Goal: Contribute content: Contribute content

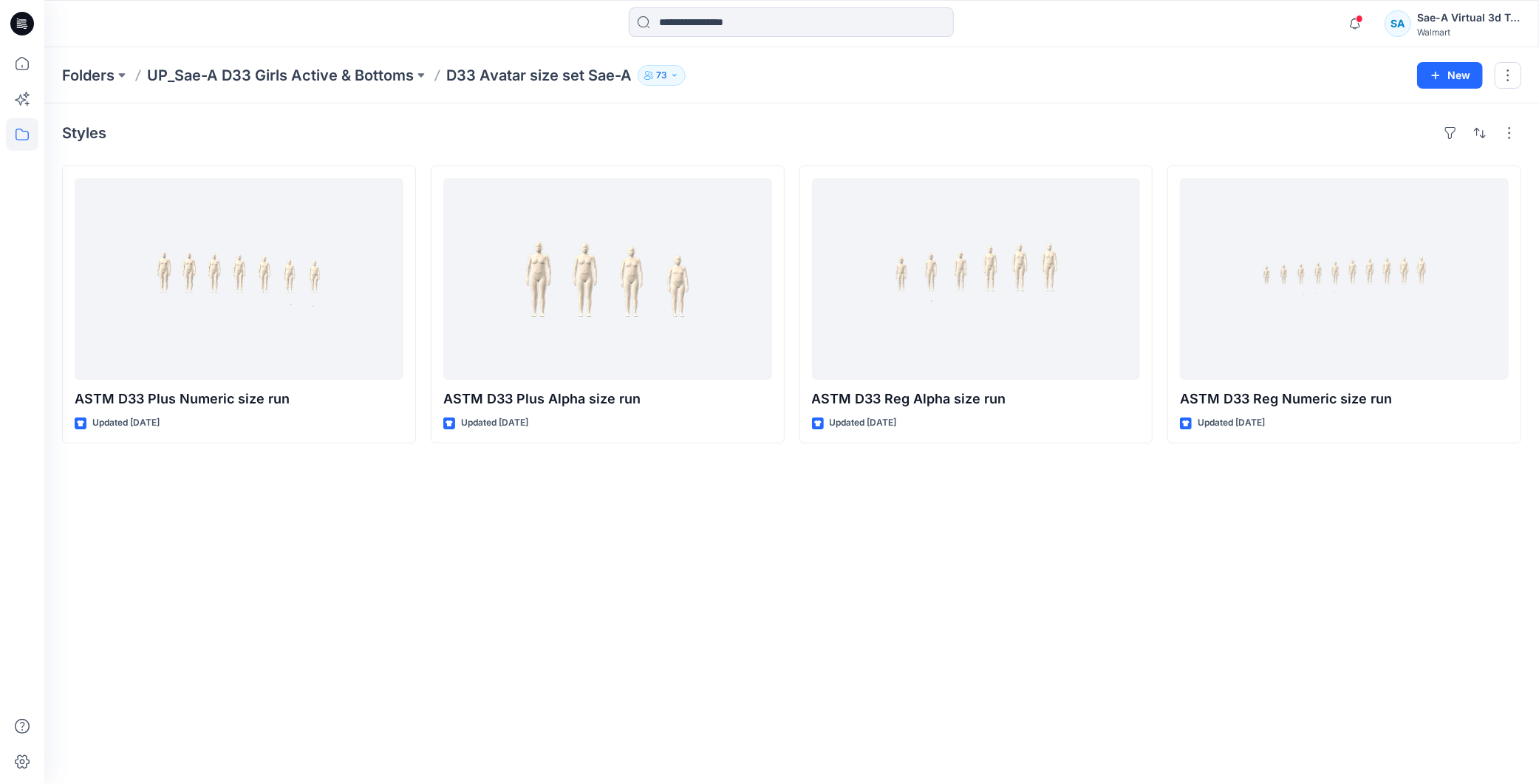
click at [19, 20] on icon at bounding box center [22, 24] width 24 height 47
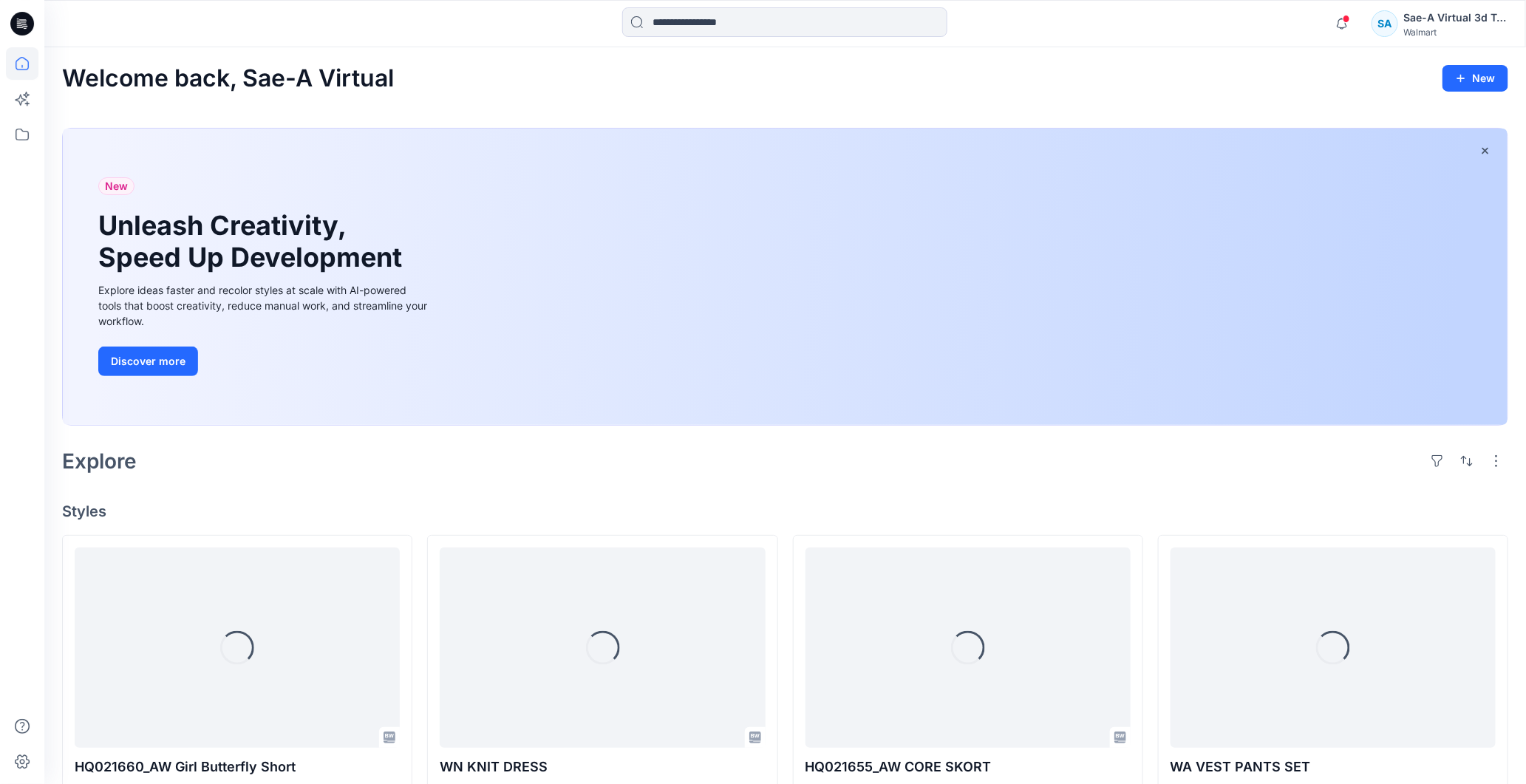
click at [15, 26] on icon at bounding box center [22, 24] width 24 height 24
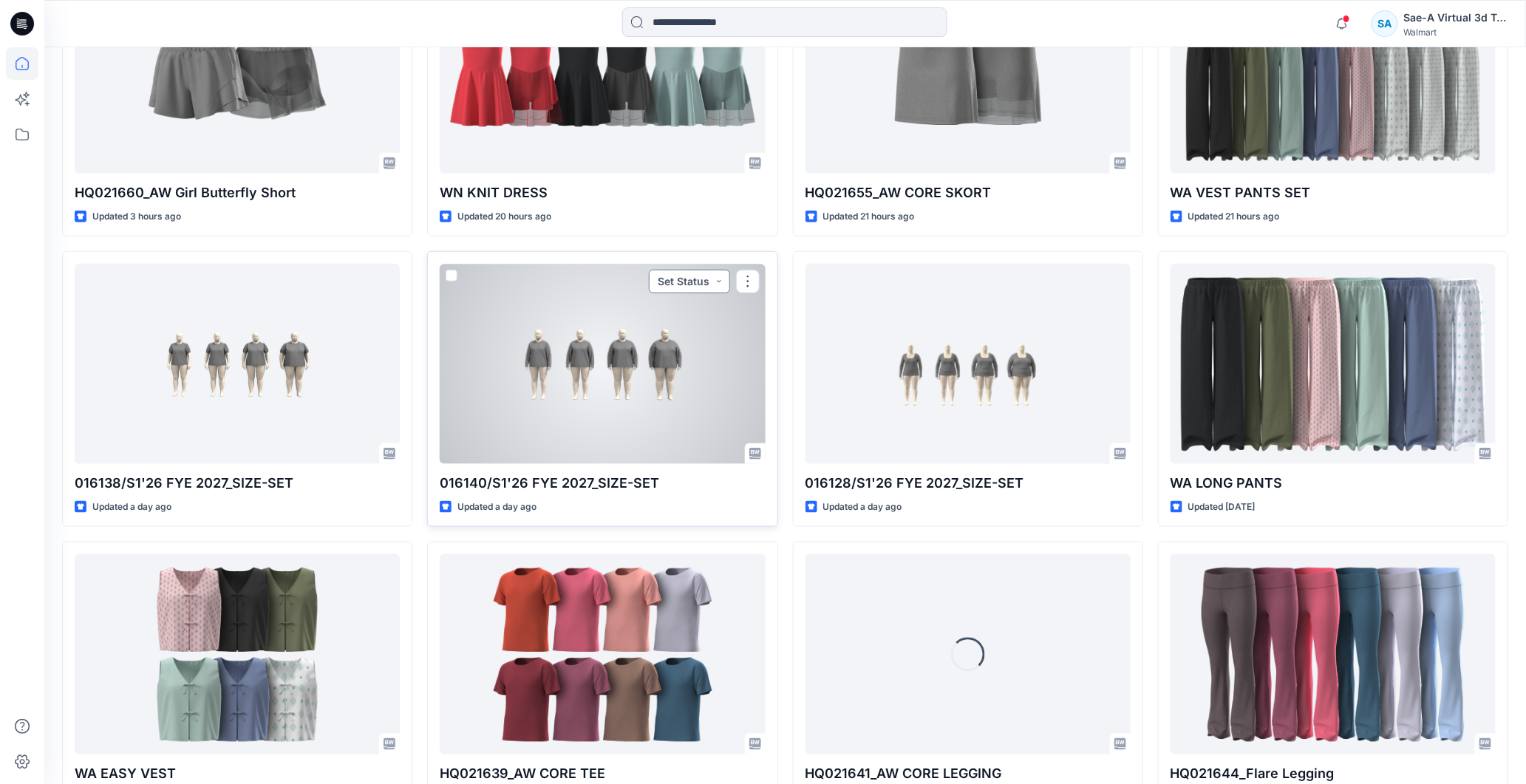
scroll to position [410, 0]
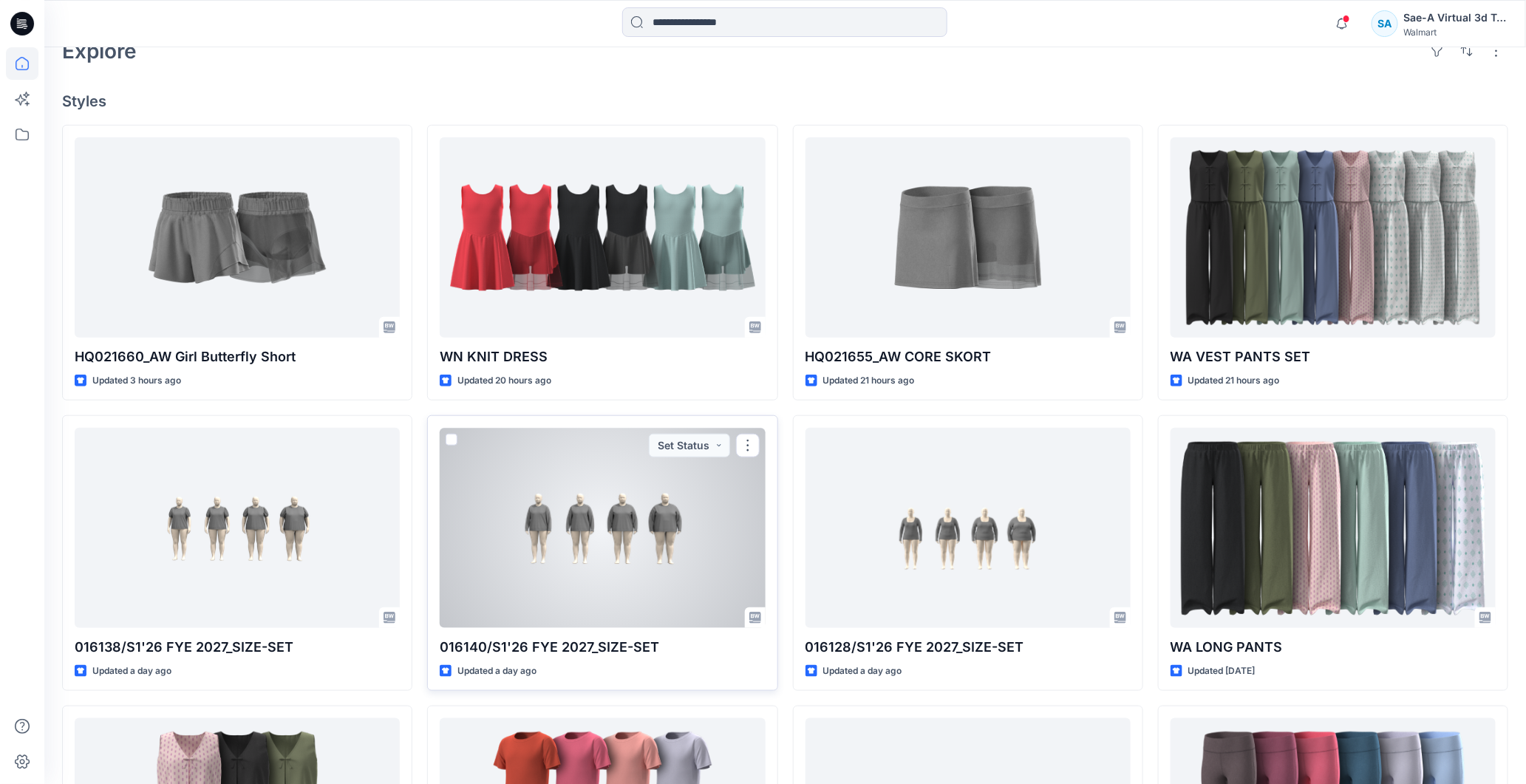
click at [536, 510] on div at bounding box center [602, 528] width 325 height 200
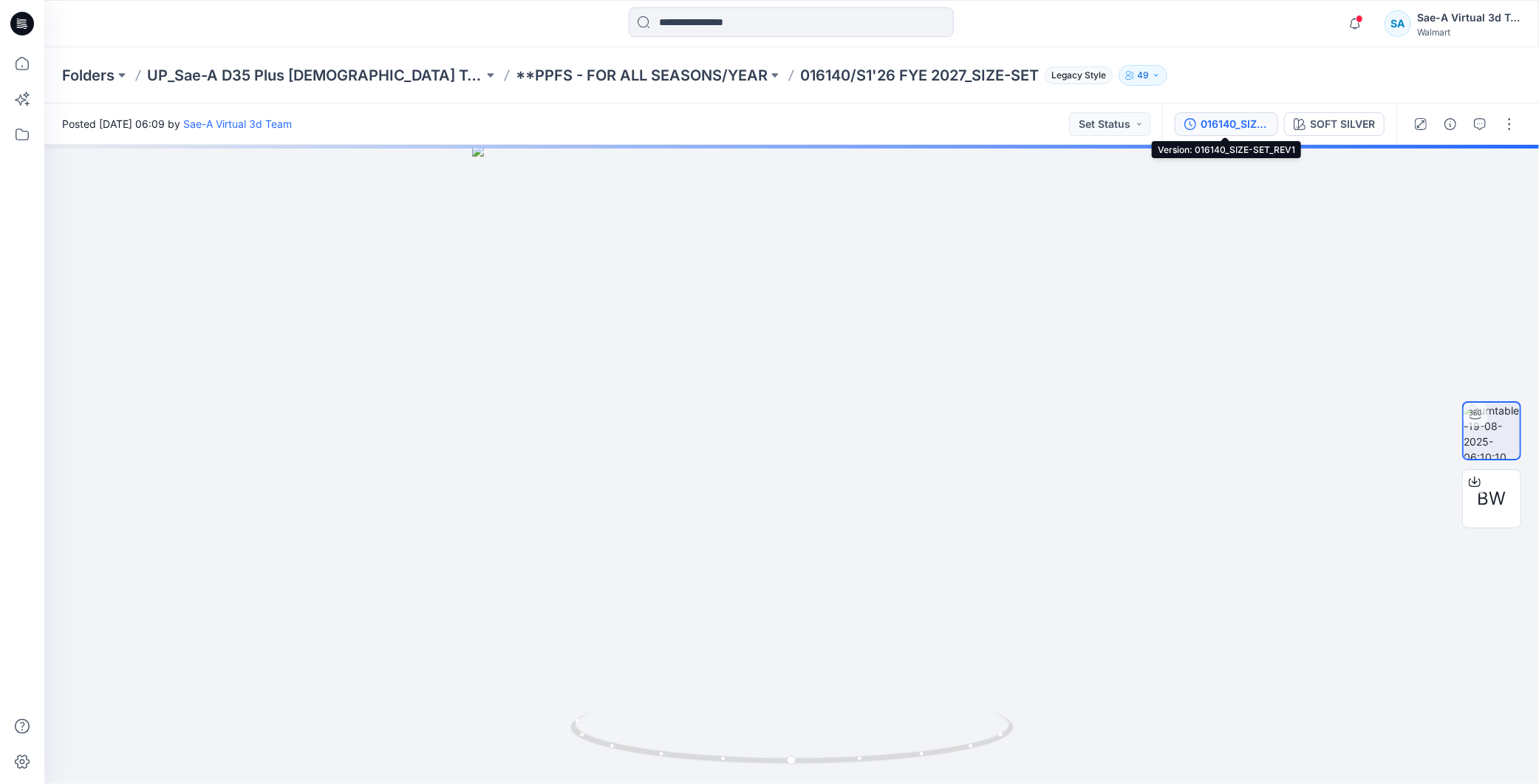
click at [1258, 112] on button "016140_SIZE-SET_REV1" at bounding box center [1225, 124] width 103 height 24
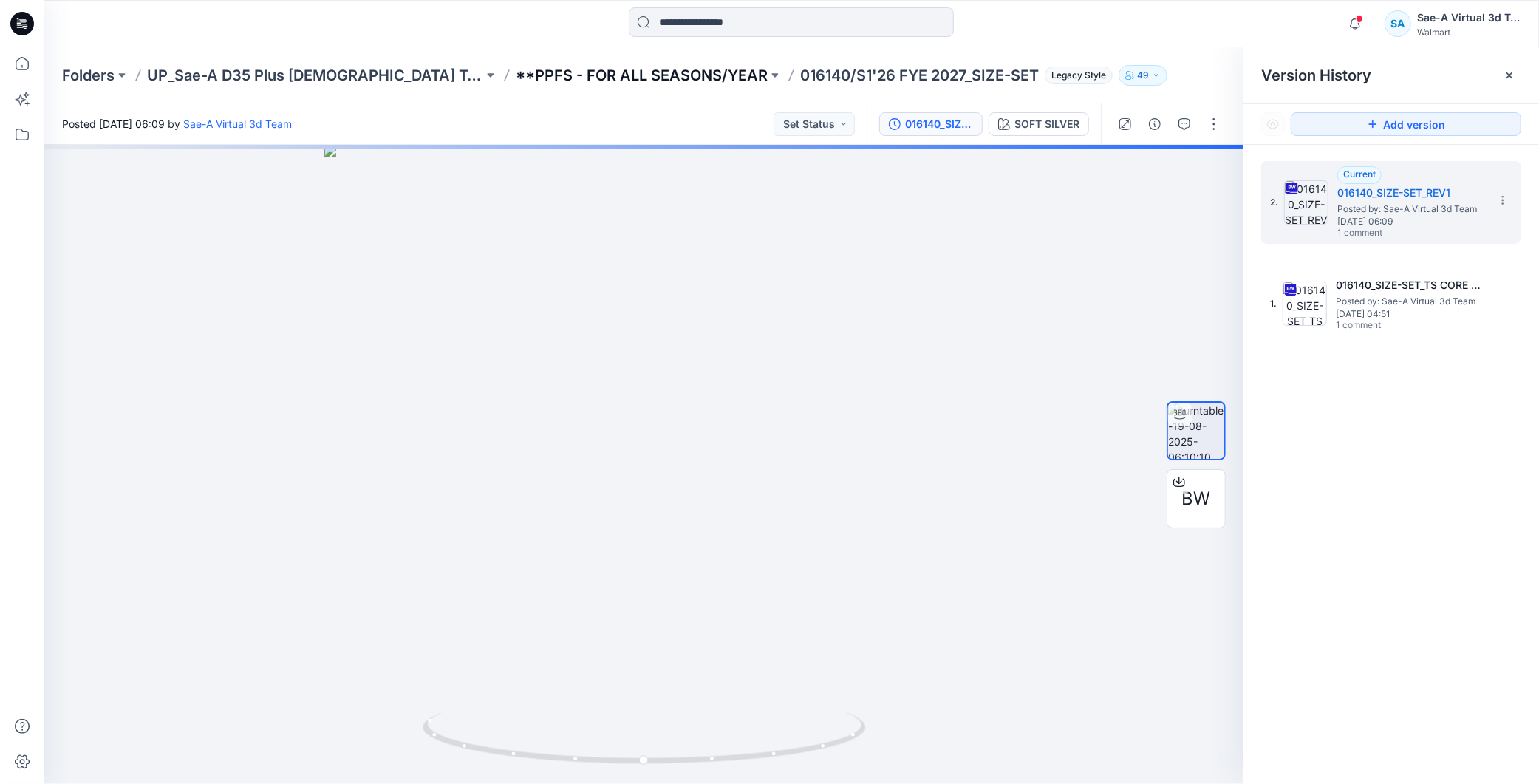
click at [594, 77] on p "**PPFS - FOR ALL SEASONS/YEAR" at bounding box center [641, 76] width 252 height 21
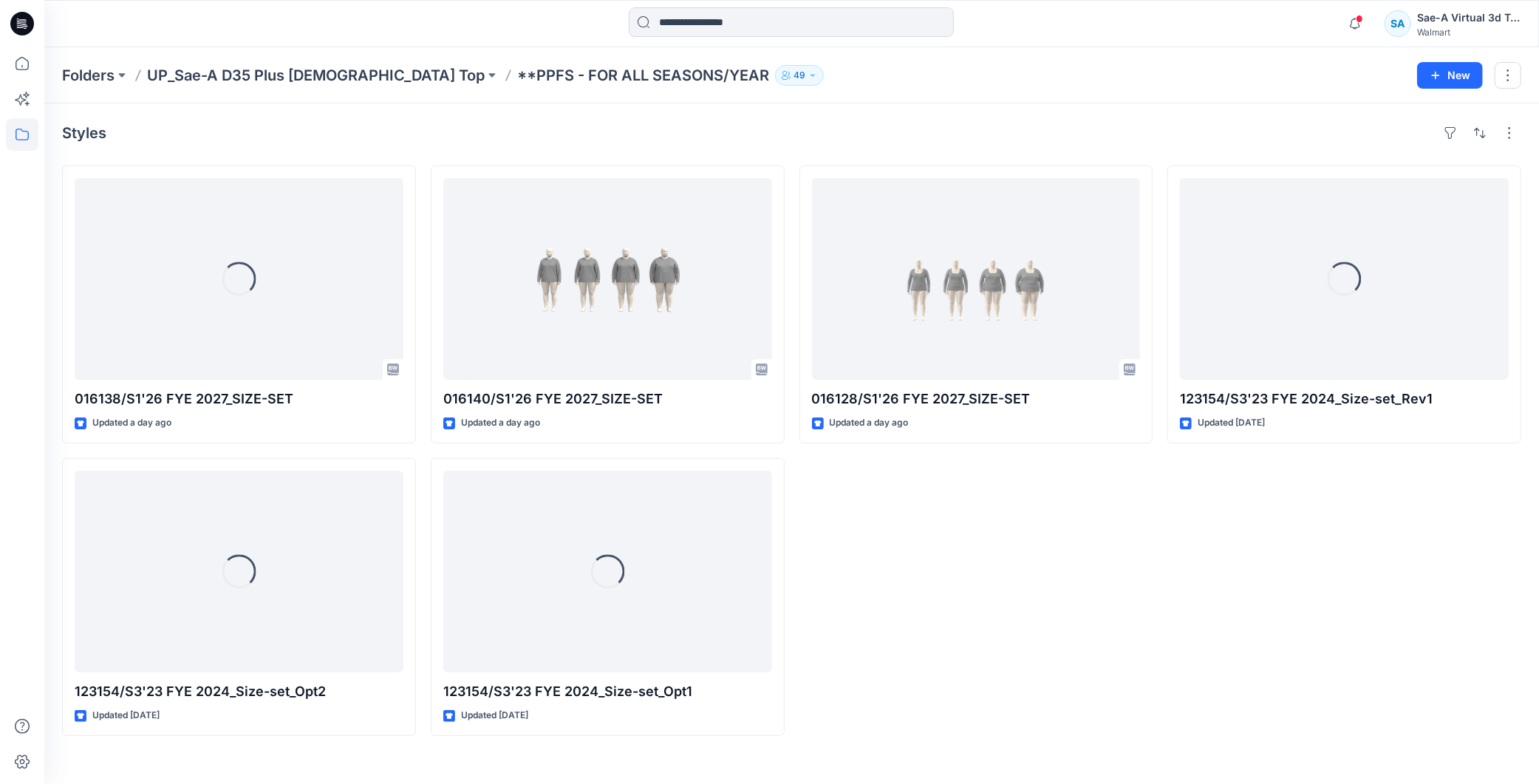
click at [973, 571] on div "016128/S1'26 FYE 2027_SIZE-SET Updated a day ago" at bounding box center [976, 451] width 354 height 571
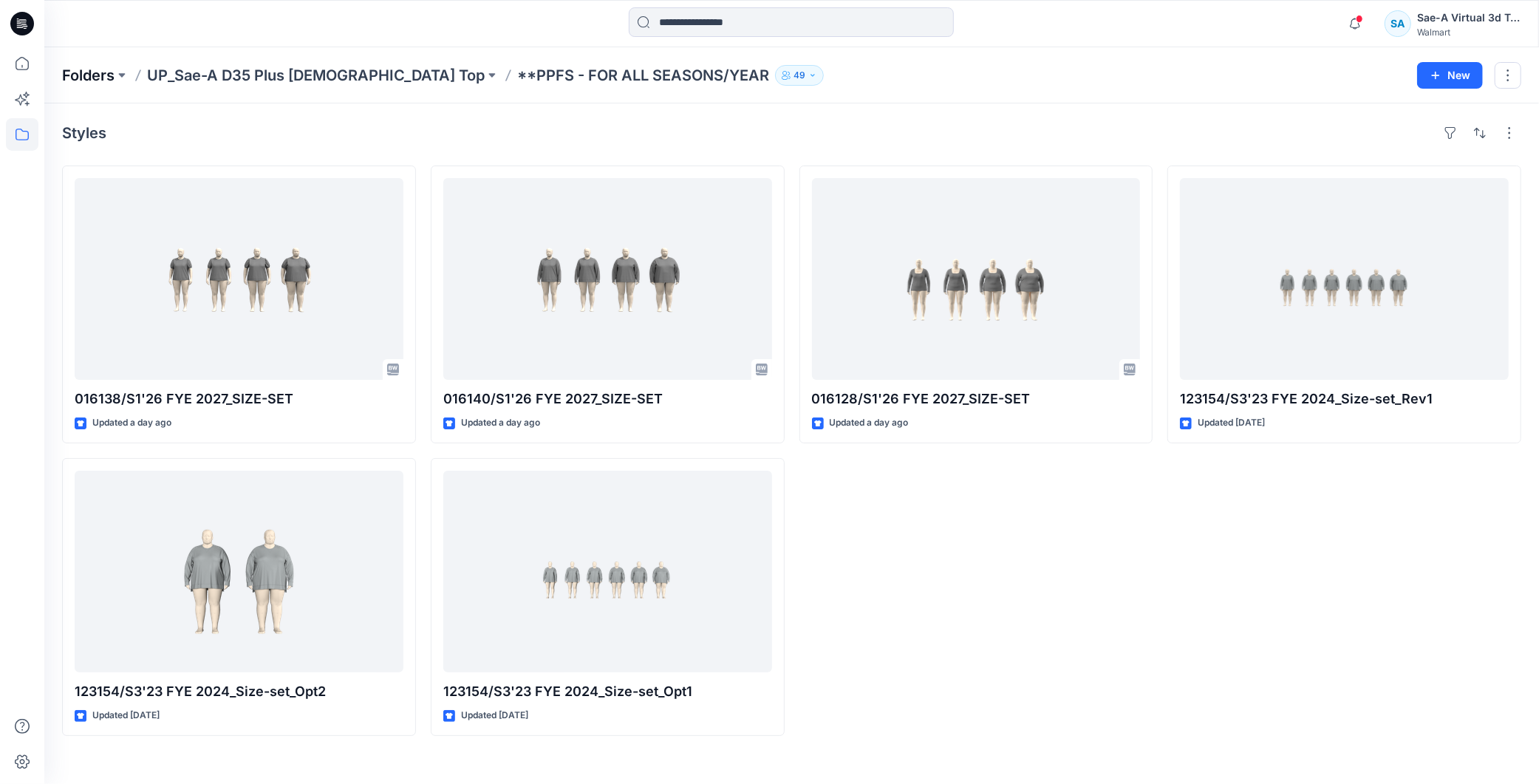
click at [108, 76] on p "Folders" at bounding box center [89, 76] width 53 height 21
click at [348, 71] on p "UP_Sae-A D35 Plus Ladies Top" at bounding box center [316, 76] width 337 height 21
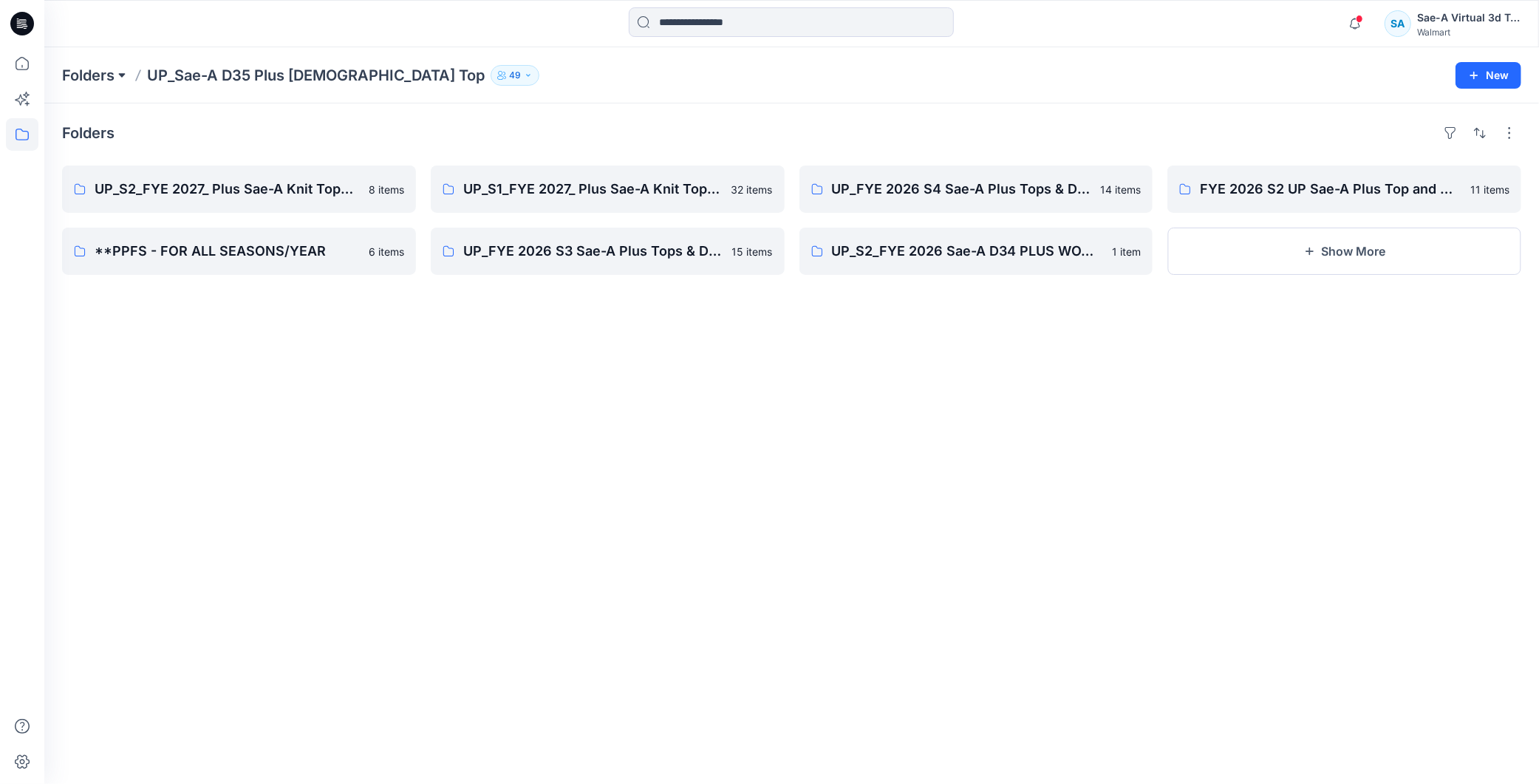
click at [116, 77] on button at bounding box center [122, 76] width 15 height 21
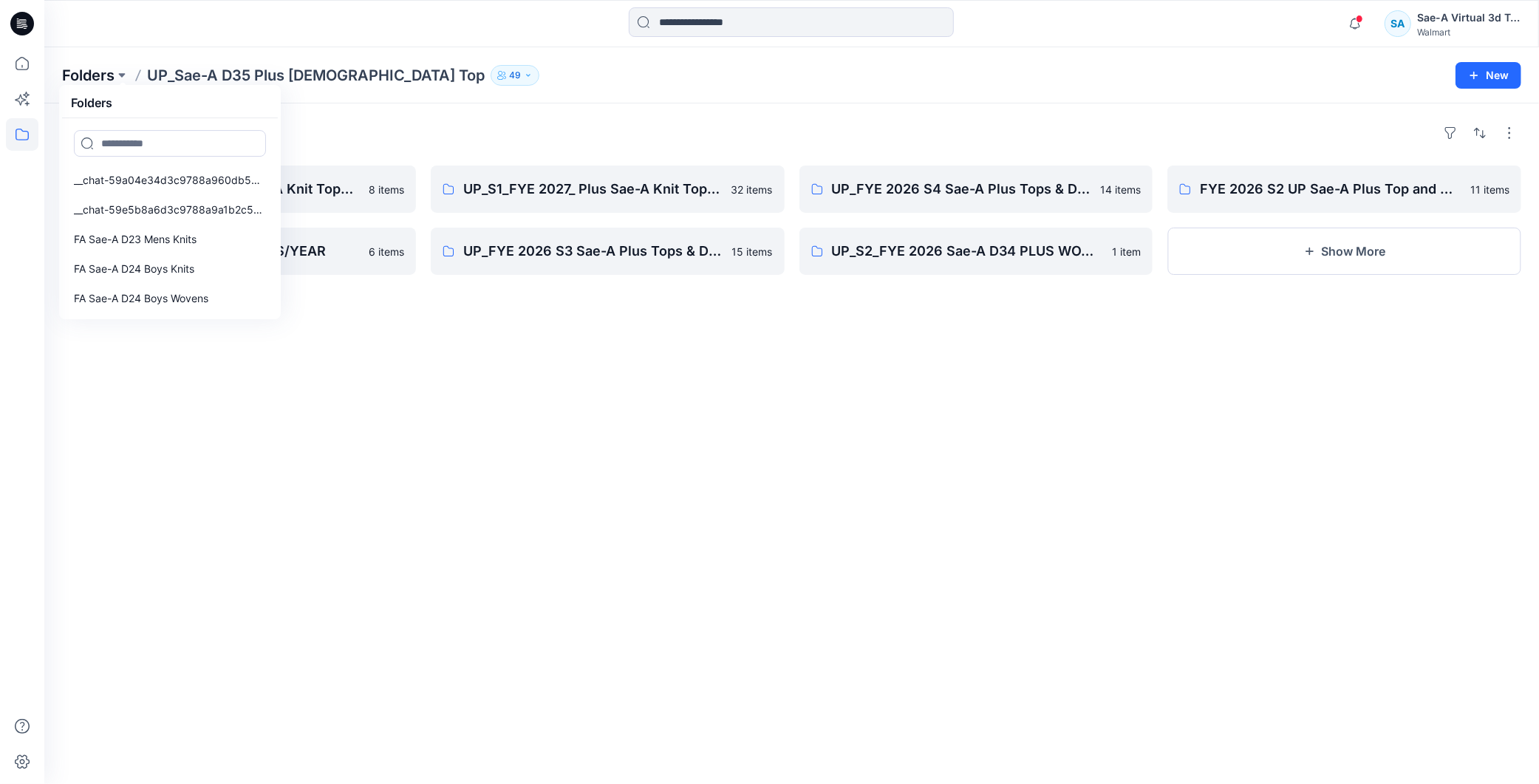
click at [73, 71] on p "Folders" at bounding box center [89, 76] width 53 height 21
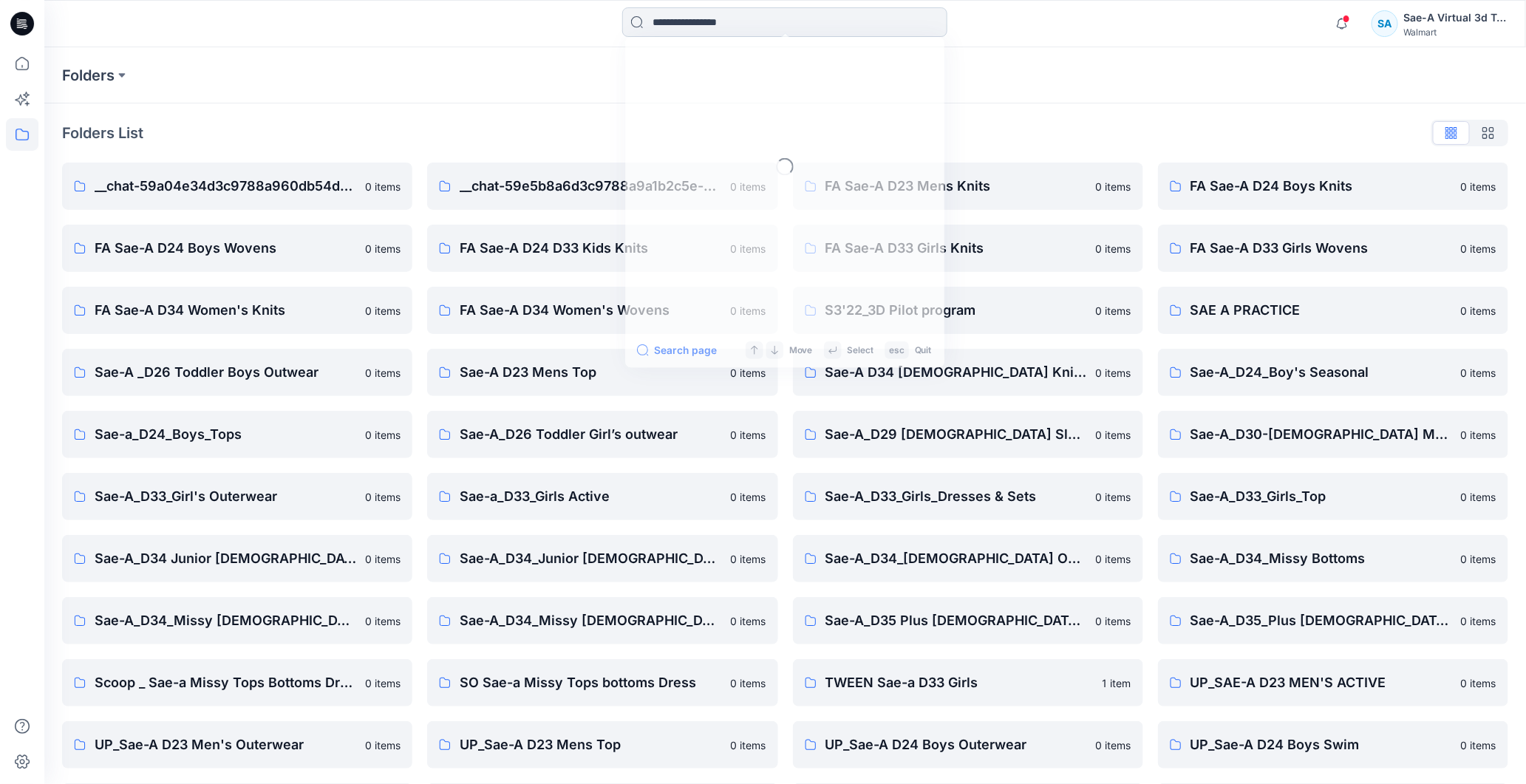
click at [696, 36] on input at bounding box center [784, 22] width 325 height 29
paste input "********"
type input "********"
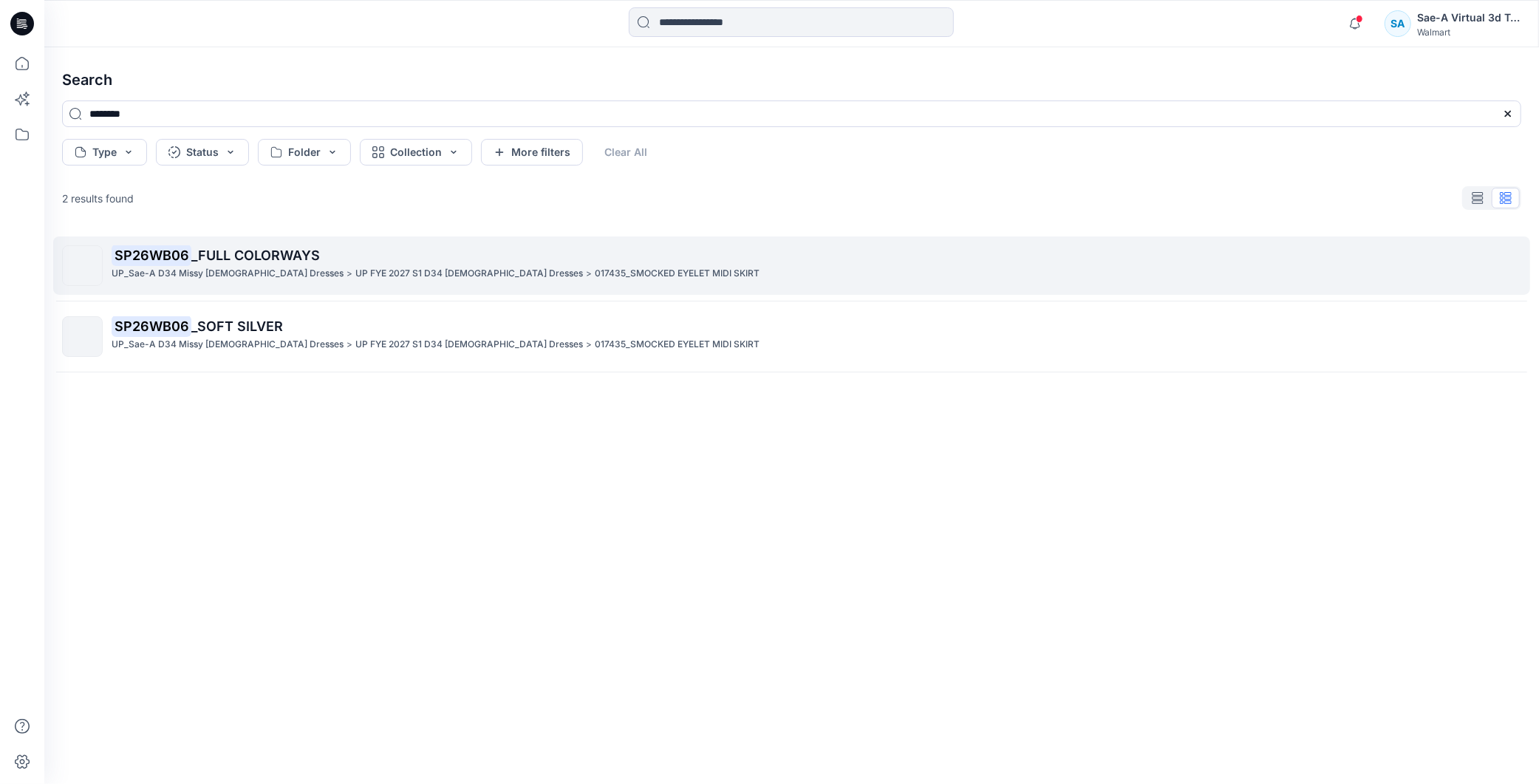
click at [266, 262] on span "_FULL COLORWAYS" at bounding box center [256, 255] width 128 height 15
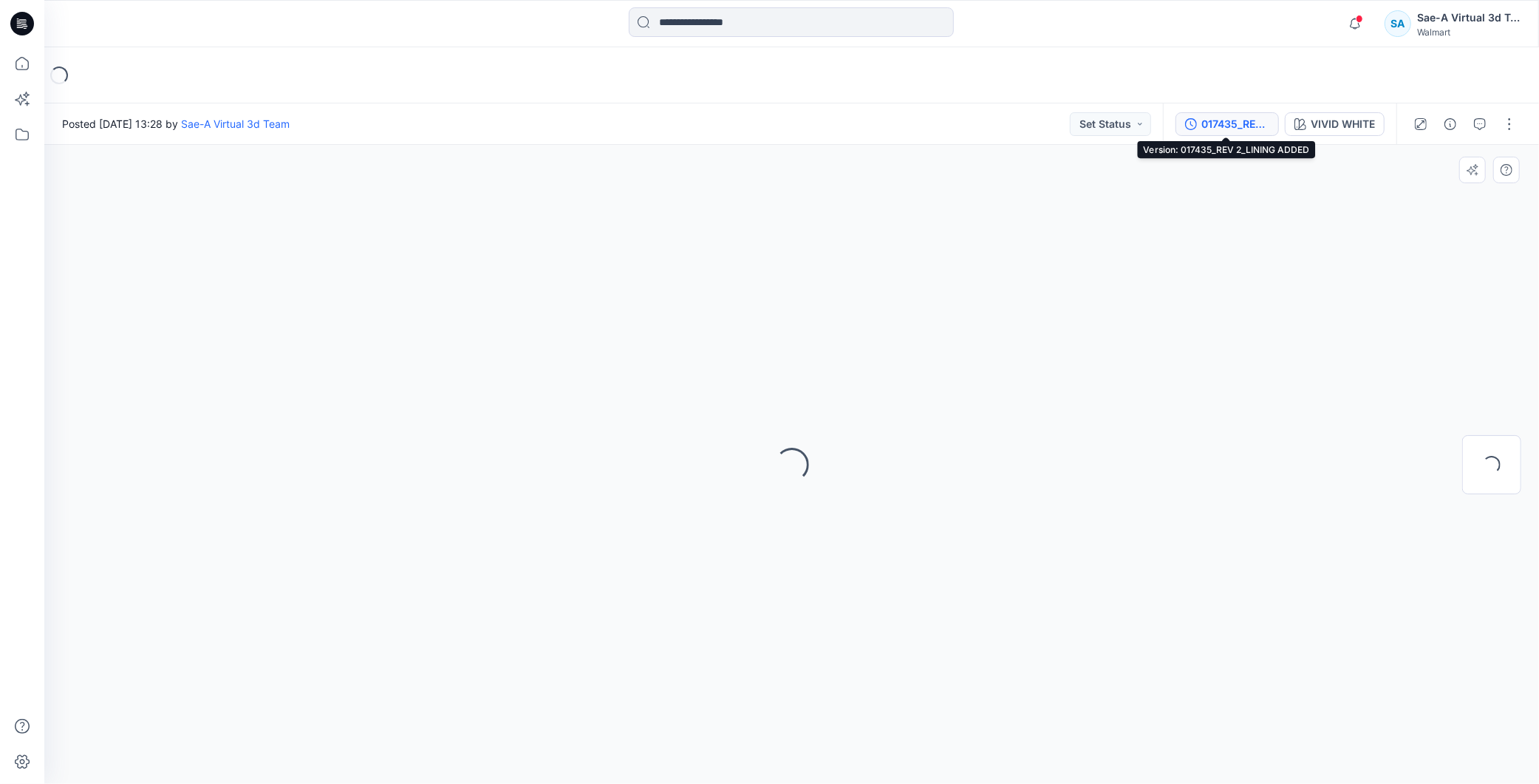
click at [1207, 121] on div "017435_REV 2_LINING ADDED" at bounding box center [1235, 124] width 68 height 16
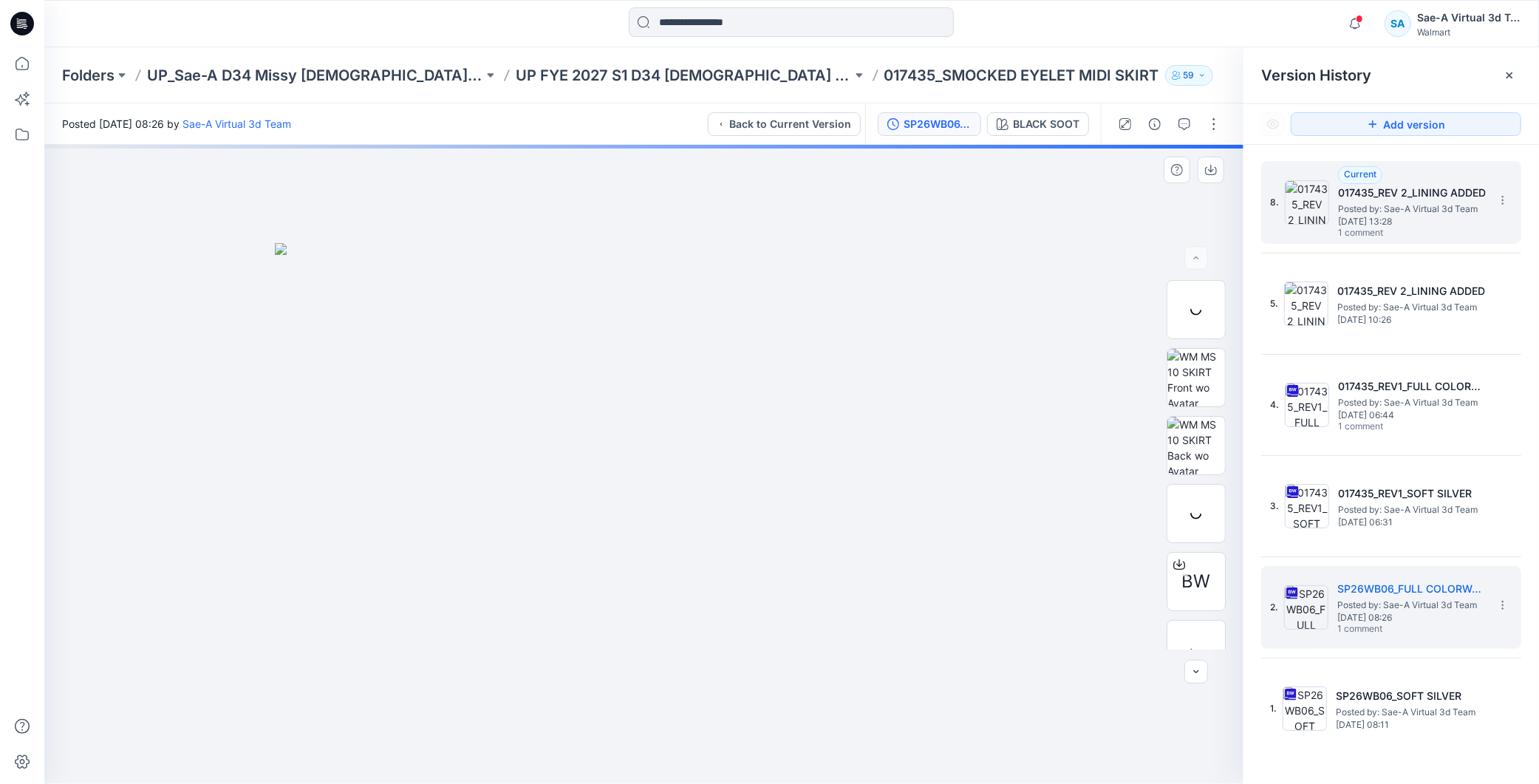
click at [1428, 204] on span "Posted by: Sae-A Virtual 3d Team" at bounding box center [1411, 209] width 147 height 15
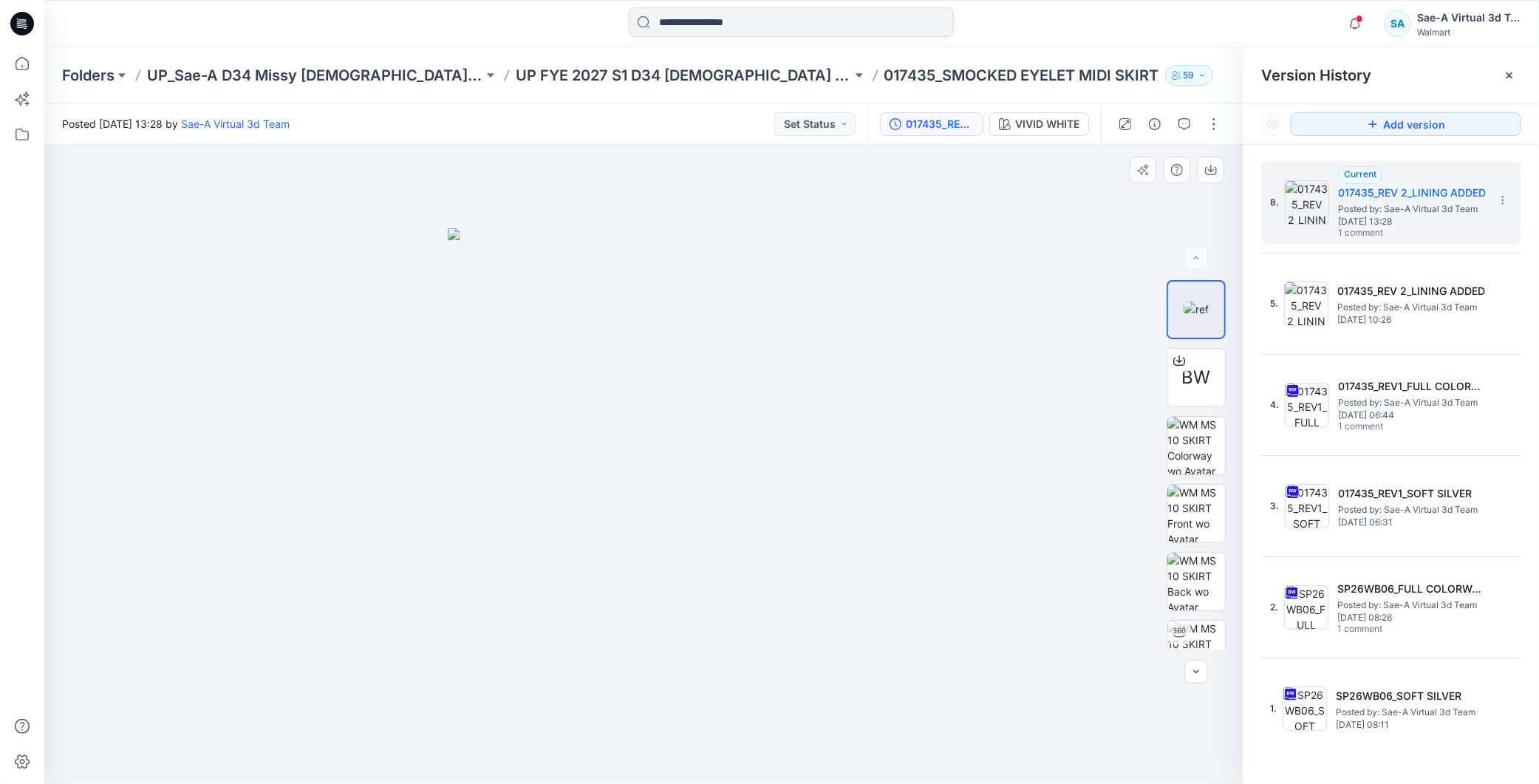
click at [632, 57] on div "Folders UP_Sae-A D34 Missy Ladies Dresses UP FYE 2027 S1 D34 Ladies Dresses 017…" at bounding box center [792, 75] width 1495 height 56
click at [619, 94] on div "Folders UP_Sae-A D34 Missy Ladies Dresses UP FYE 2027 S1 D34 Ladies Dresses 017…" at bounding box center [792, 75] width 1495 height 56
click at [645, 73] on p "UP FYE 2027 S1 D34 [DEMOGRAPHIC_DATA] Dresses" at bounding box center [684, 76] width 336 height 21
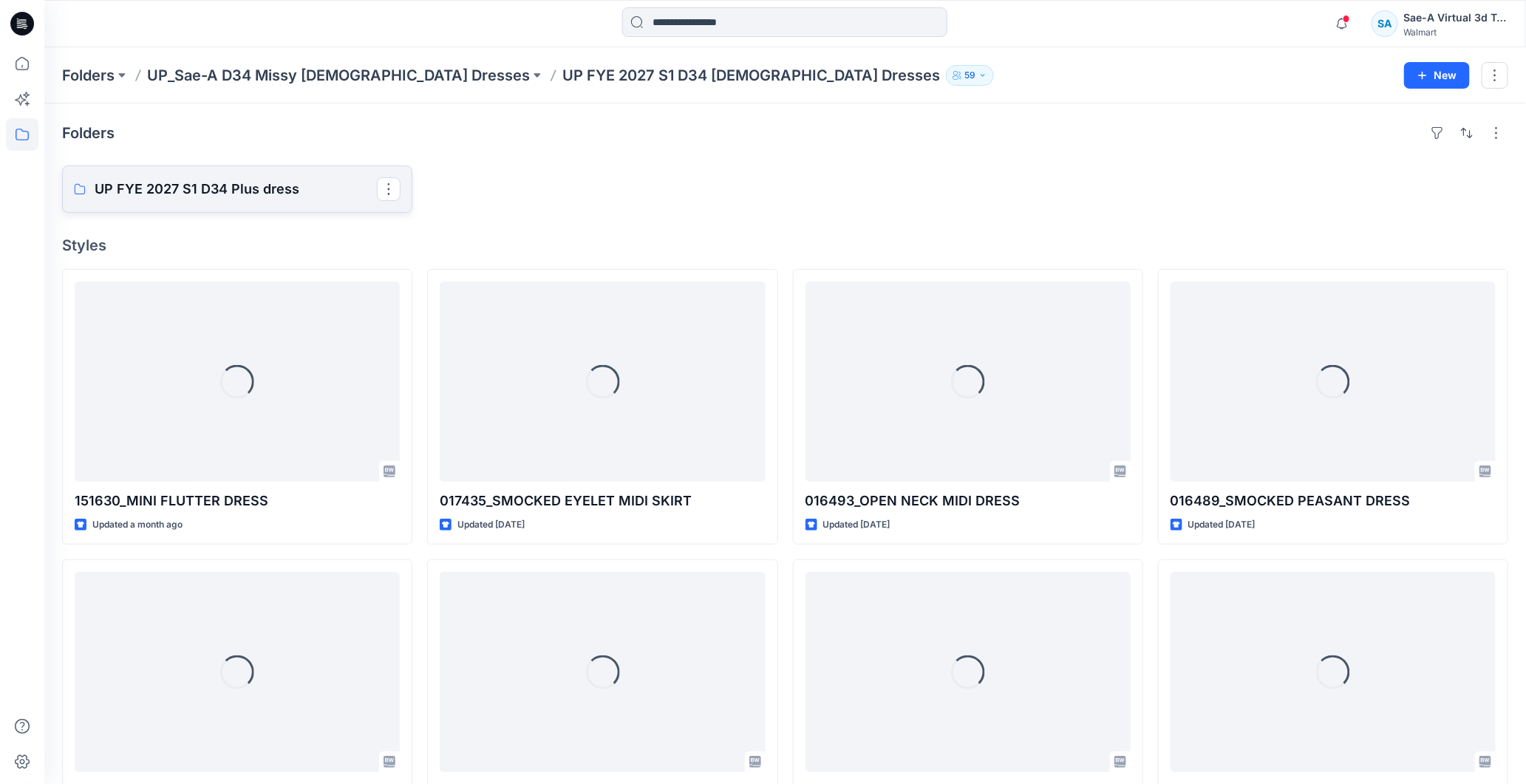
click at [271, 203] on link "UP FYE 2027 S1 D34 Plus dress" at bounding box center [237, 189] width 351 height 47
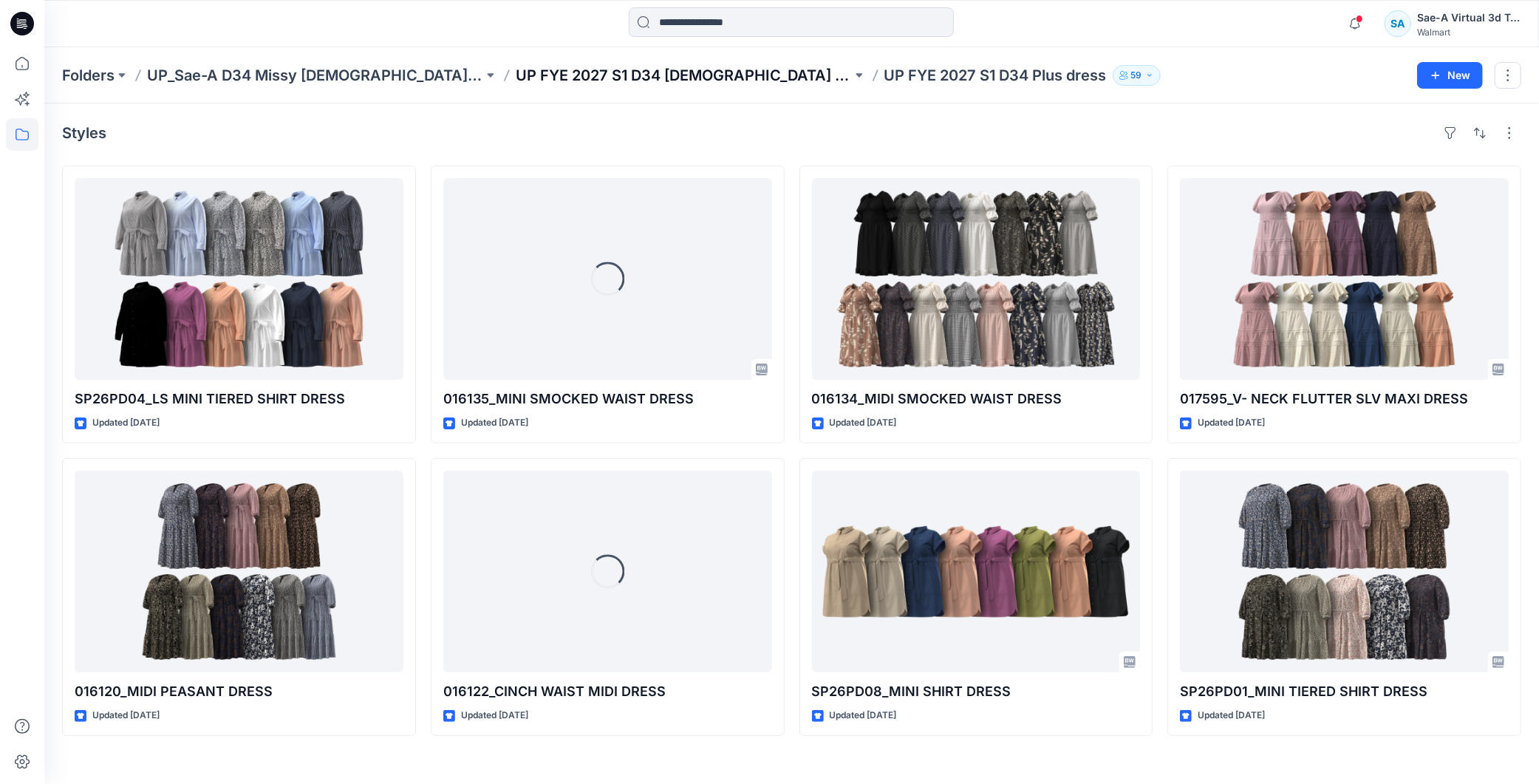
click at [684, 77] on p "UP FYE 2027 S1 D34 [DEMOGRAPHIC_DATA] Dresses" at bounding box center [684, 76] width 336 height 21
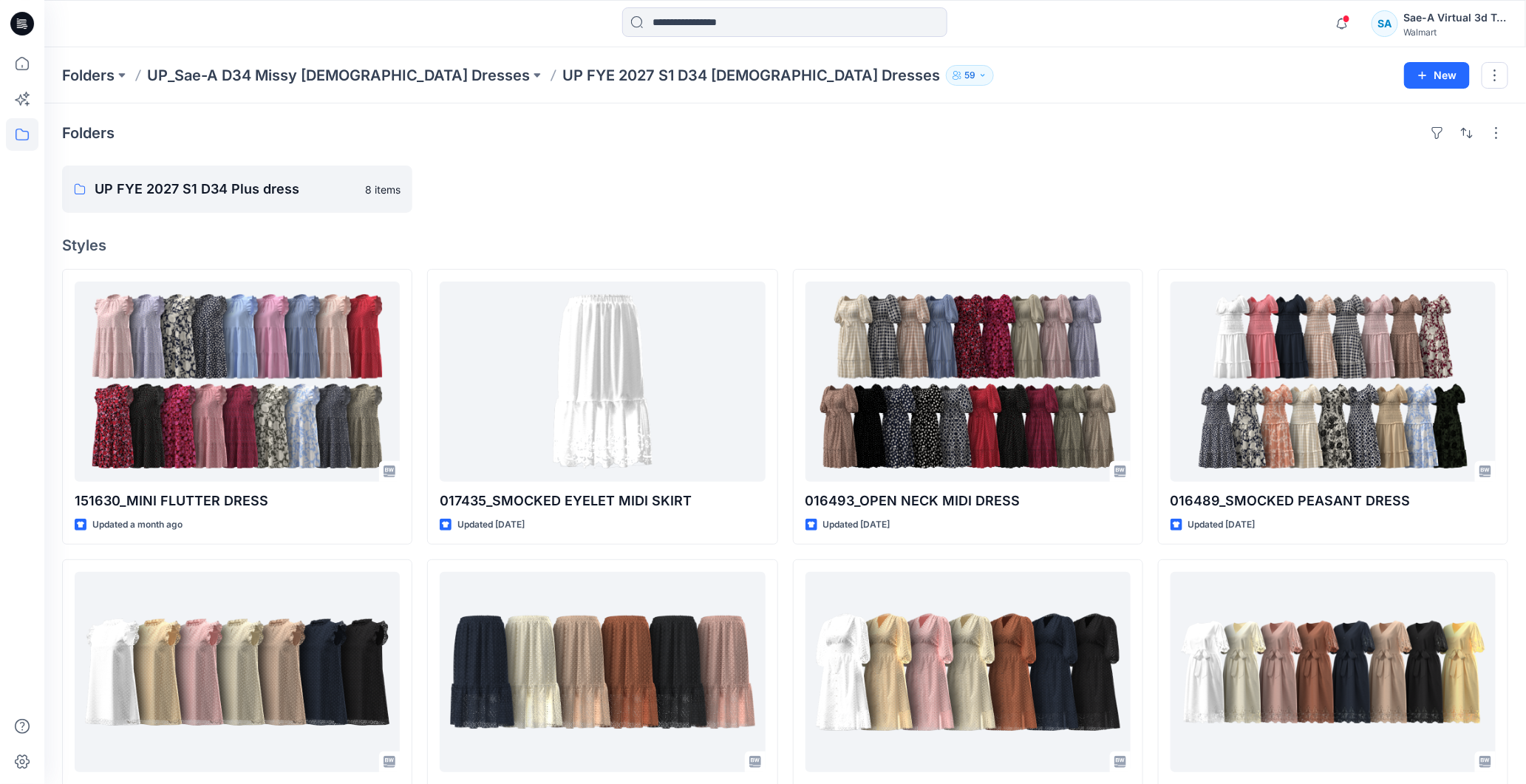
click at [630, 210] on div at bounding box center [602, 189] width 351 height 47
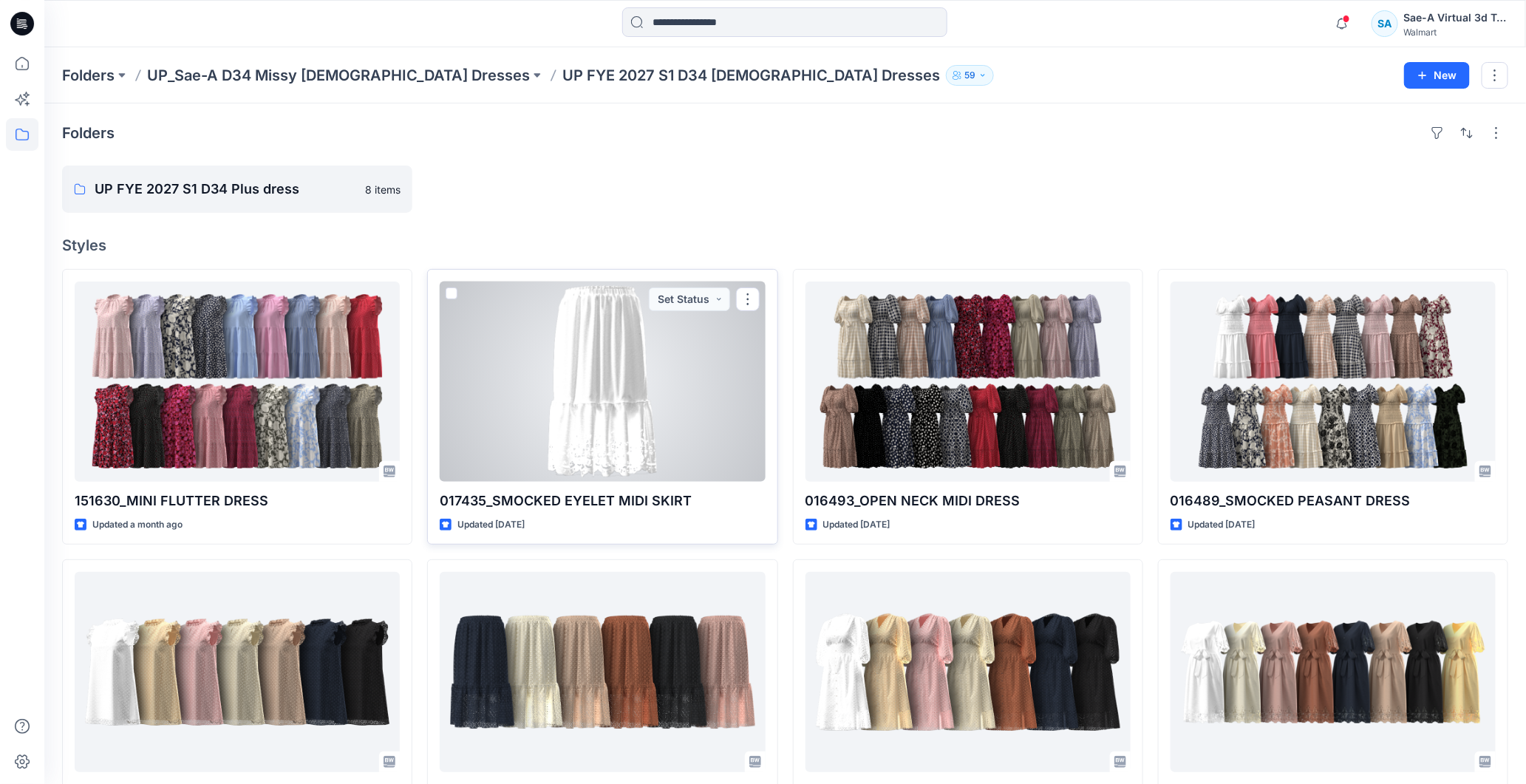
click at [584, 365] on div at bounding box center [602, 382] width 325 height 200
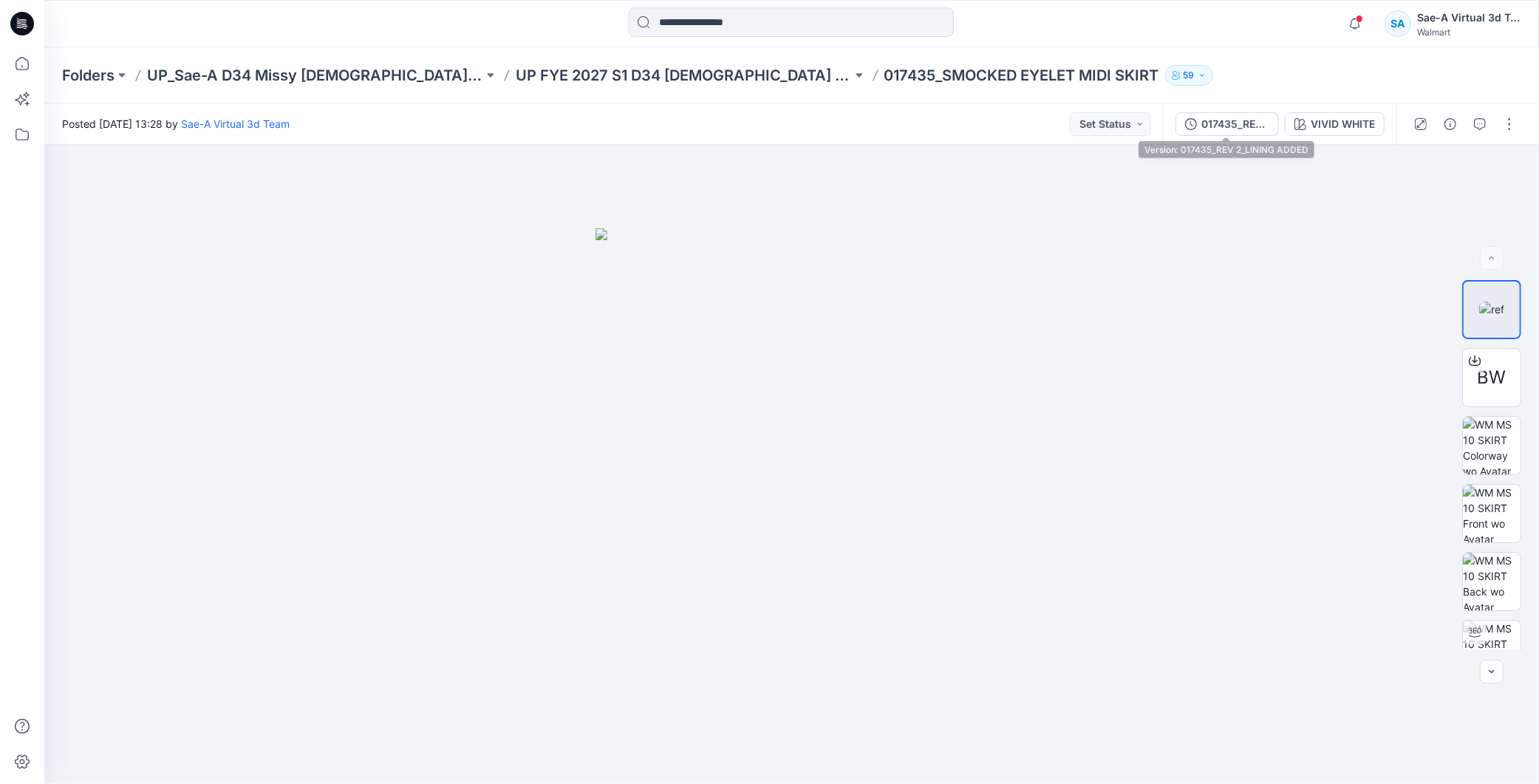
drag, startPoint x: 1227, startPoint y: 134, endPoint x: 1230, endPoint y: 121, distance: 13.3
click at [1227, 130] on button "017435_REV 2_LINING ADDED" at bounding box center [1226, 124] width 103 height 24
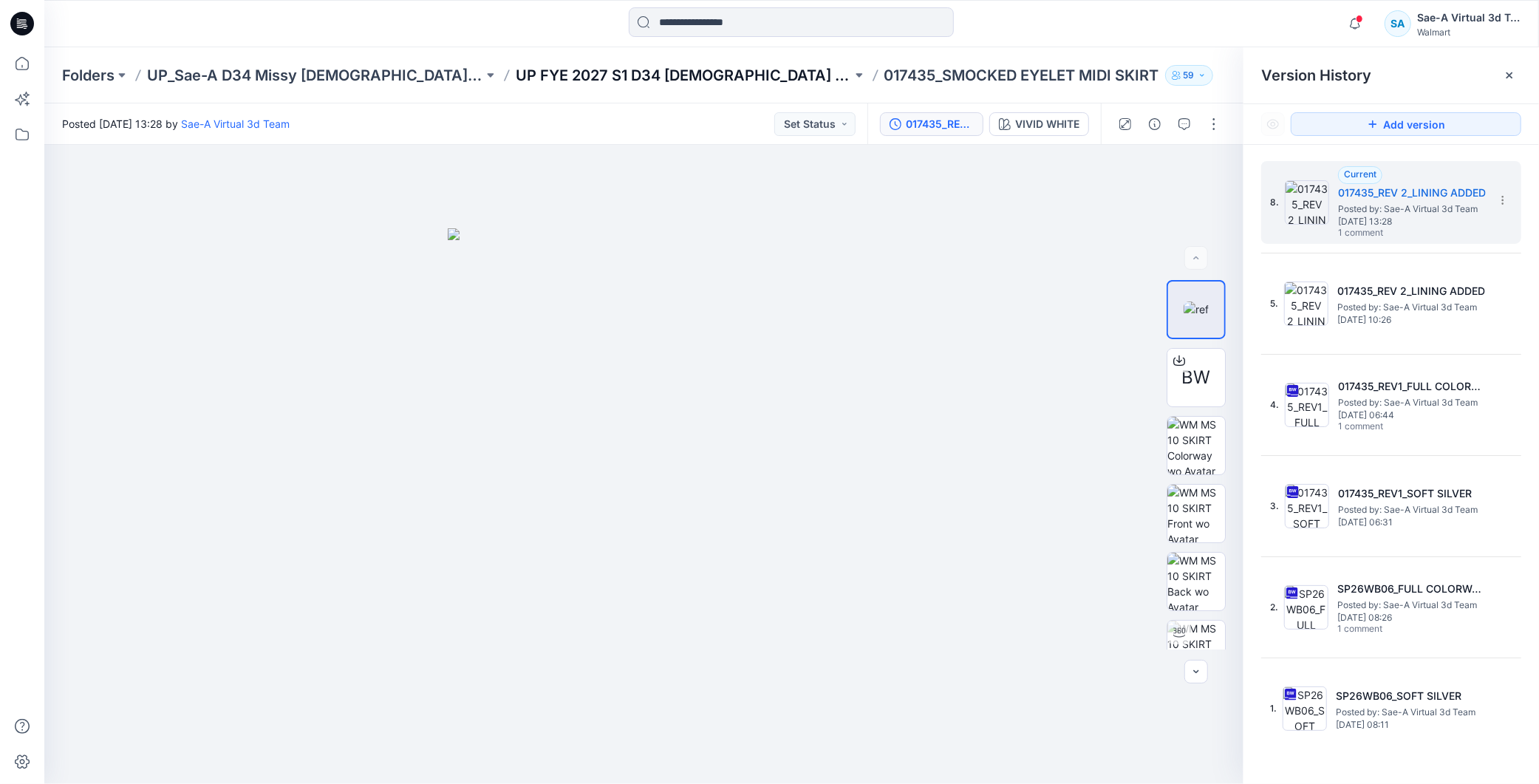
click at [624, 79] on p "UP FYE 2027 S1 D34 [DEMOGRAPHIC_DATA] Dresses" at bounding box center [684, 76] width 336 height 21
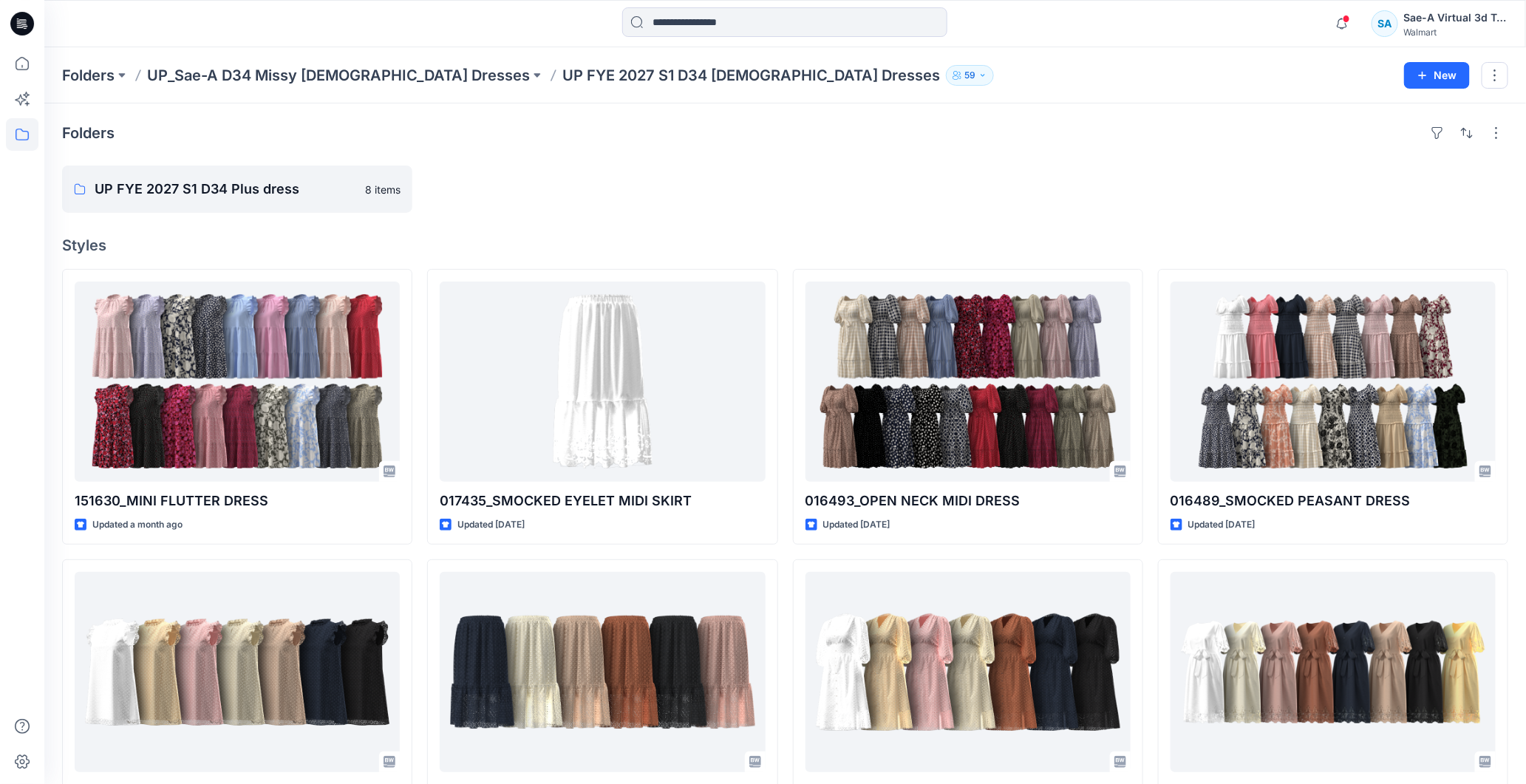
click at [1061, 193] on div at bounding box center [968, 189] width 351 height 47
click at [347, 75] on p "UP_Sae-A D34 Missy [DEMOGRAPHIC_DATA] Dresses" at bounding box center [338, 76] width 383 height 21
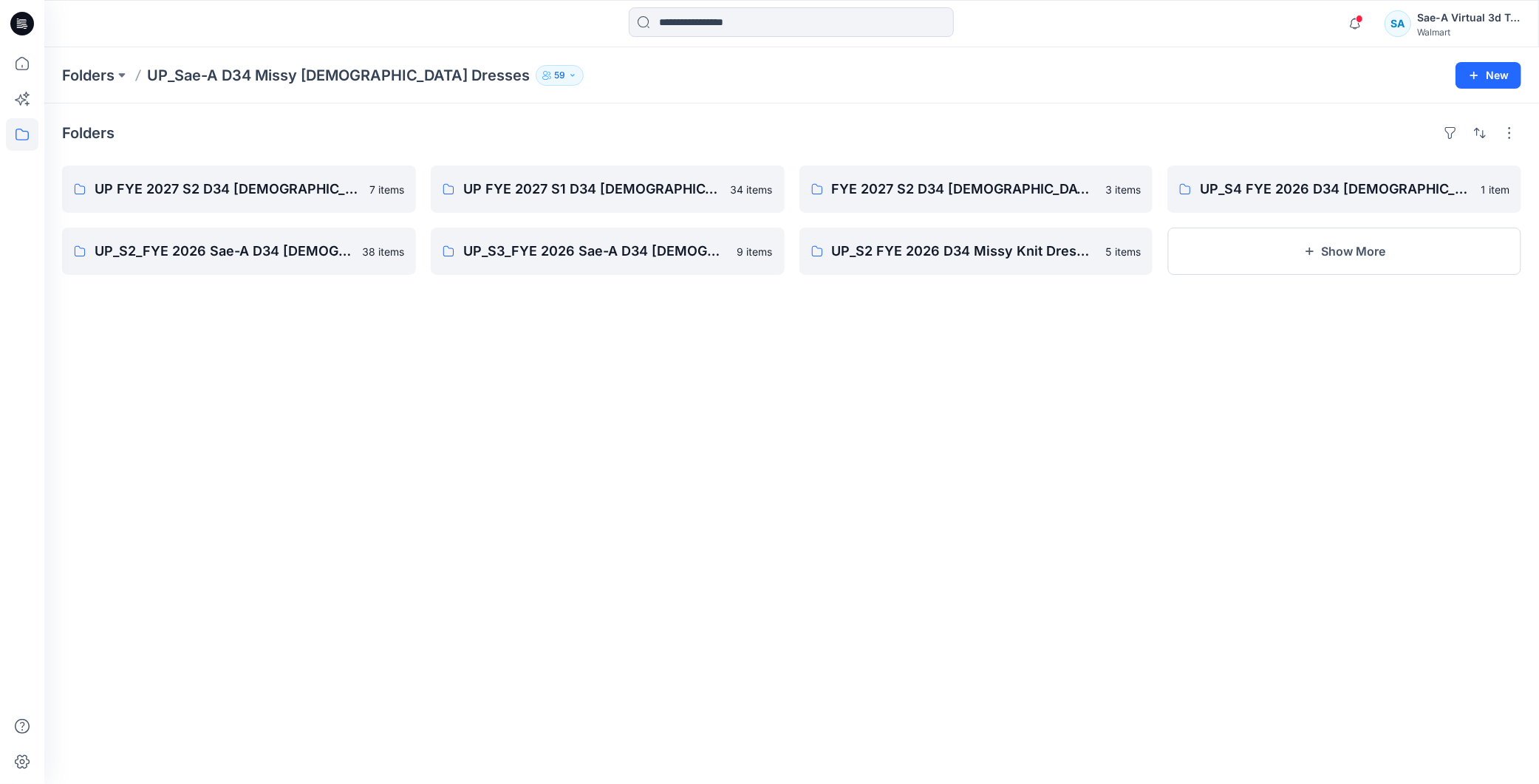
click at [676, 395] on div "Folders UP FYE 2027 S2 D34 Ladies Dresses 7 items UP_S2_FYE 2026 Sae-A D34 LADI…" at bounding box center [792, 443] width 1495 height 680
click at [1046, 185] on p "FYE 2027 S2 D34 Ladies Dresses - Sae-A" at bounding box center [974, 189] width 286 height 21
click at [1325, 471] on div "Folders UP FYE 2027 S2 D34 Ladies Dresses 7 items UP_S2_FYE 2026 Sae-A D34 LADI…" at bounding box center [792, 443] width 1495 height 680
click at [1326, 181] on p "UP_S4 FYE 2026 D34 Ladies Dresses" at bounding box center [1342, 189] width 286 height 21
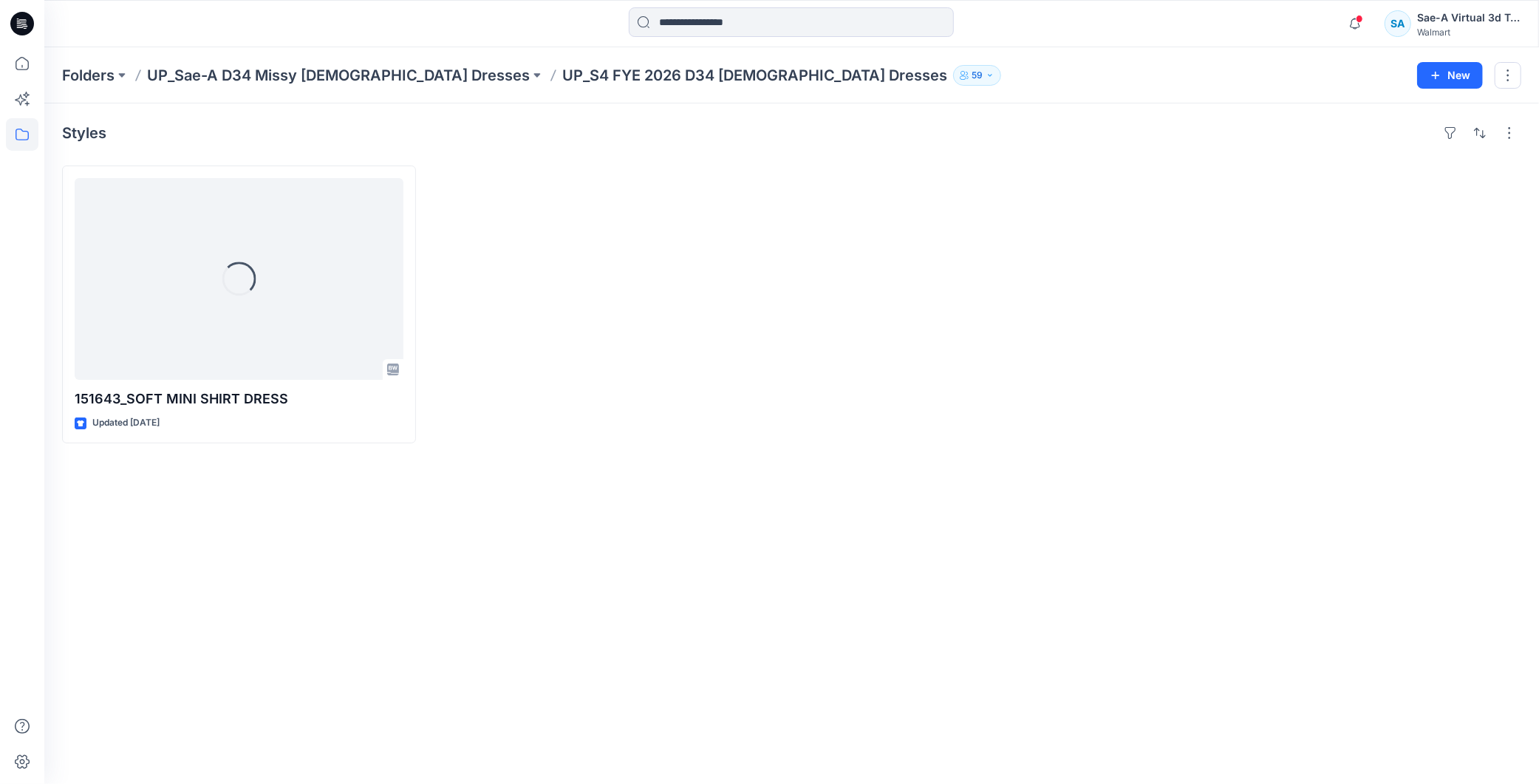
click at [551, 548] on div "Styles Loading... 151643_SOFT MINI SHIRT DRESS Updated 5 months ago" at bounding box center [792, 443] width 1495 height 680
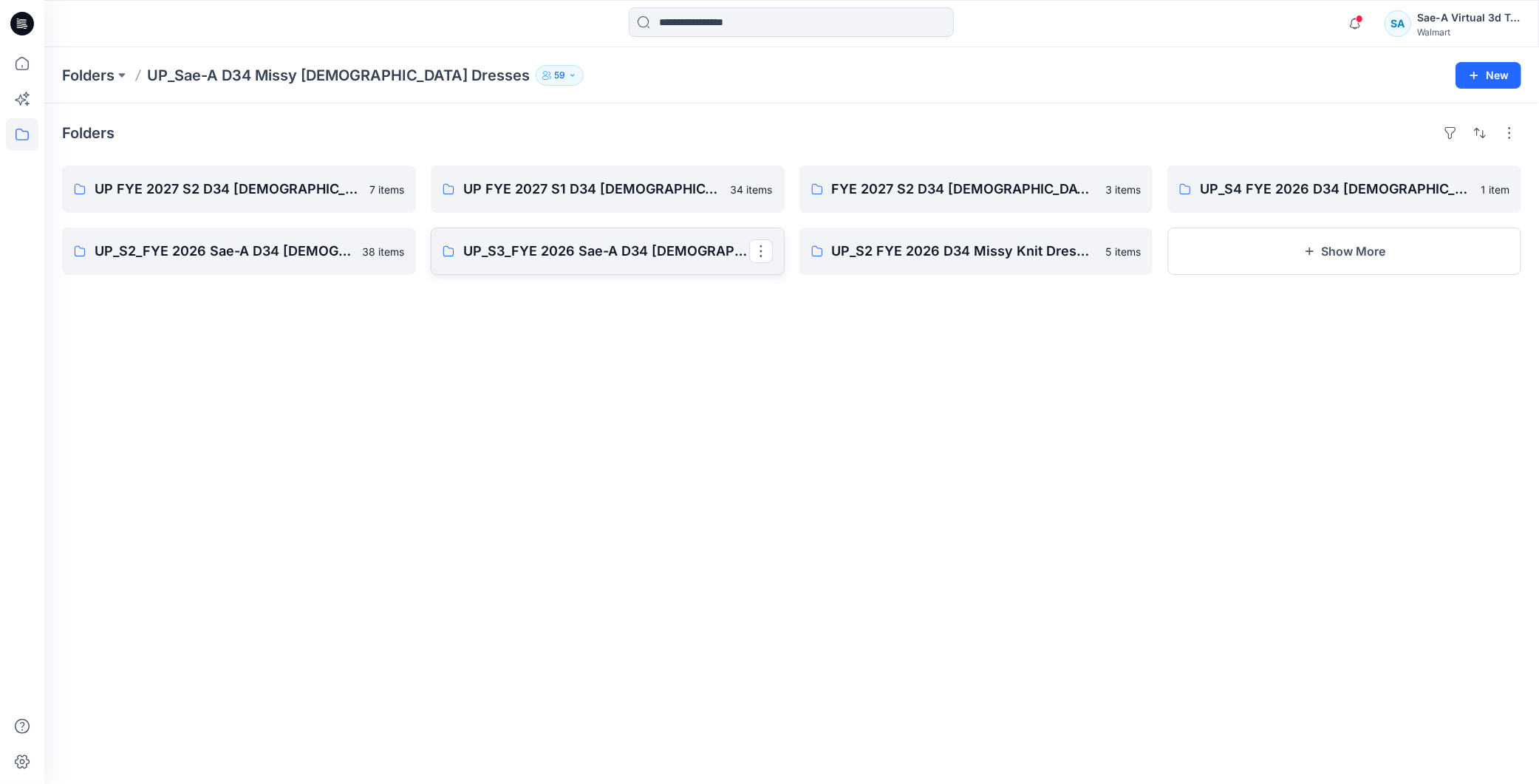
click at [579, 271] on link "UP_S3_FYE 2026 Sae-A D34 LADIES Woven DRESSES" at bounding box center [607, 251] width 354 height 47
click at [1016, 255] on p "UP_S2 FYE 2026 D34 Missy Knit Dresses" at bounding box center [974, 251] width 286 height 21
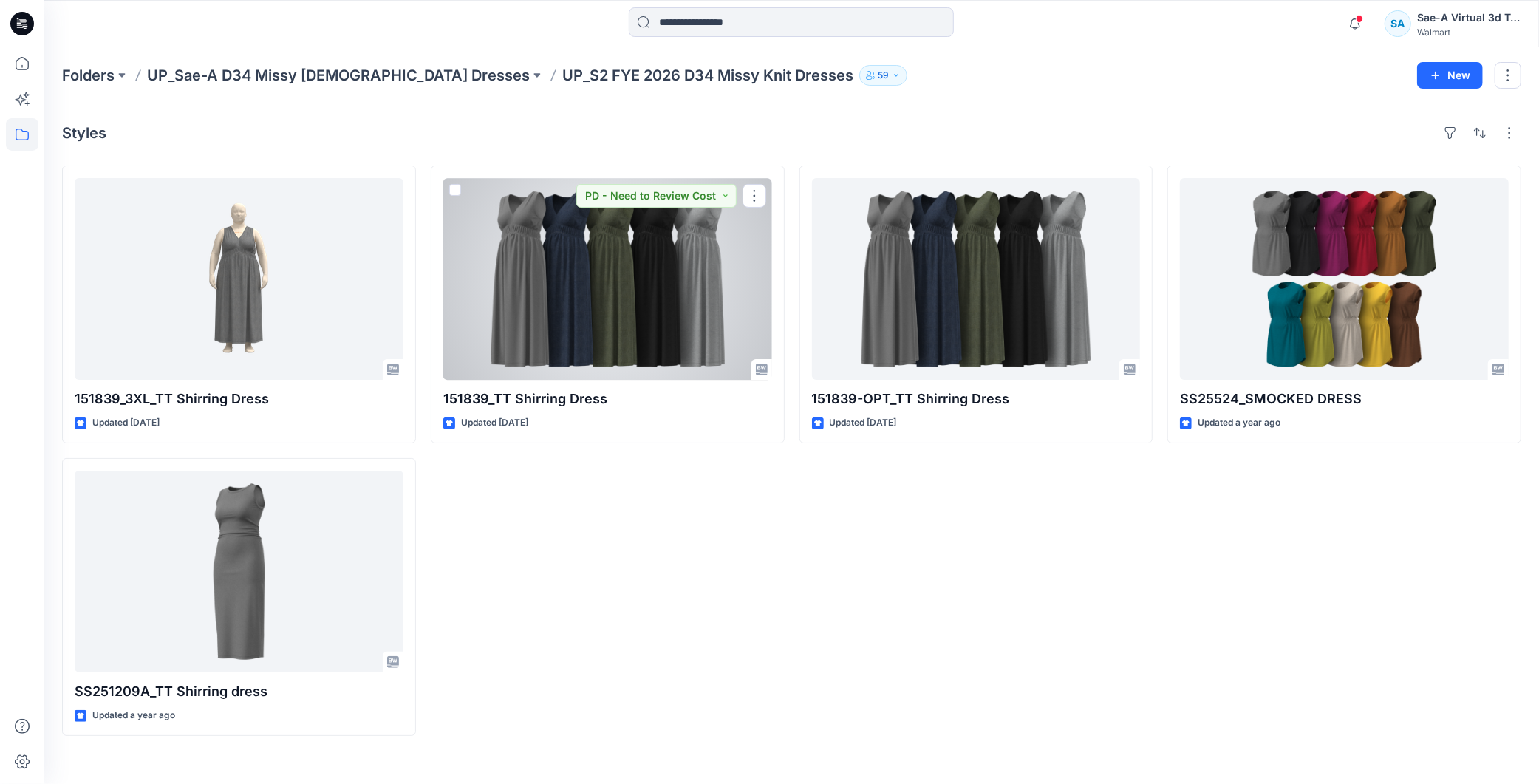
click at [587, 286] on div at bounding box center [607, 278] width 329 height 201
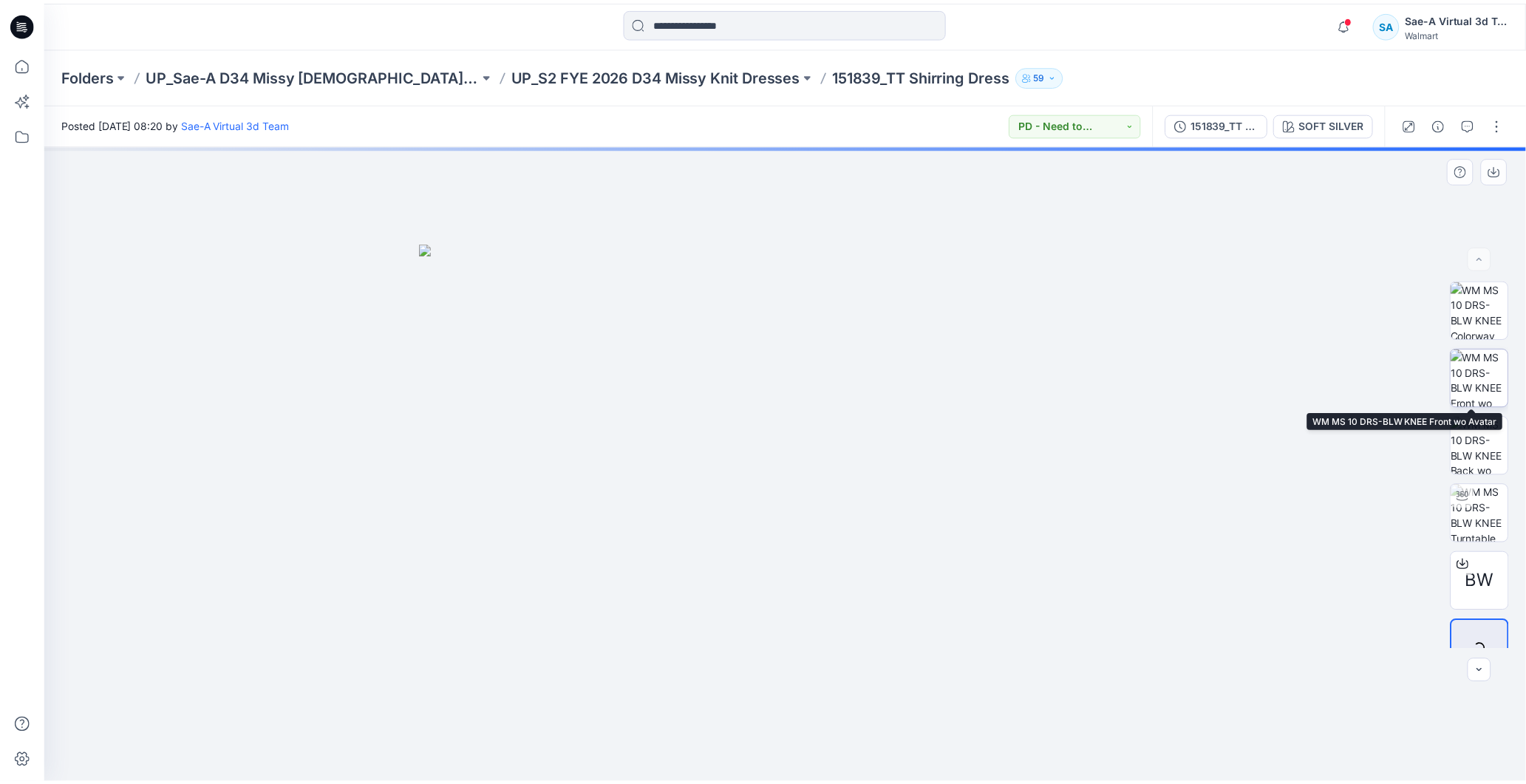
scroll to position [29, 0]
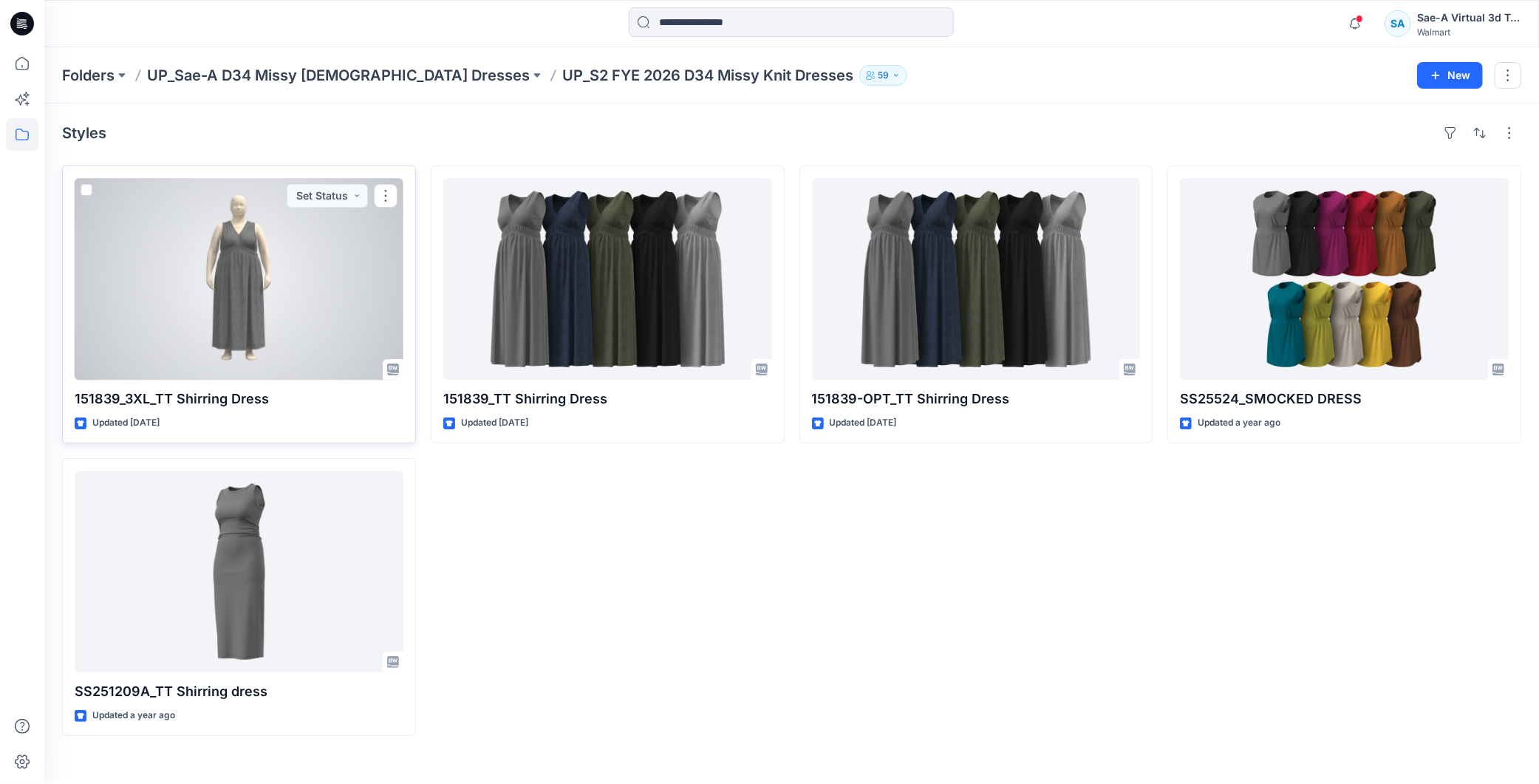
click at [340, 293] on div at bounding box center [239, 278] width 329 height 201
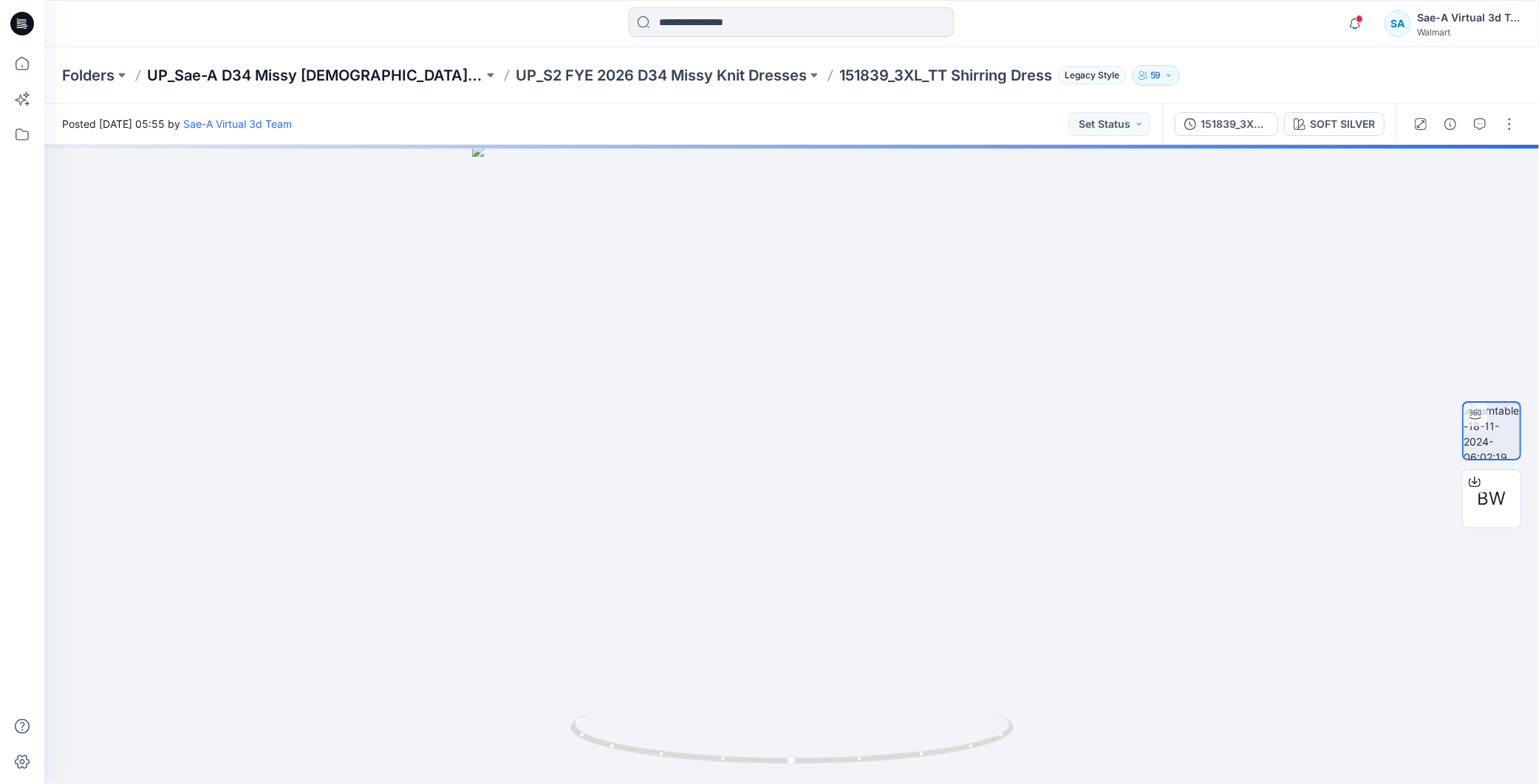
click at [353, 71] on p "UP_Sae-A D34 Missy [DEMOGRAPHIC_DATA] Dresses" at bounding box center [316, 76] width 336 height 21
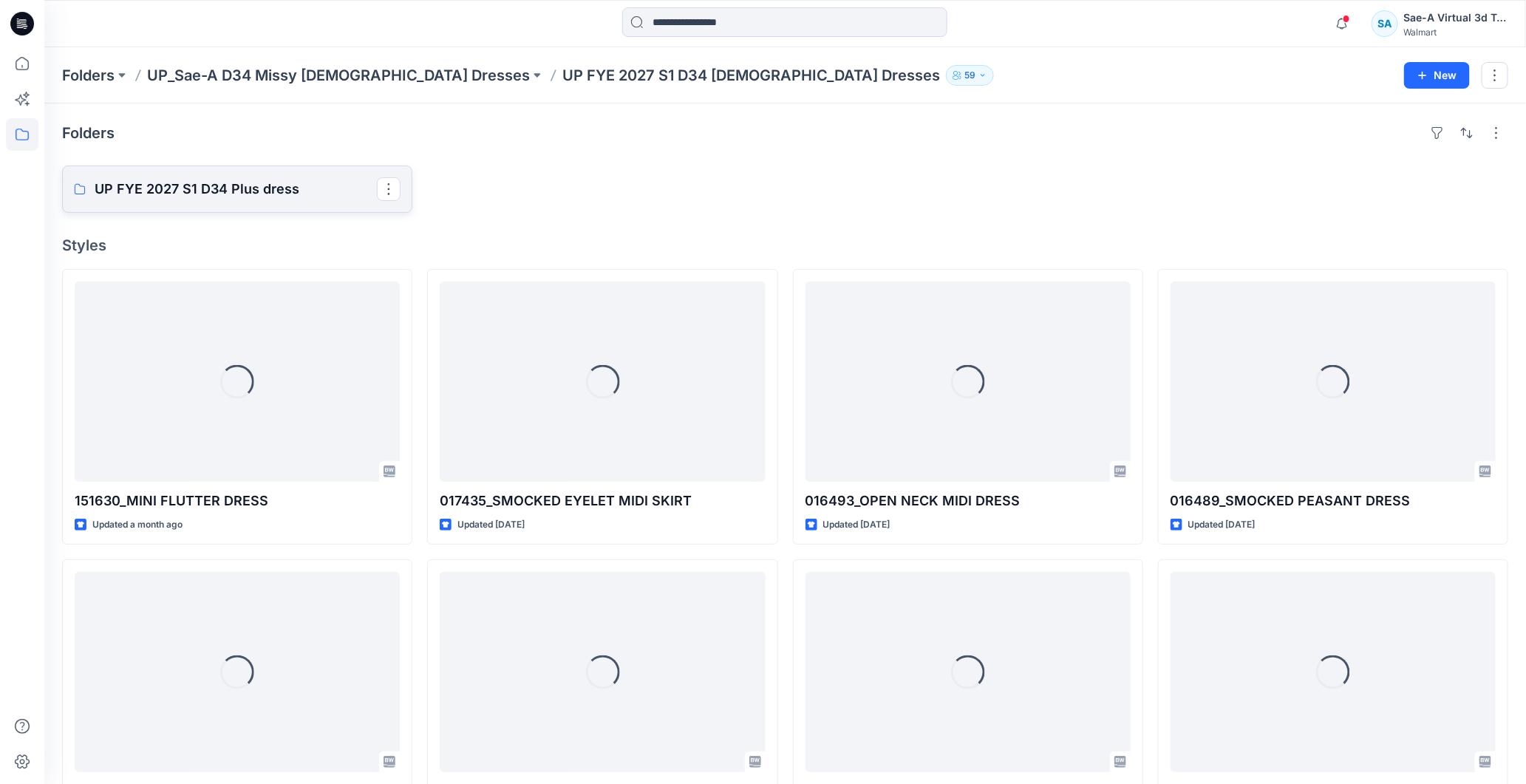
click at [328, 196] on p "UP FYE 2027 S1 D34 Plus dress" at bounding box center [235, 189] width 283 height 21
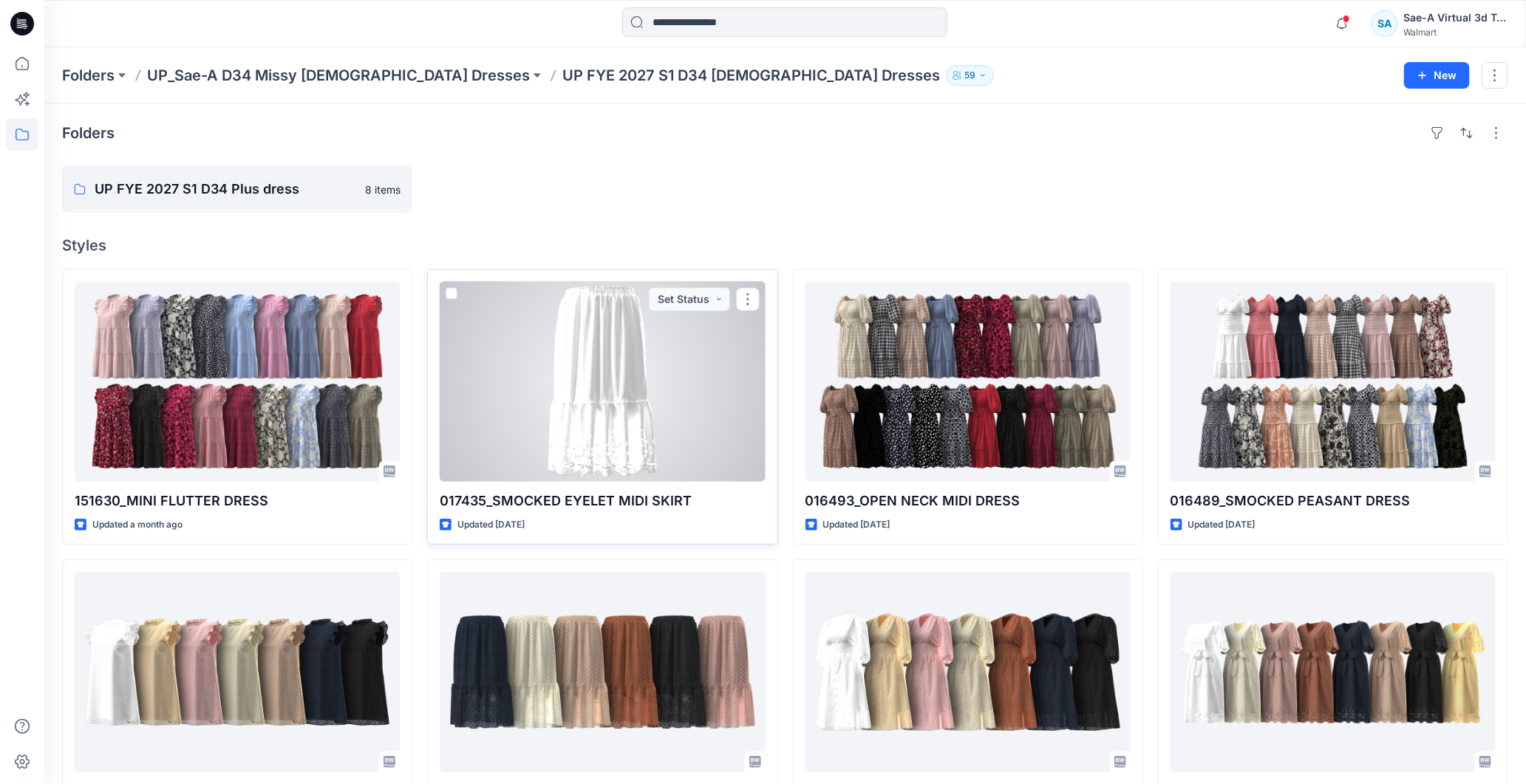
click at [662, 400] on div at bounding box center [602, 382] width 325 height 200
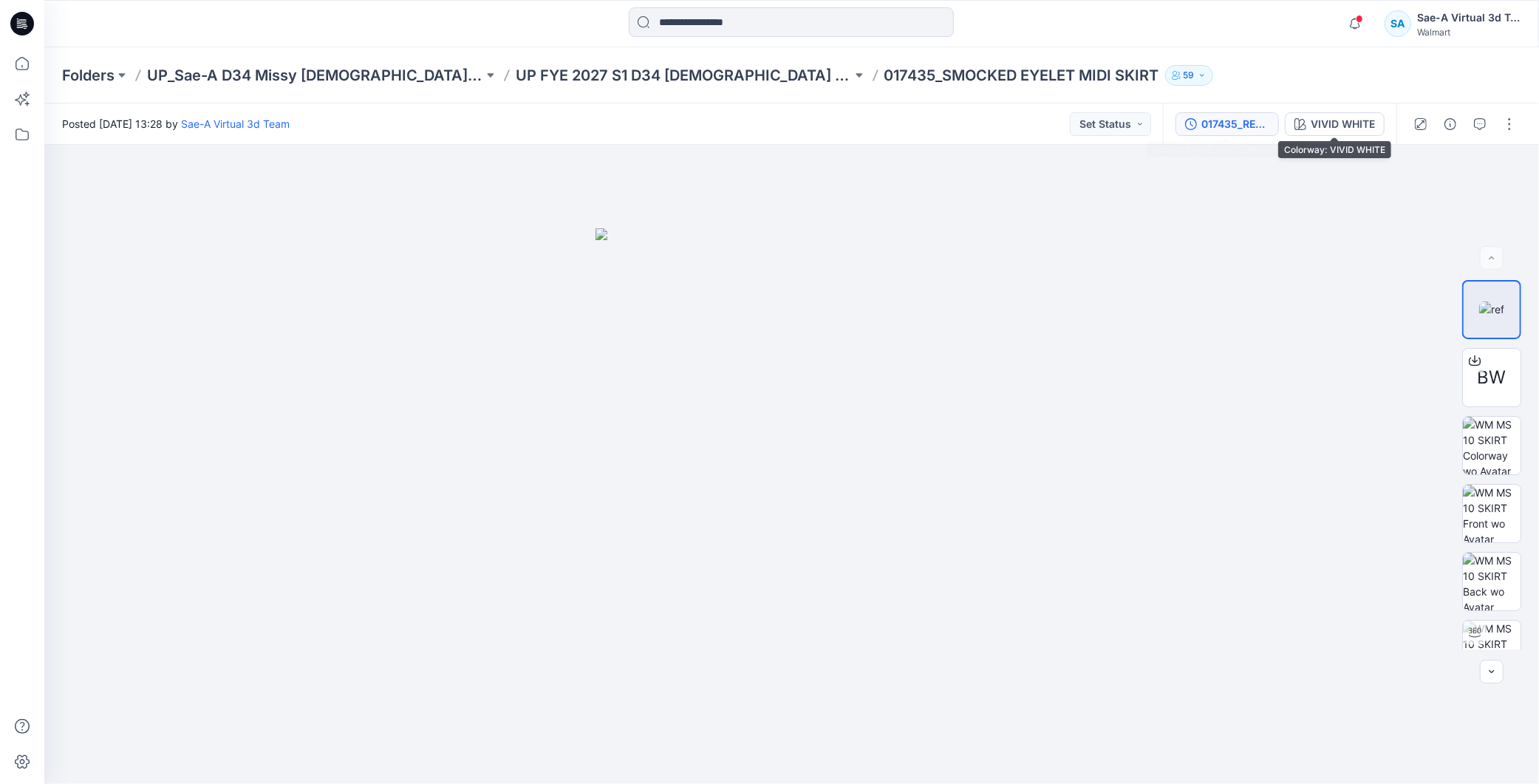
click at [1258, 121] on div "017435_REV 2_LINING ADDED" at bounding box center [1235, 124] width 68 height 16
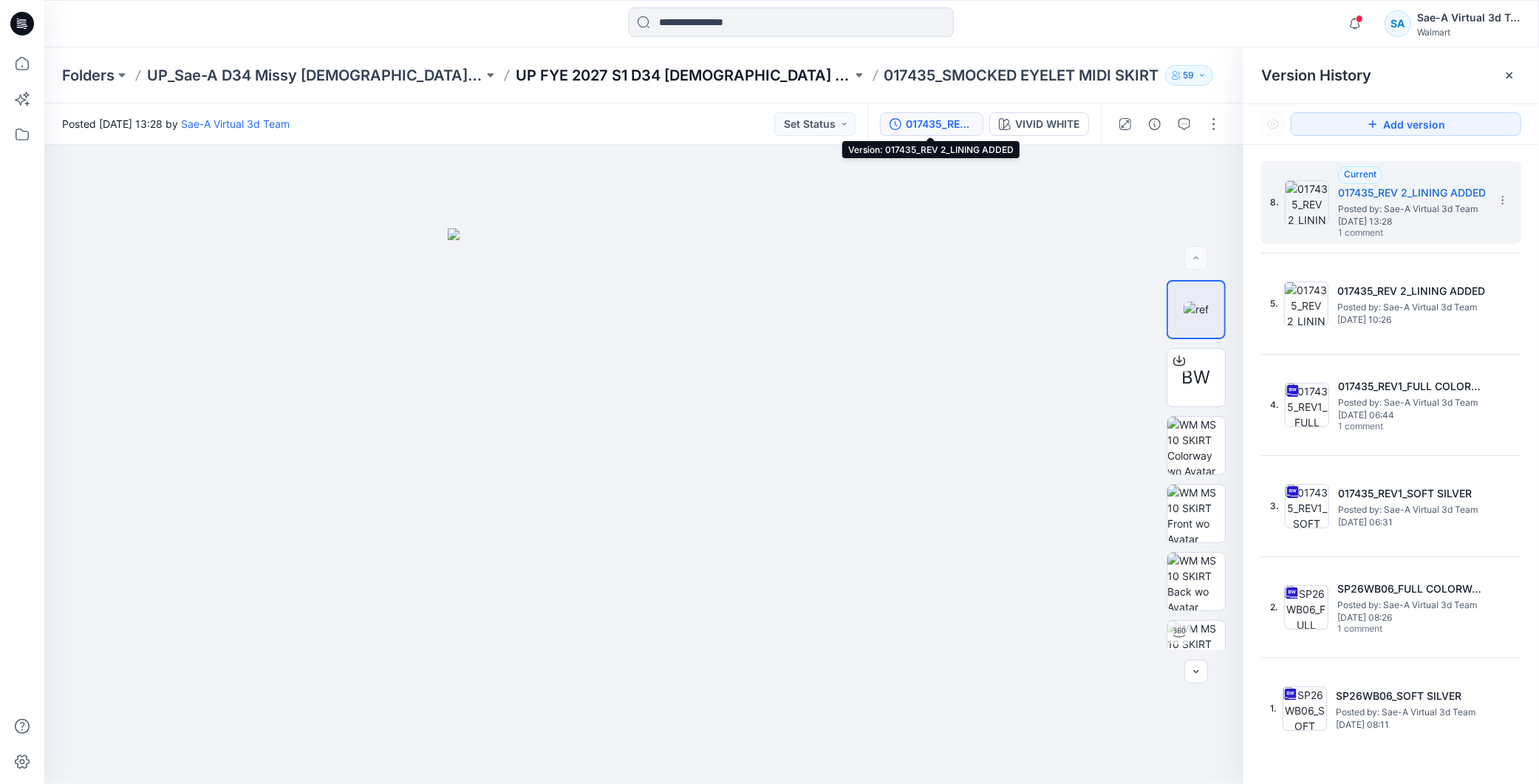
click at [689, 74] on p "UP FYE 2027 S1 D34 [DEMOGRAPHIC_DATA] Dresses" at bounding box center [684, 76] width 336 height 21
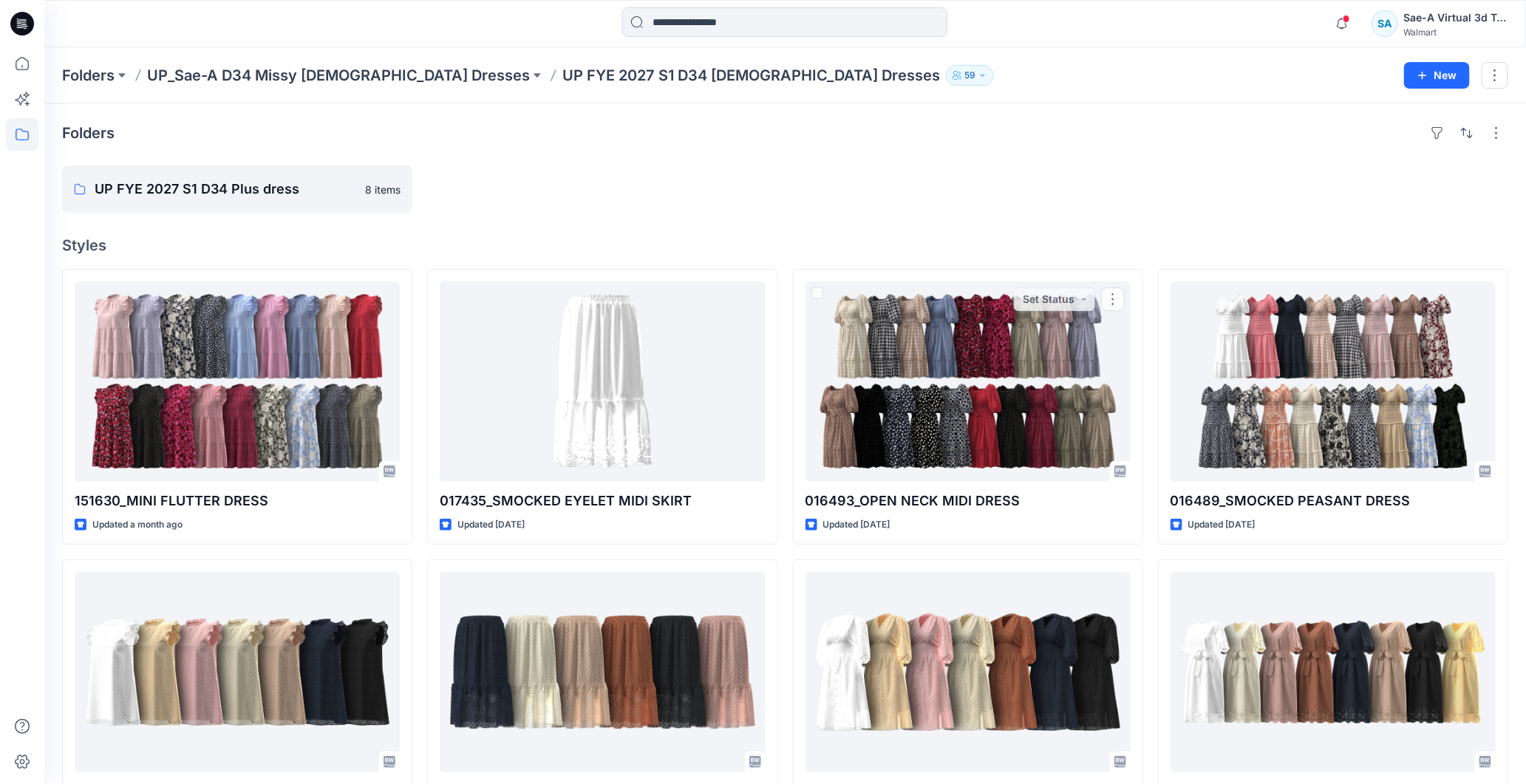
scroll to position [82, 0]
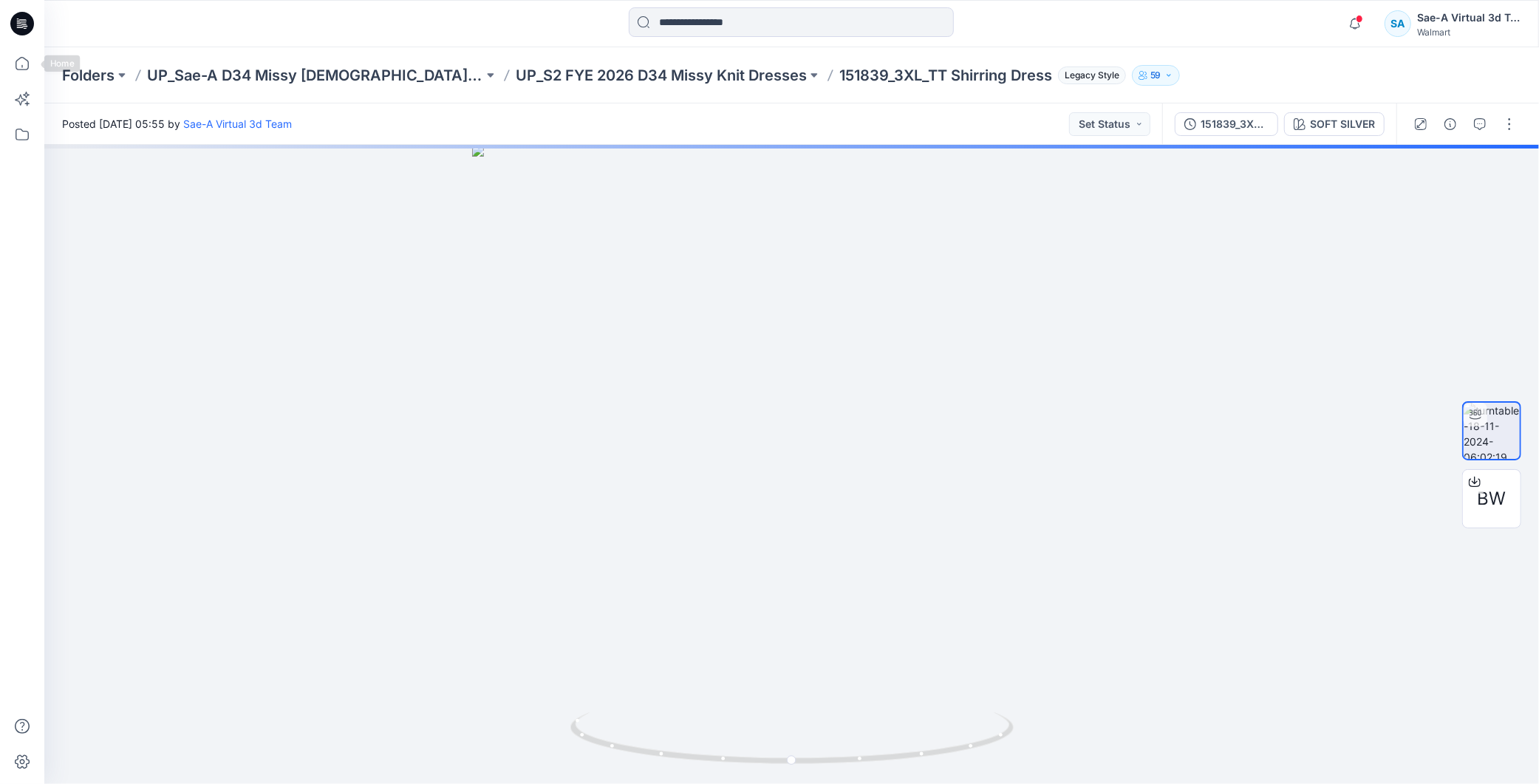
click at [27, 27] on icon at bounding box center [22, 24] width 24 height 24
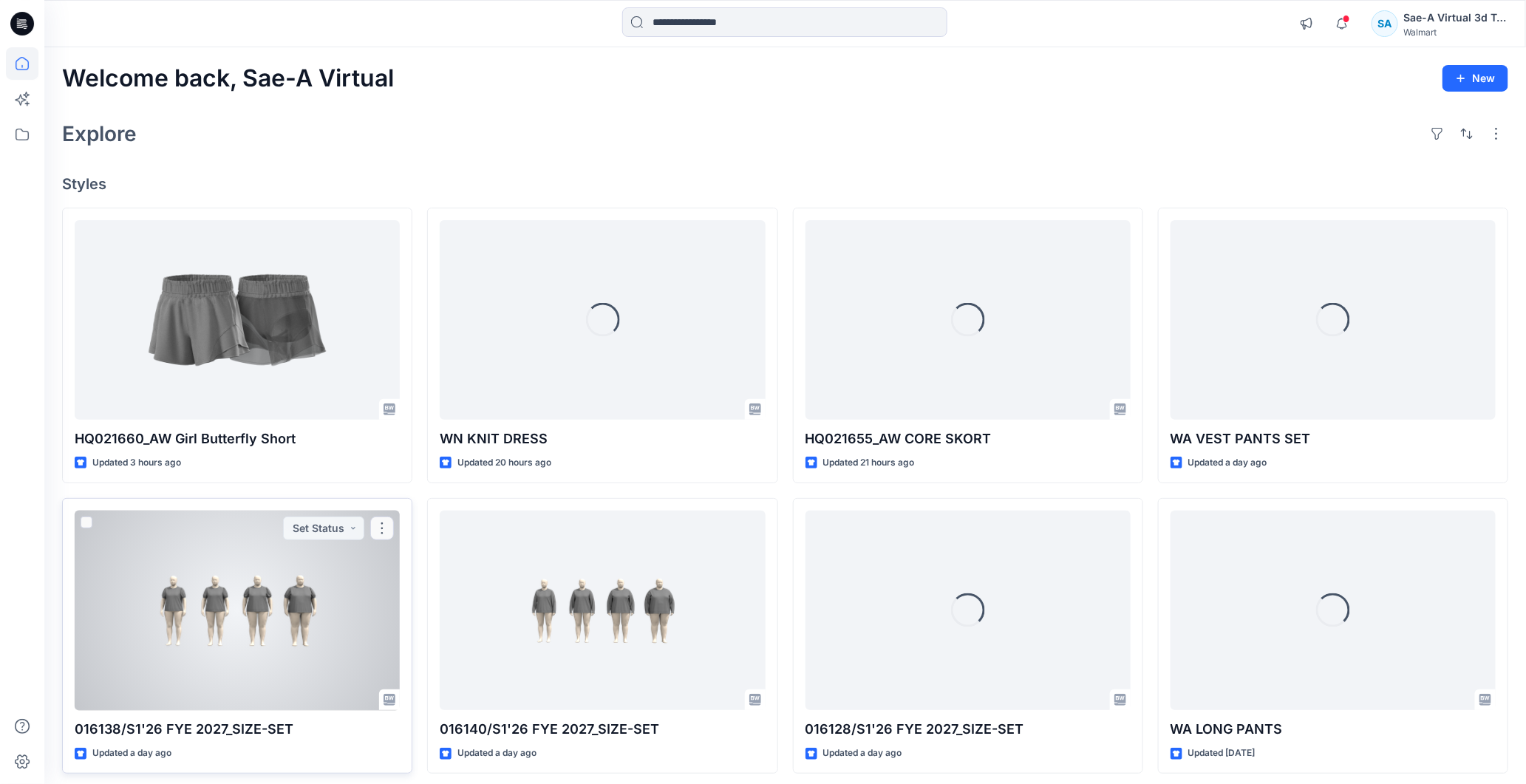
click at [225, 584] on div at bounding box center [237, 610] width 325 height 200
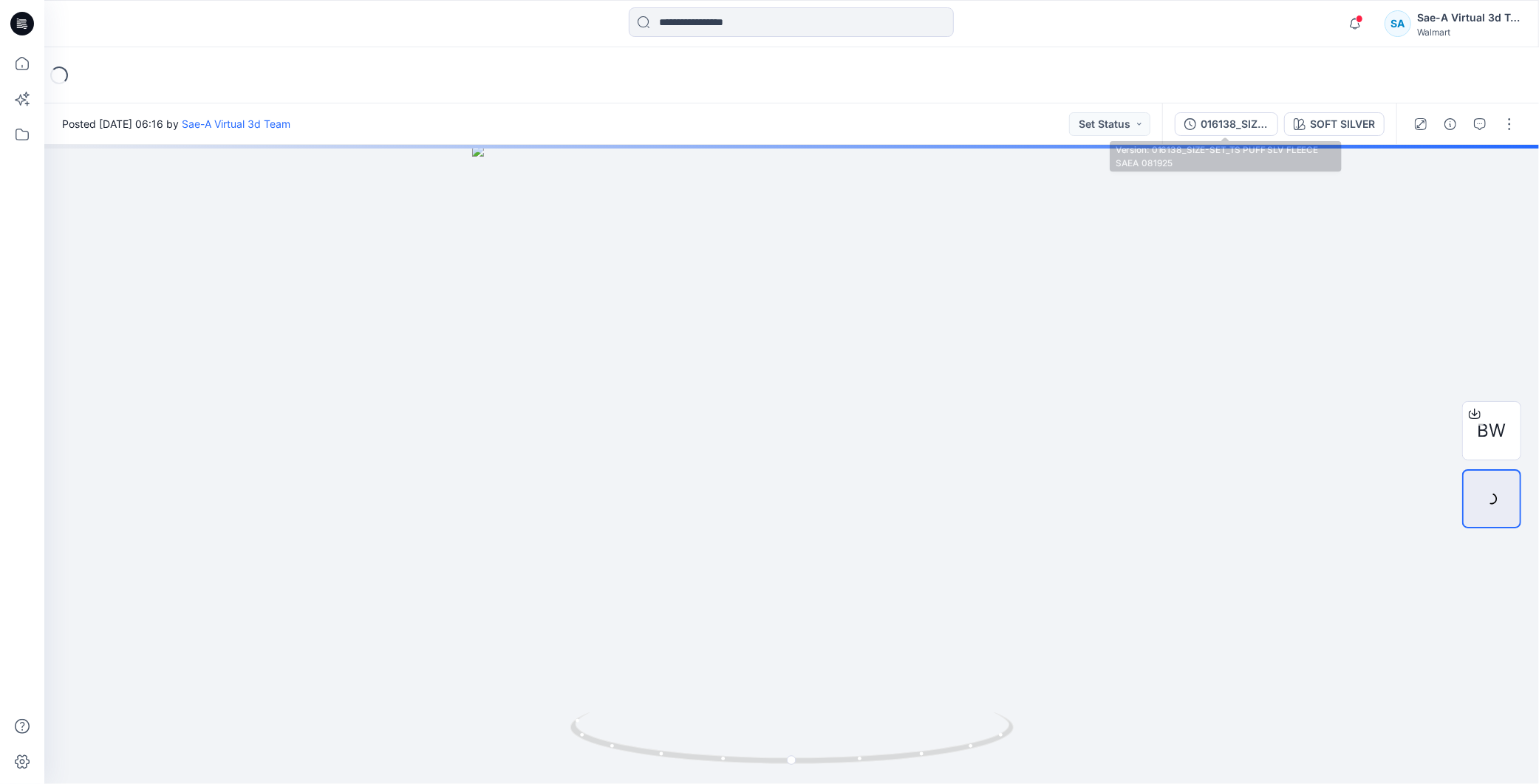
click at [1235, 126] on div "016138_SIZE-SET_TS PUFF SLV FLEECE SAEA 081925" at bounding box center [1235, 124] width 68 height 16
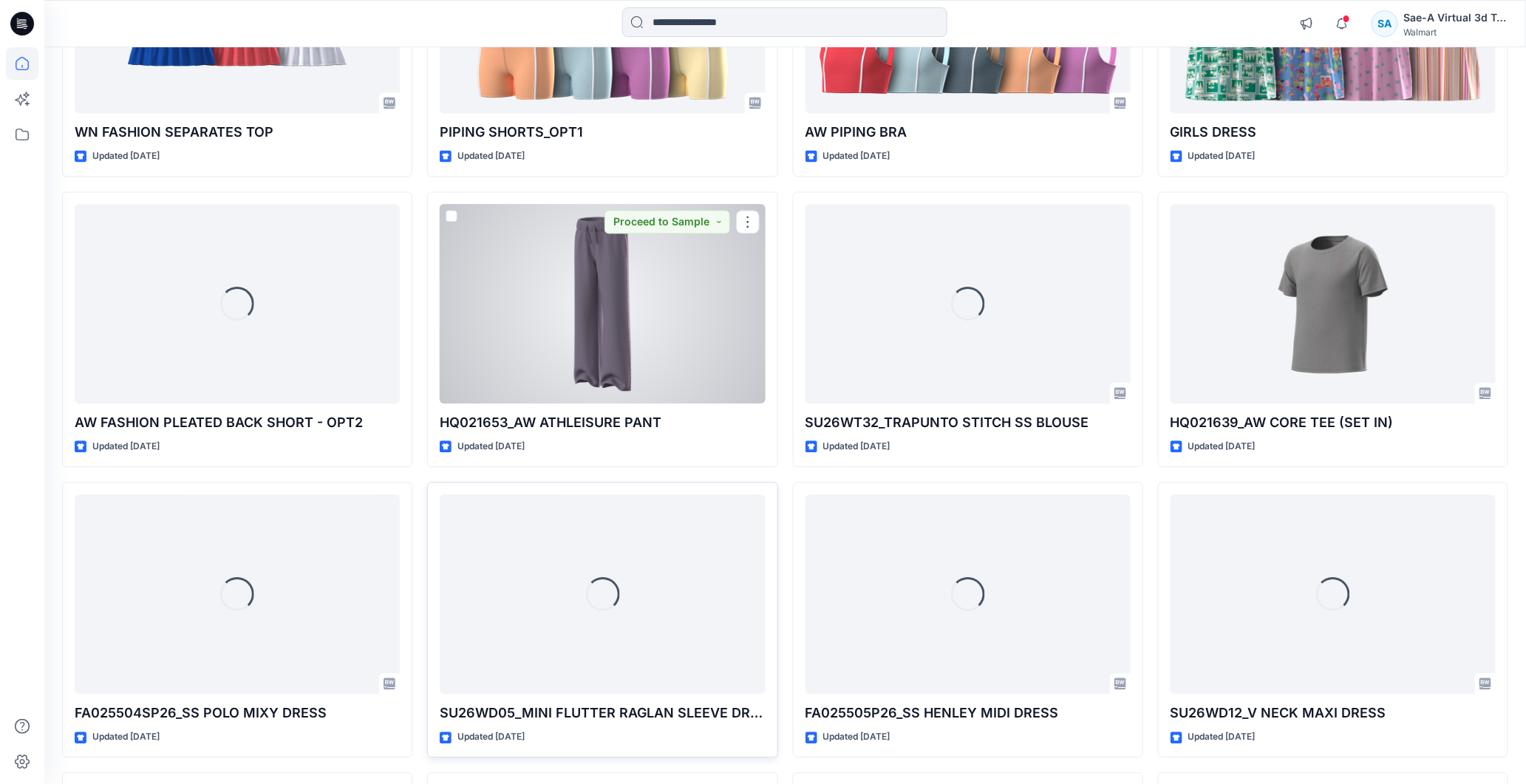
scroll to position [1551, 0]
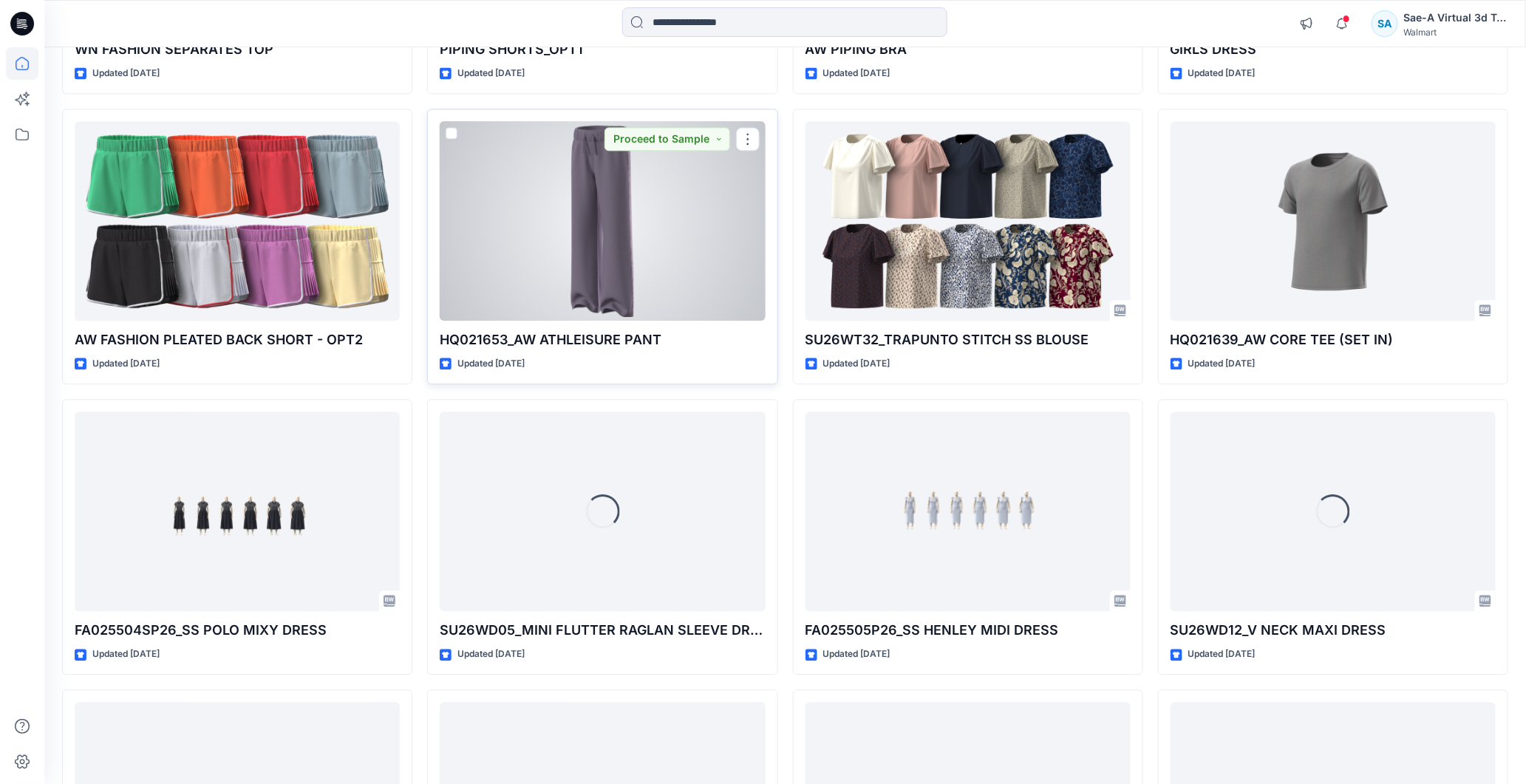
click at [656, 308] on div at bounding box center [602, 221] width 325 height 200
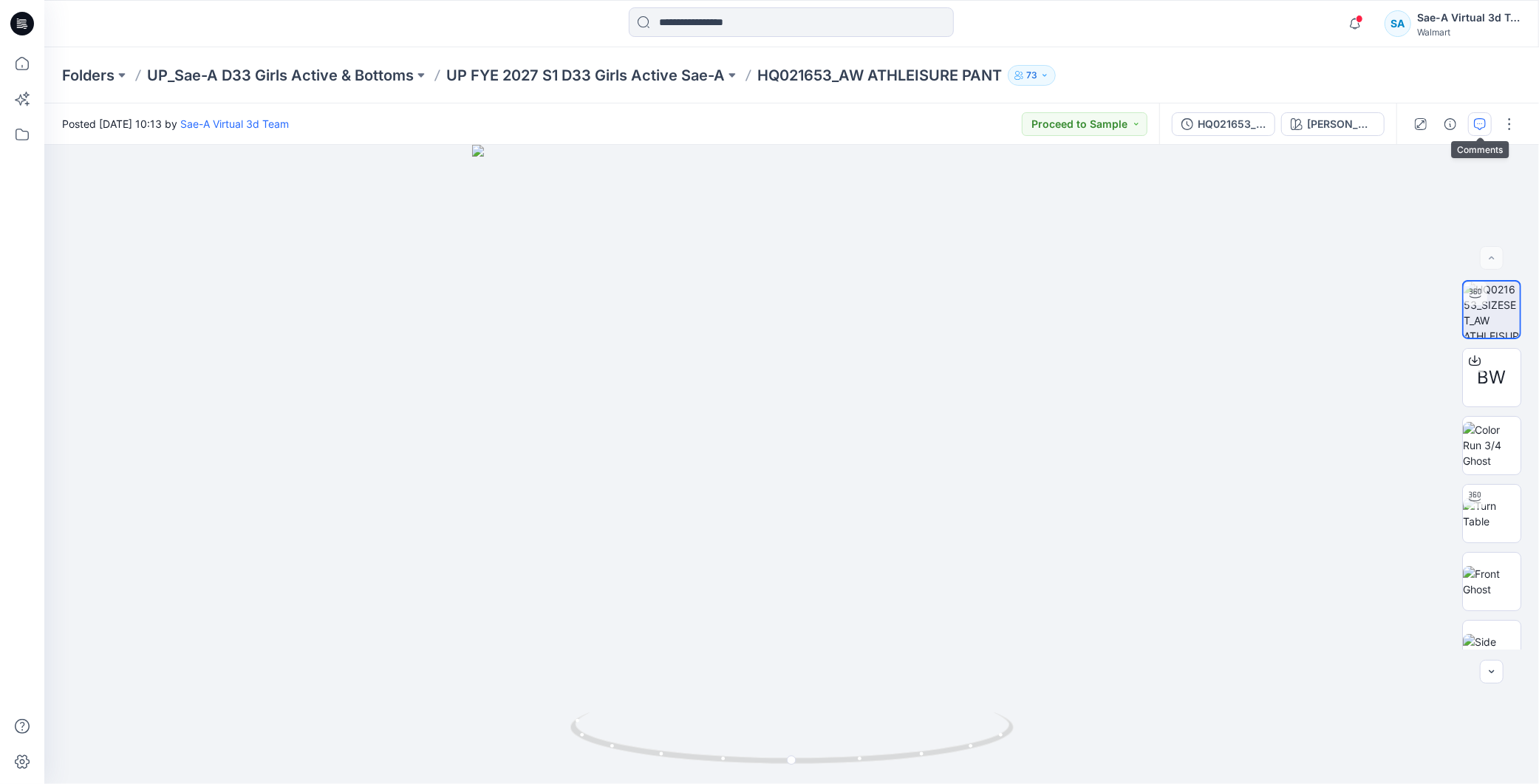
click at [1384, 120] on icon "button" at bounding box center [1479, 124] width 12 height 12
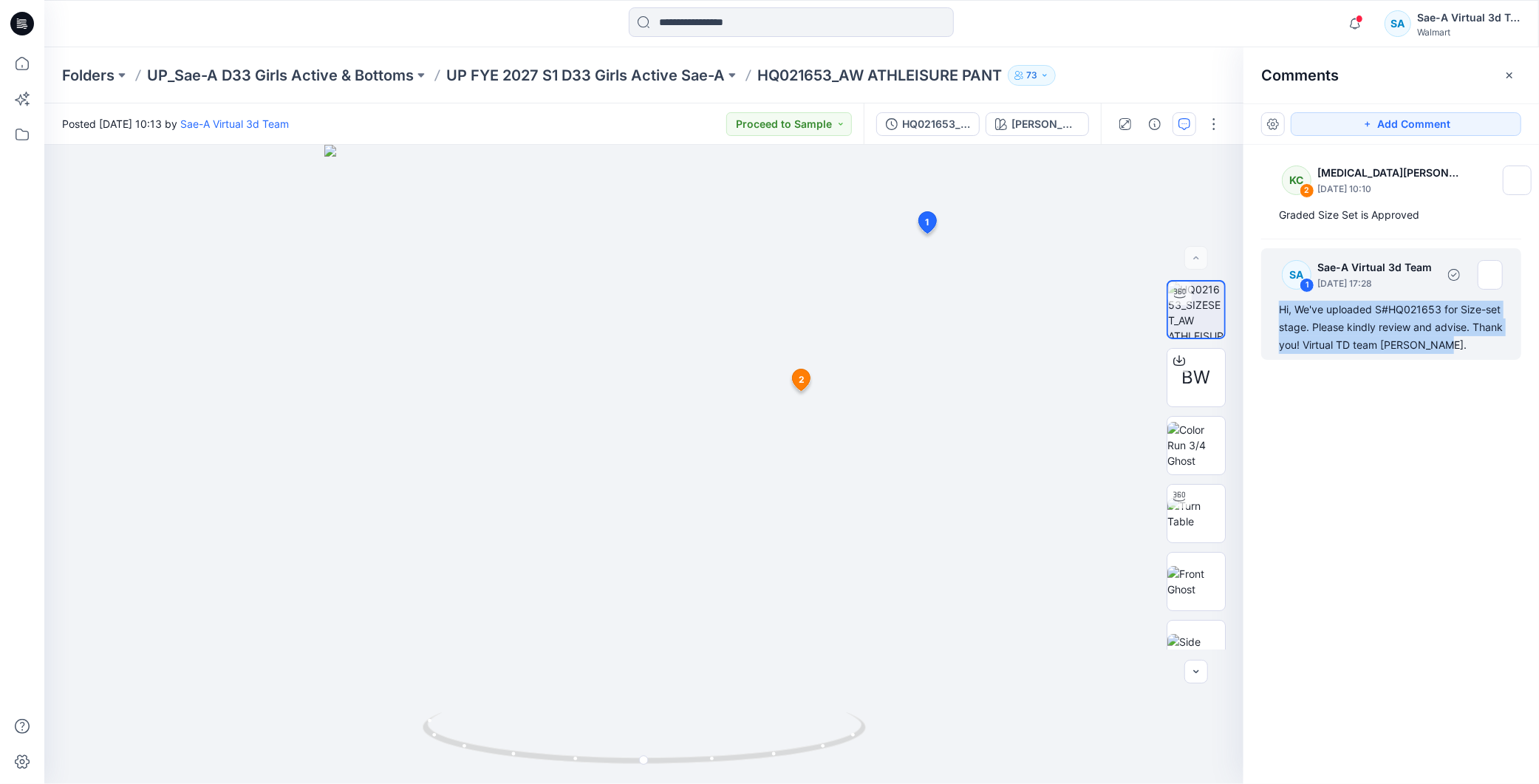
drag, startPoint x: 1437, startPoint y: 349, endPoint x: 1301, endPoint y: 327, distance: 137.8
click at [1282, 307] on div "Hi, We've uploaded S#HQ021653 for Size-set stage. Please kindly review and advi…" at bounding box center [1391, 327] width 225 height 53
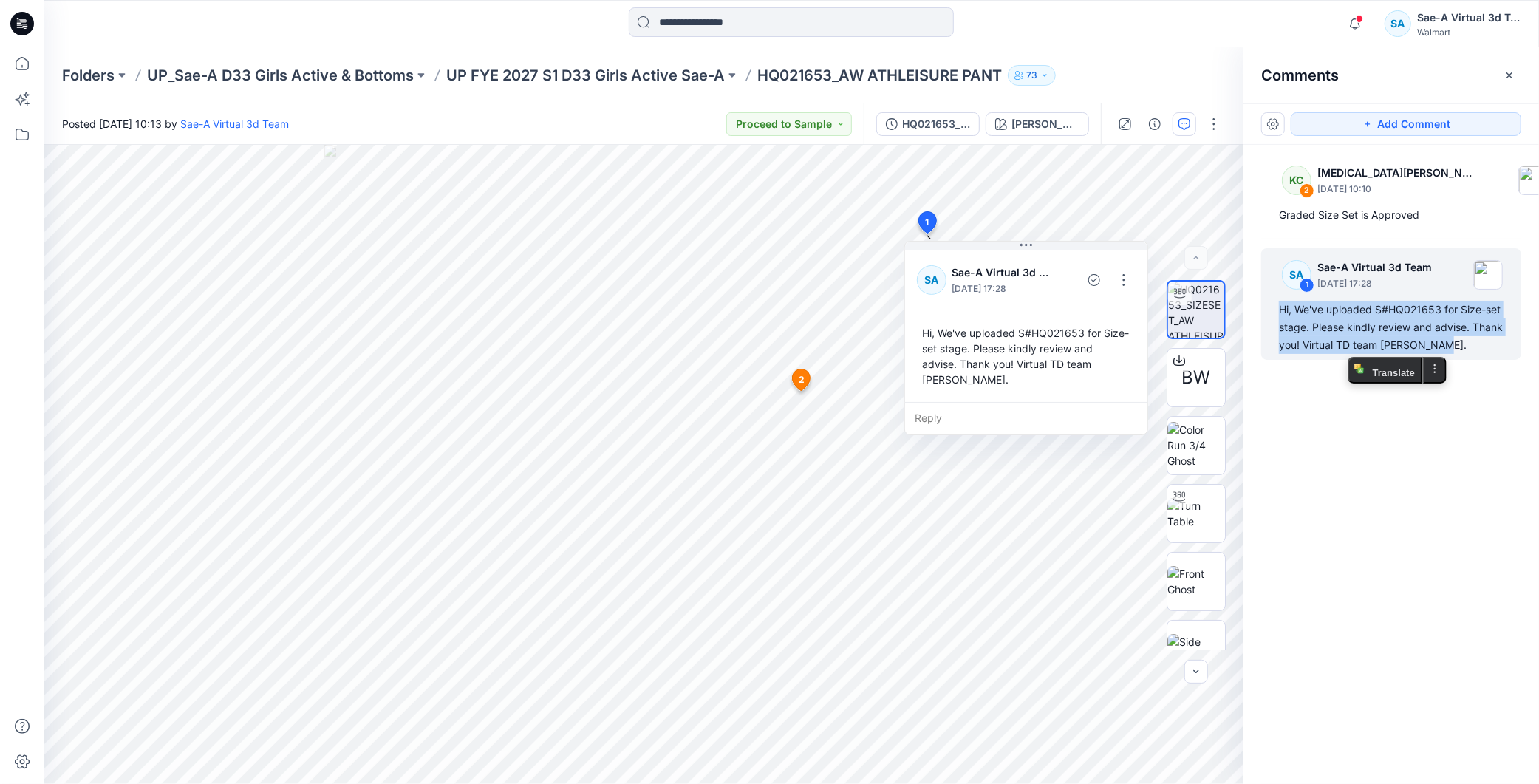
copy div "Hi, We've uploaded S#HQ021653 for Size-set stage. Please kindly review and advi…"
click at [1384, 501] on div "KC 2 Kyra Cobb August 18, 2025 10:10 Graded Size Set is Approved SA 1 Sae-A Vir…" at bounding box center [1391, 436] width 296 height 584
drag, startPoint x: 1433, startPoint y: 346, endPoint x: 1282, endPoint y: 305, distance: 156.5
click at [1282, 305] on div "Hi, We've uploaded S#HQ021653 for Size-set stage. Please kindly review and advi…" at bounding box center [1391, 327] width 225 height 53
copy div "Hi, We've uploaded S#HQ021653 for Size-set stage. Please kindly review and advi…"
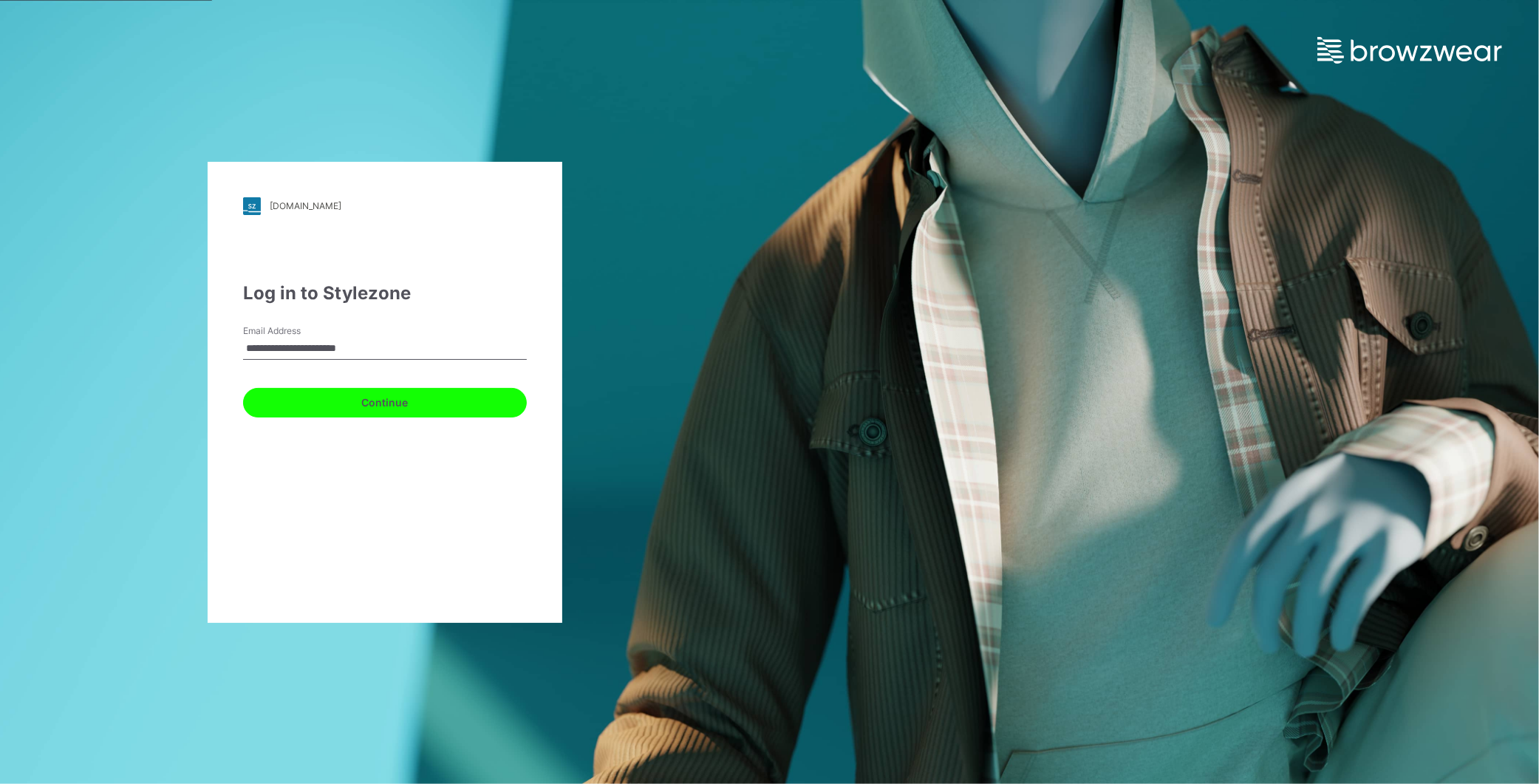
drag, startPoint x: 385, startPoint y: 412, endPoint x: 395, endPoint y: 390, distance: 24.2
click at [385, 412] on button "Continue" at bounding box center [385, 401] width 283 height 29
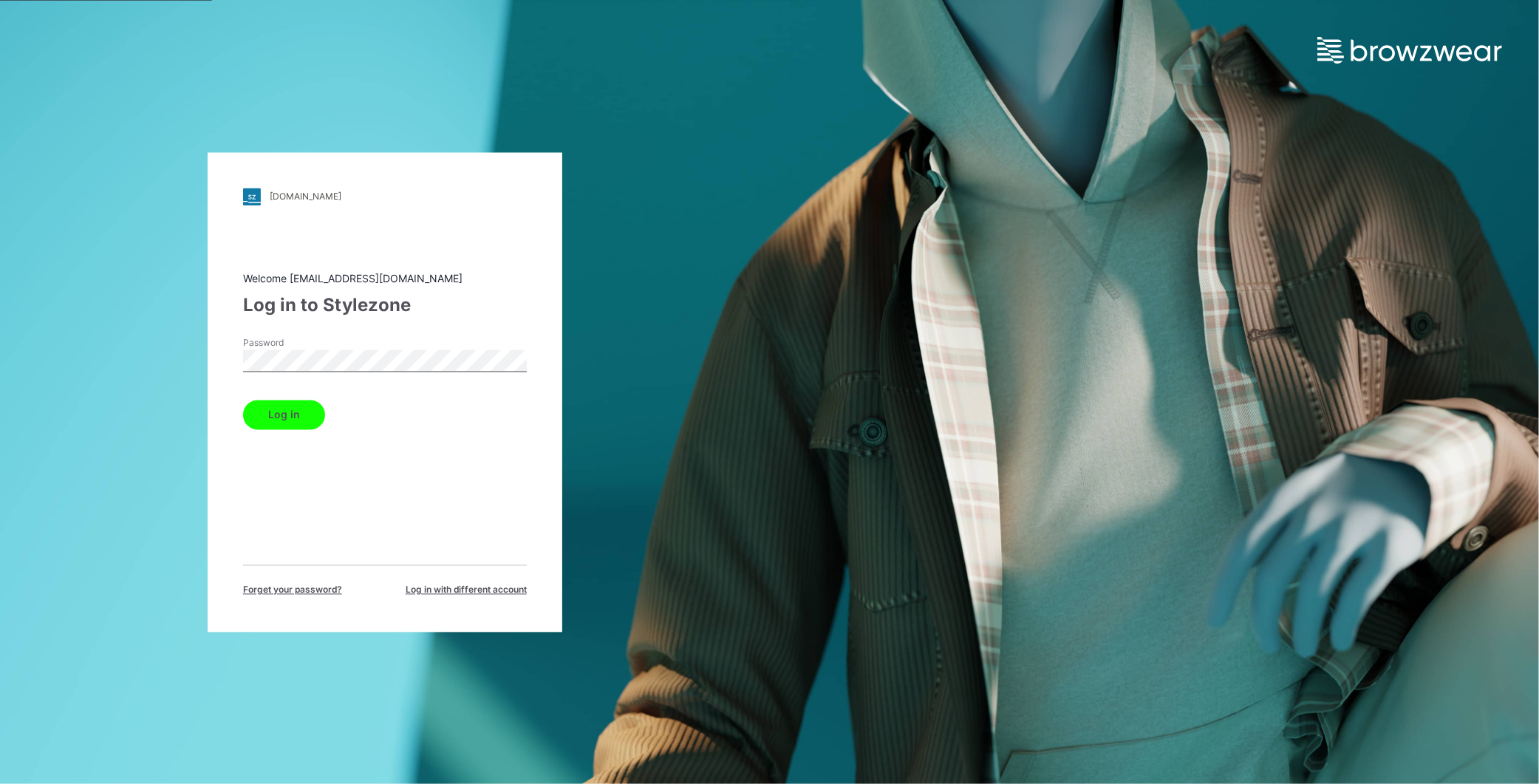
click at [314, 407] on button "Log in" at bounding box center [283, 414] width 82 height 29
click at [297, 415] on button "Log in" at bounding box center [283, 414] width 82 height 29
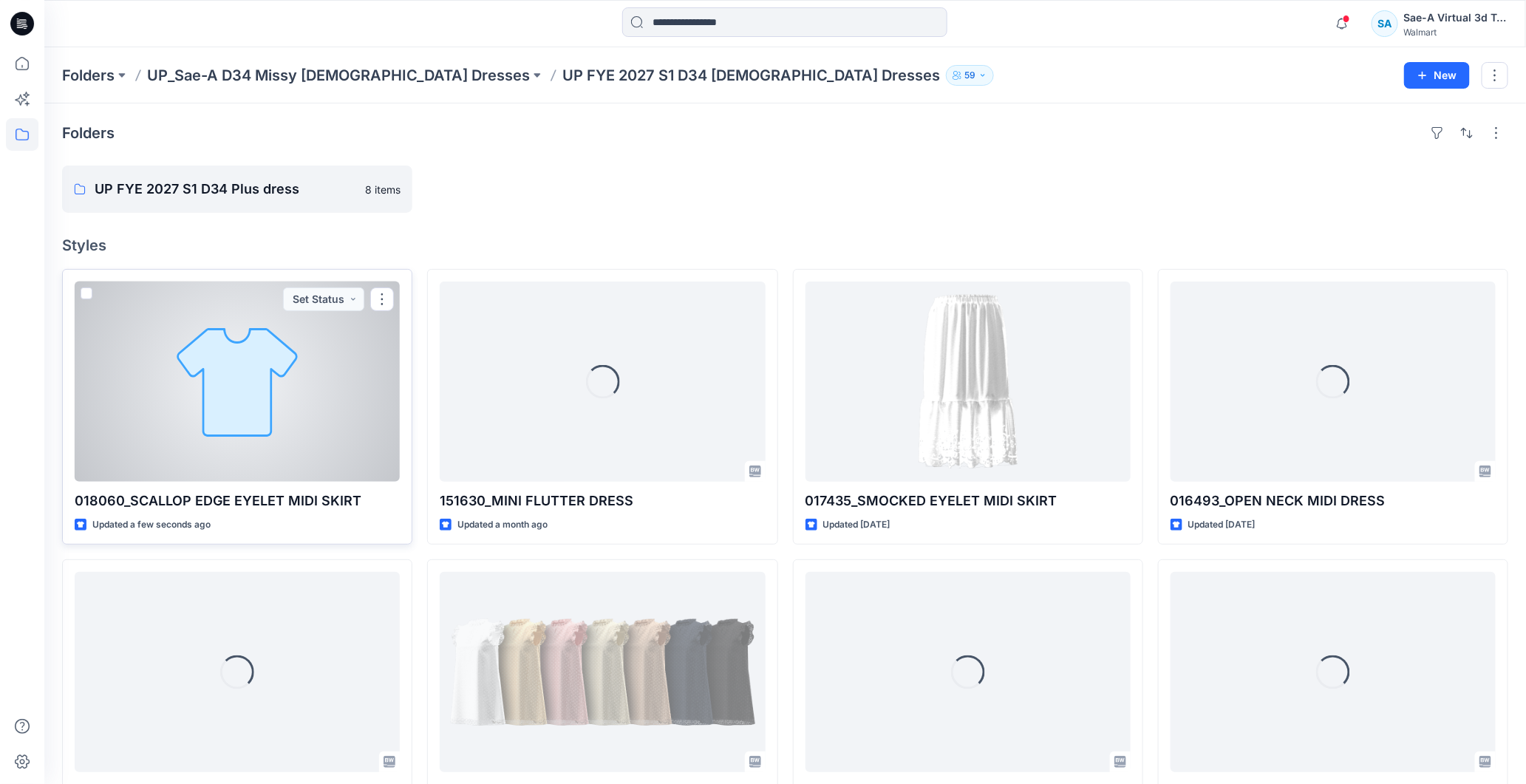
click at [251, 387] on div at bounding box center [237, 382] width 325 height 200
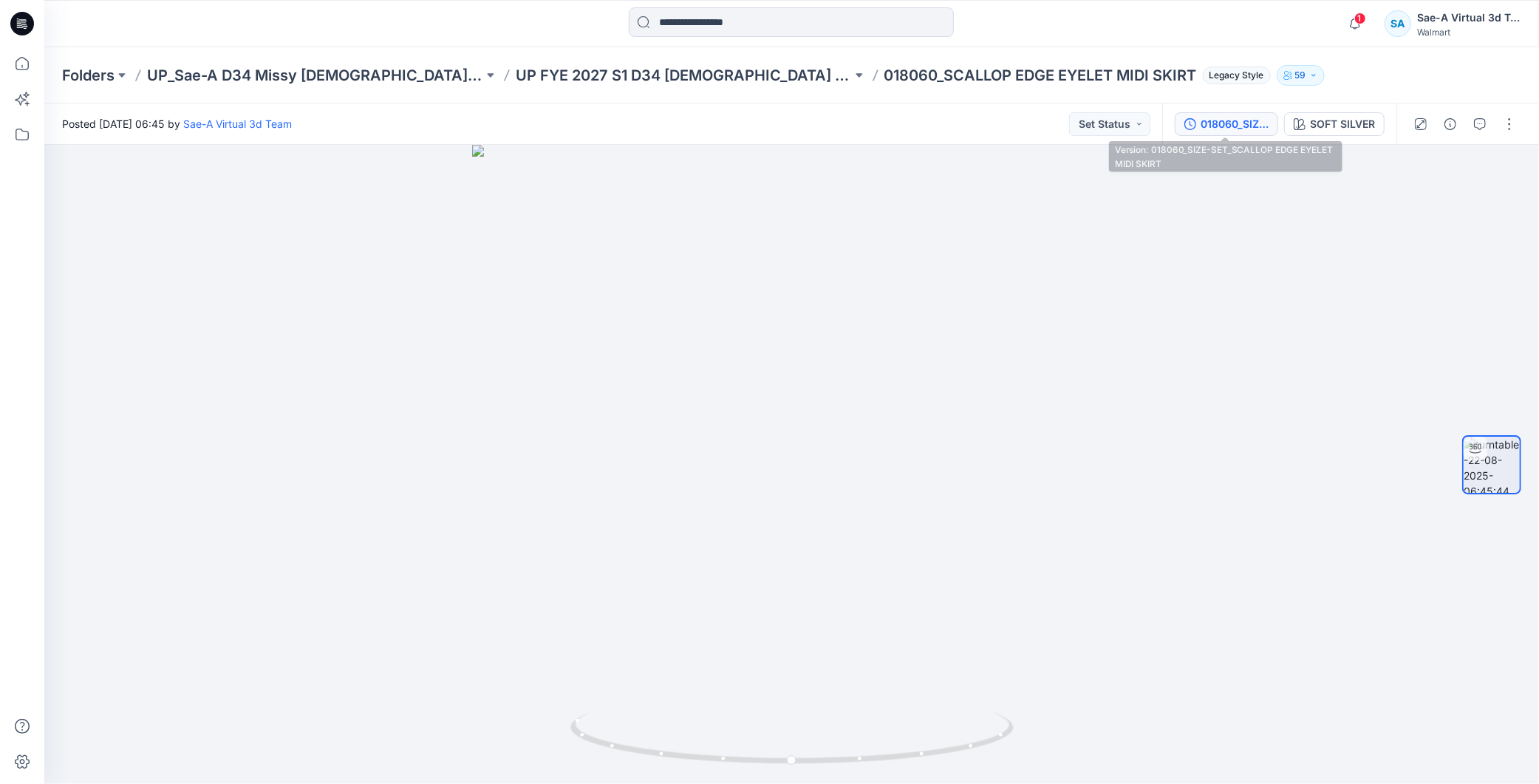
click at [1242, 113] on button "018060_SIZE-SET_SCALLOP EDGE EYELET MIDI SKIRT" at bounding box center [1225, 124] width 103 height 24
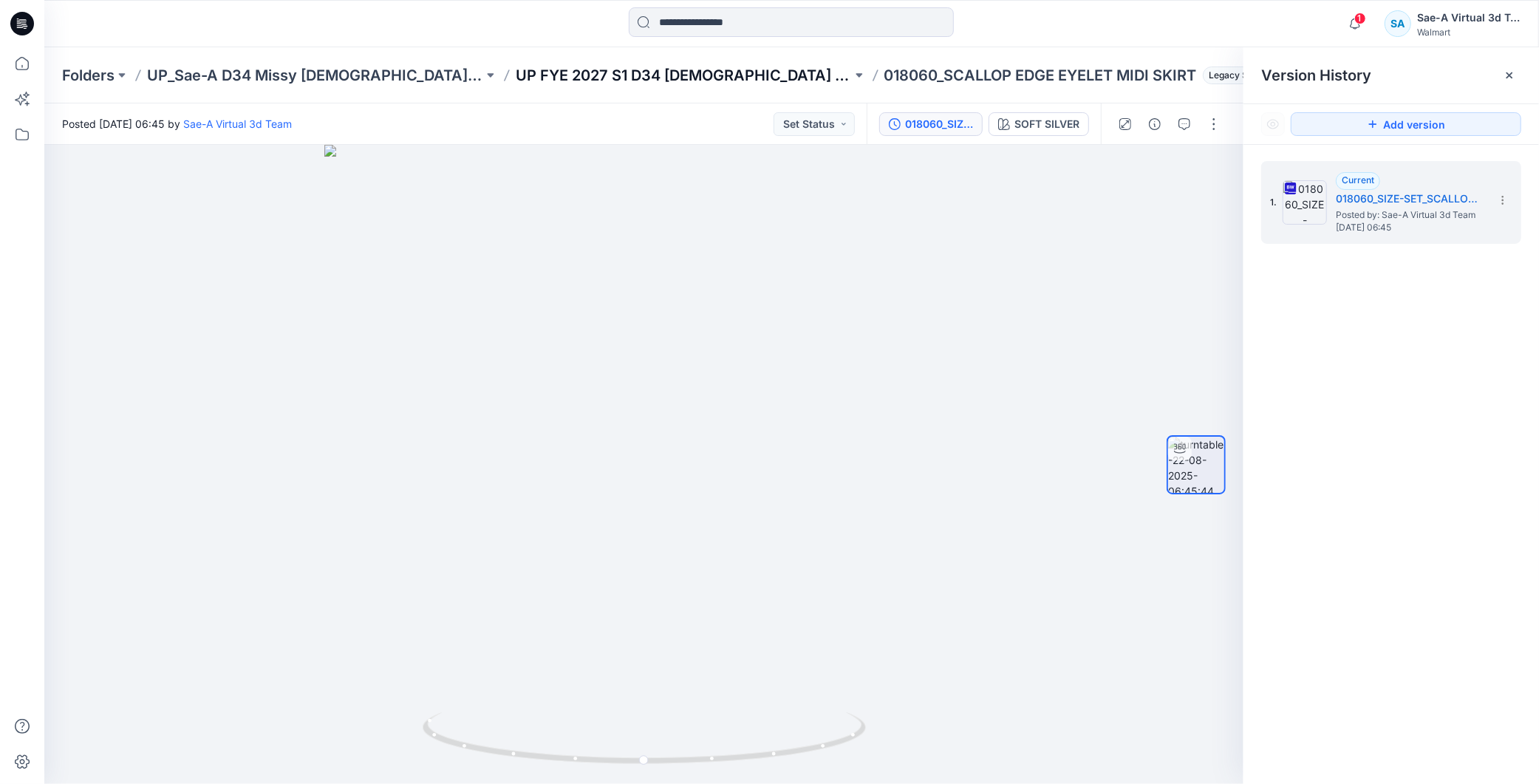
click at [645, 79] on p "UP FYE 2027 S1 D34 Ladies Dresses" at bounding box center [684, 76] width 336 height 21
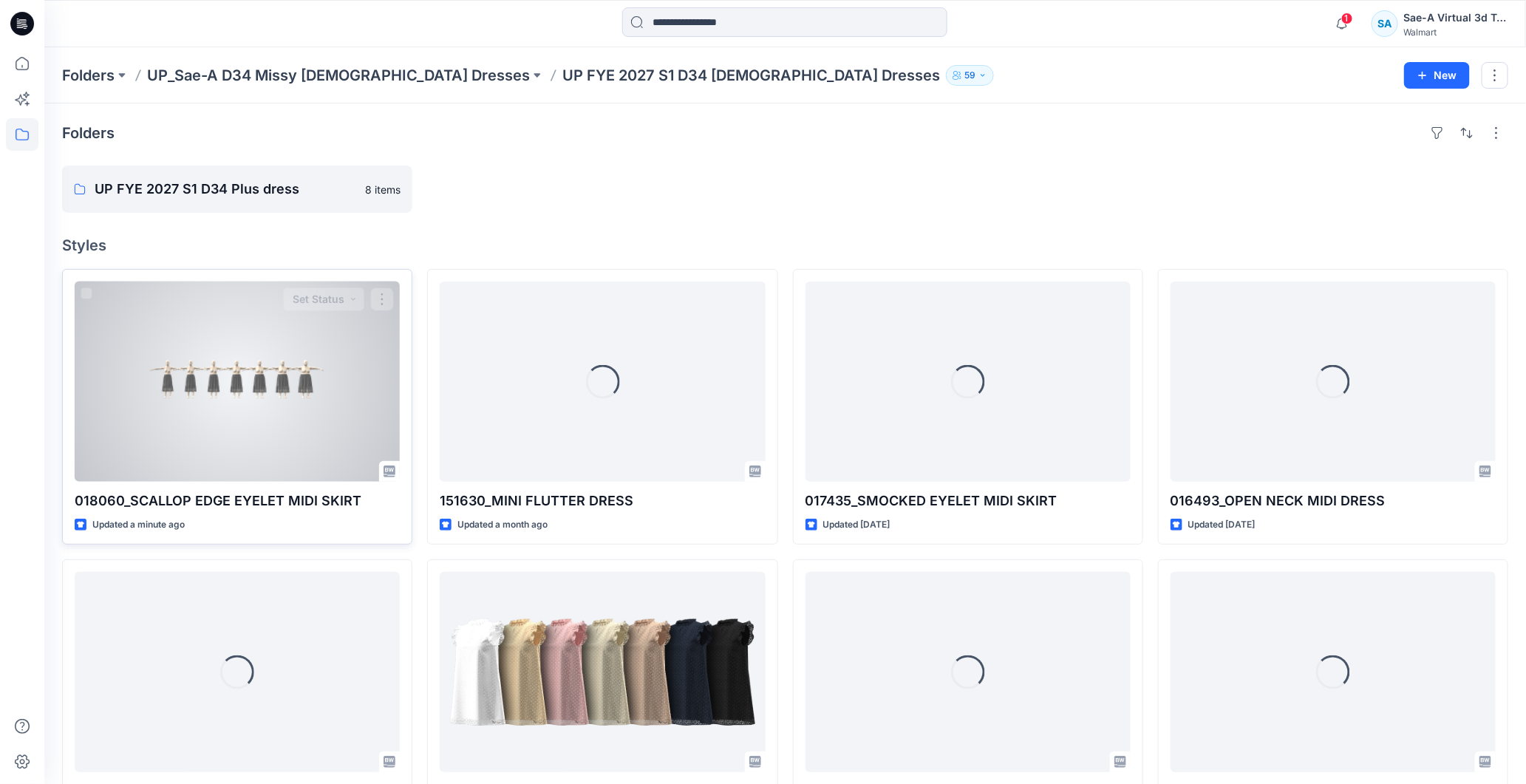
click at [271, 347] on div at bounding box center [237, 382] width 325 height 200
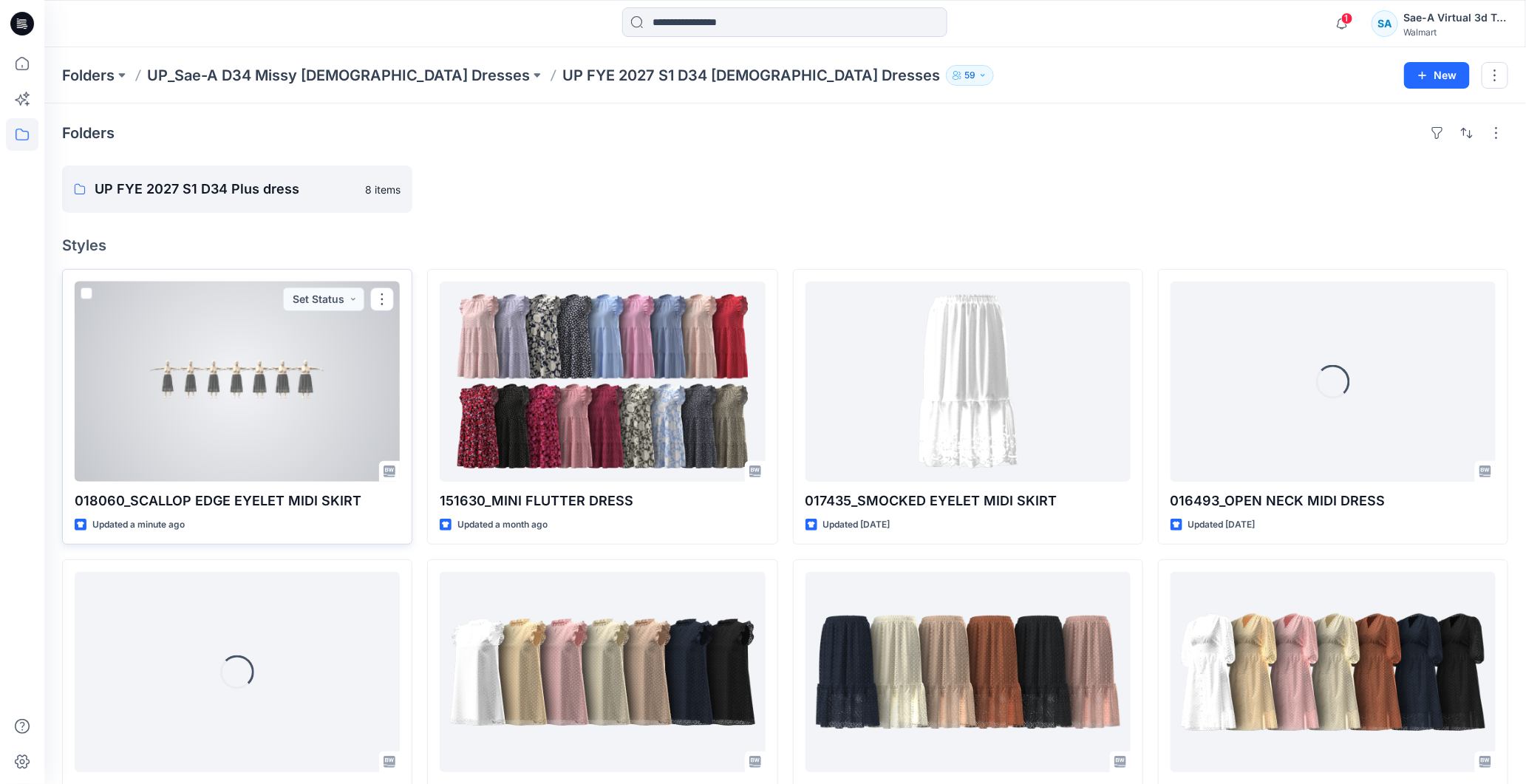
click at [267, 388] on div at bounding box center [237, 382] width 325 height 200
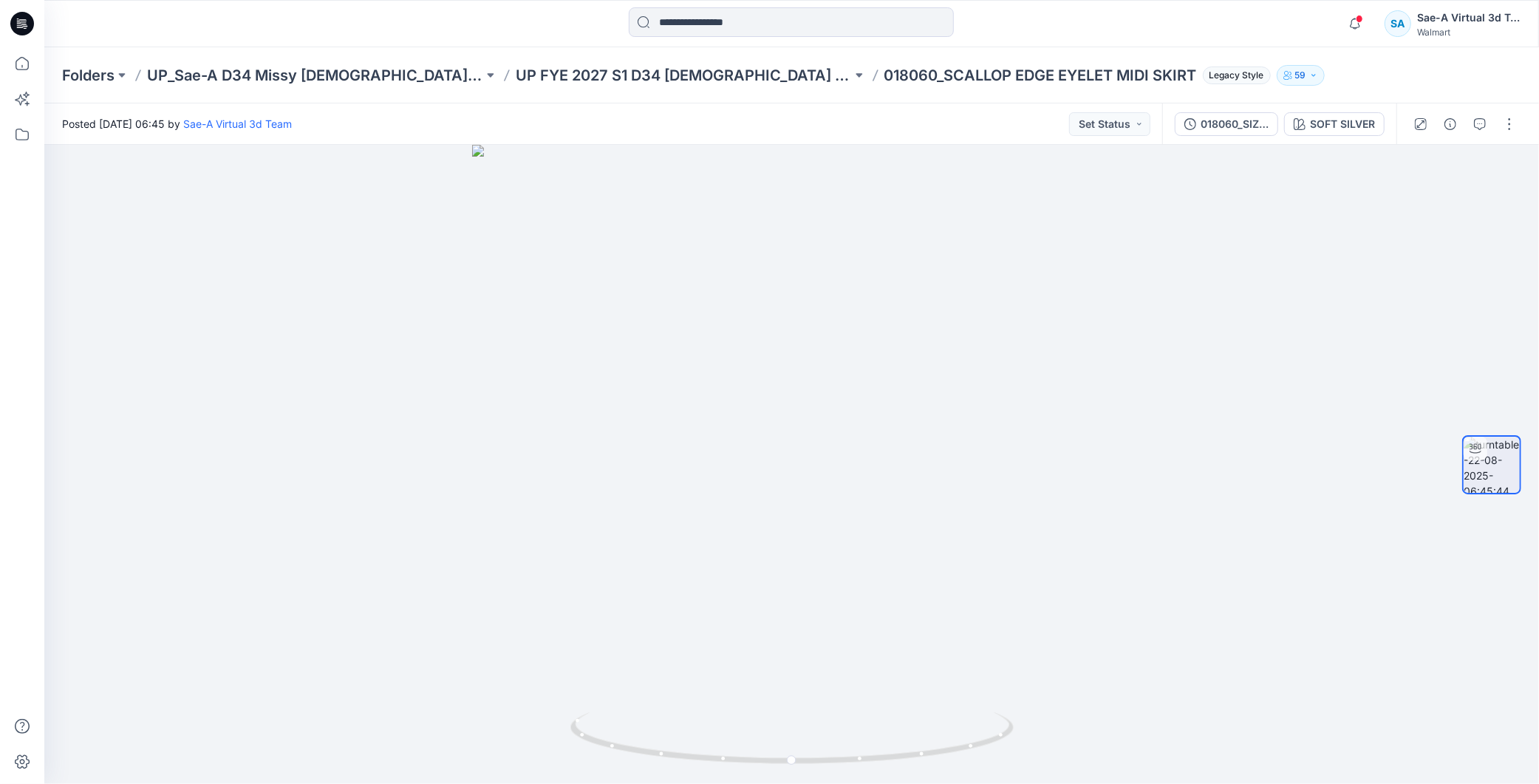
click at [1507, 130] on button "button" at bounding box center [1509, 124] width 24 height 24
click at [1424, 145] on button "Edit" at bounding box center [1447, 157] width 136 height 27
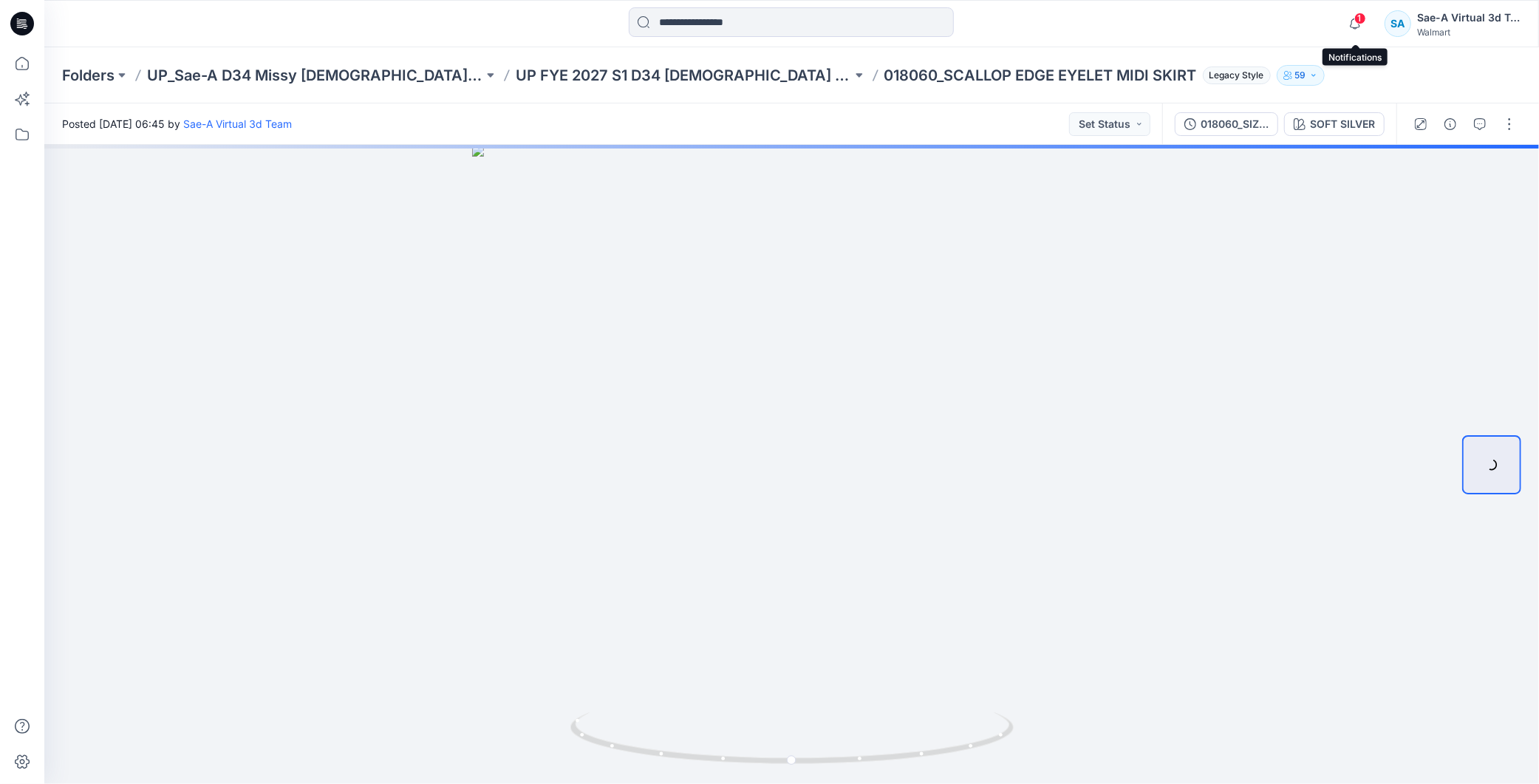
click at [1370, 16] on div "1 Notifications Your style 018060_SCALLOP EDGE EYELET MIDI SKIRT is ready 1 new…" at bounding box center [1429, 24] width 180 height 32
click at [1359, 18] on span "1" at bounding box center [1359, 18] width 12 height 12
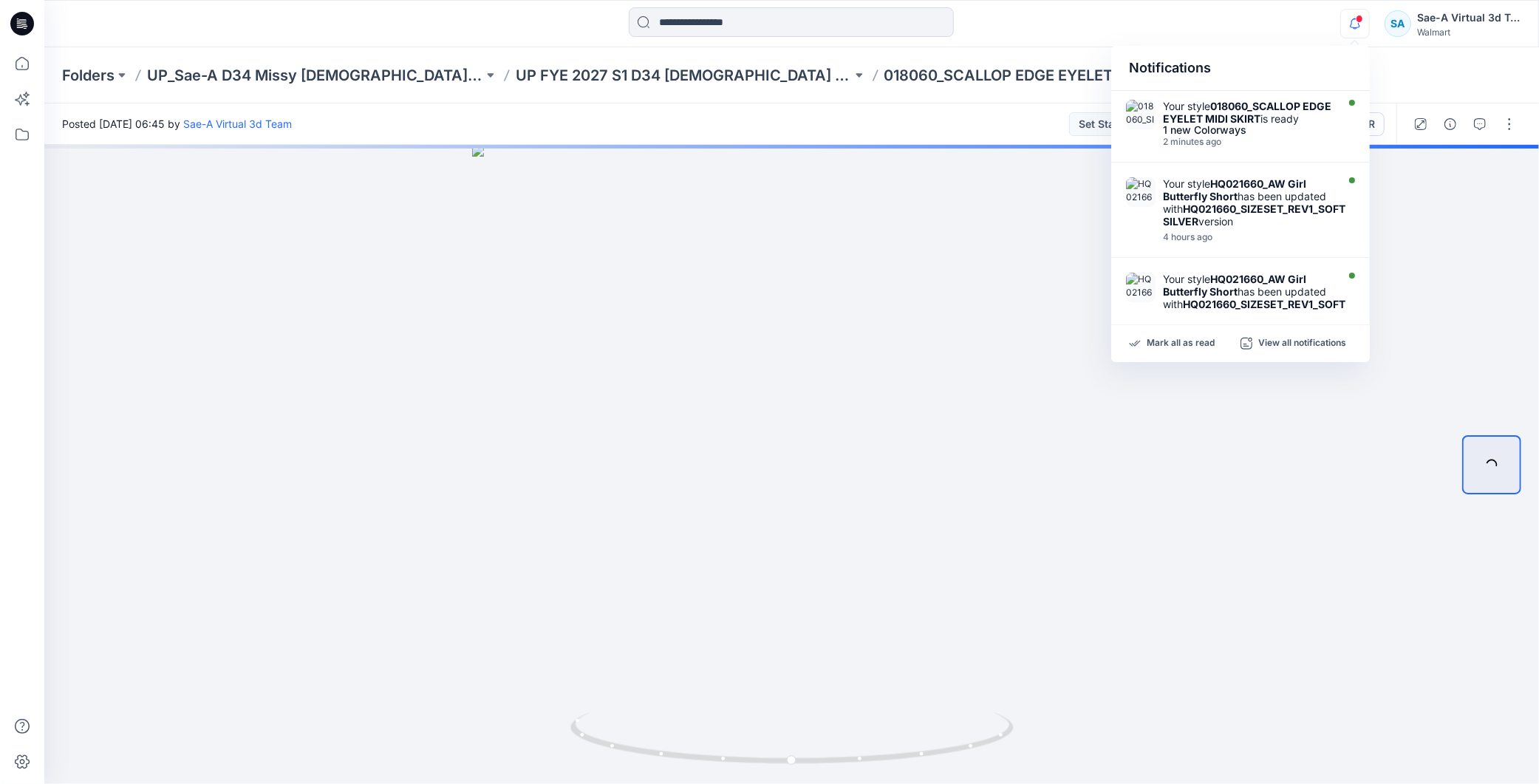
click at [1276, 57] on div "Notifications" at bounding box center [1240, 68] width 259 height 45
click at [1197, 67] on button "Legacy Style" at bounding box center [1234, 76] width 74 height 21
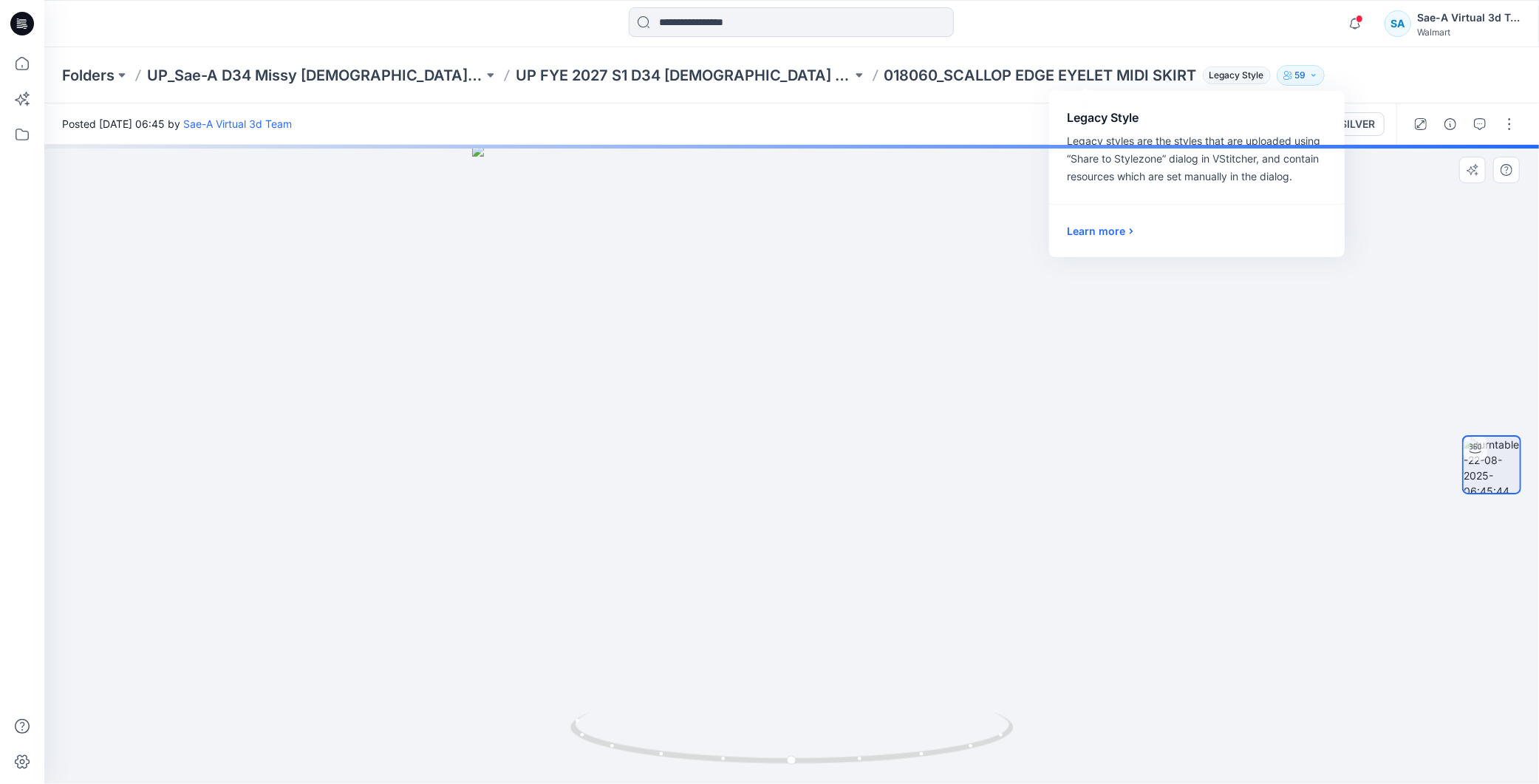
click at [1220, 401] on div at bounding box center [792, 464] width 1495 height 639
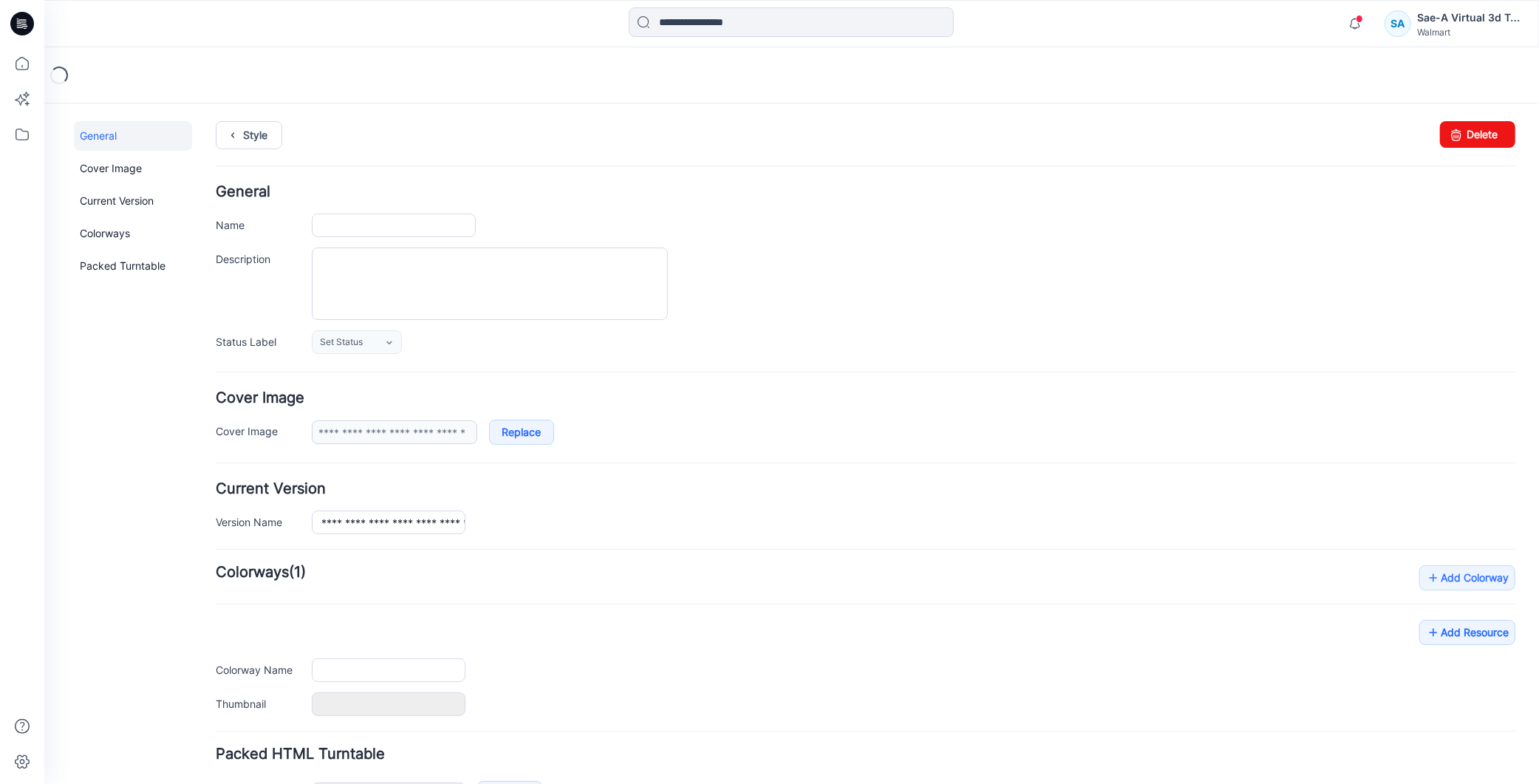
type input "**********"
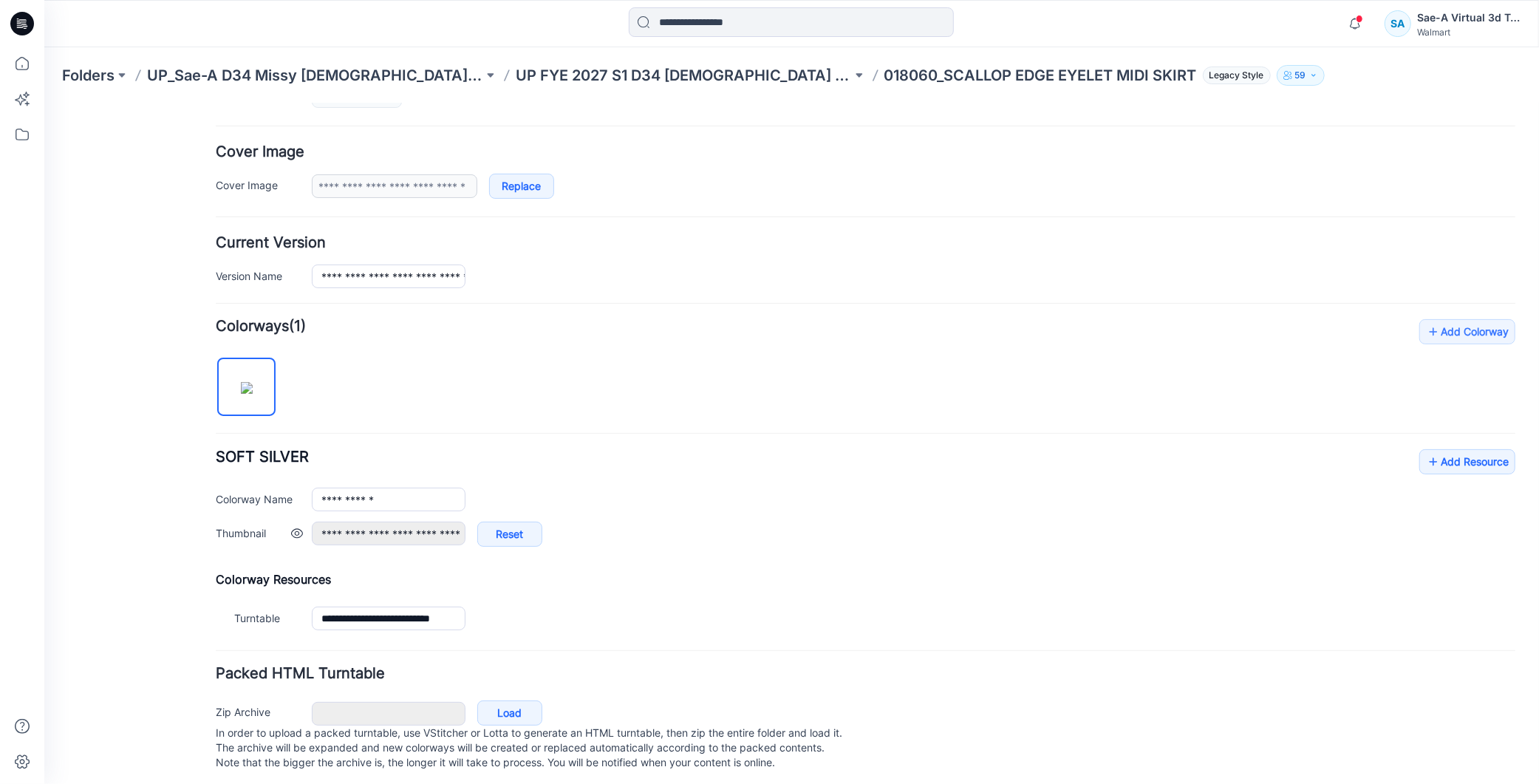
scroll to position [269, 0]
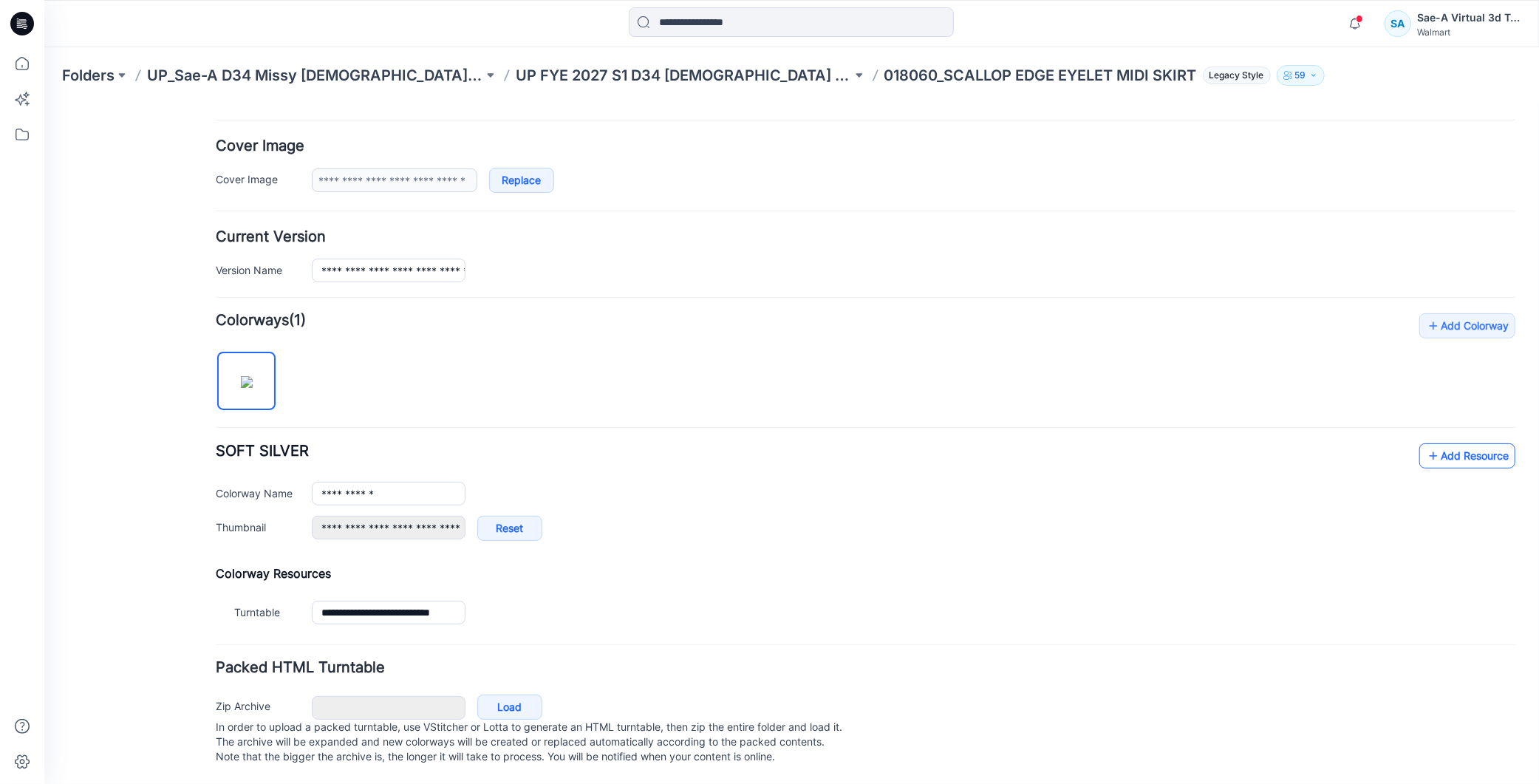
click at [1435, 442] on link "Add Resource" at bounding box center [1466, 454] width 96 height 26
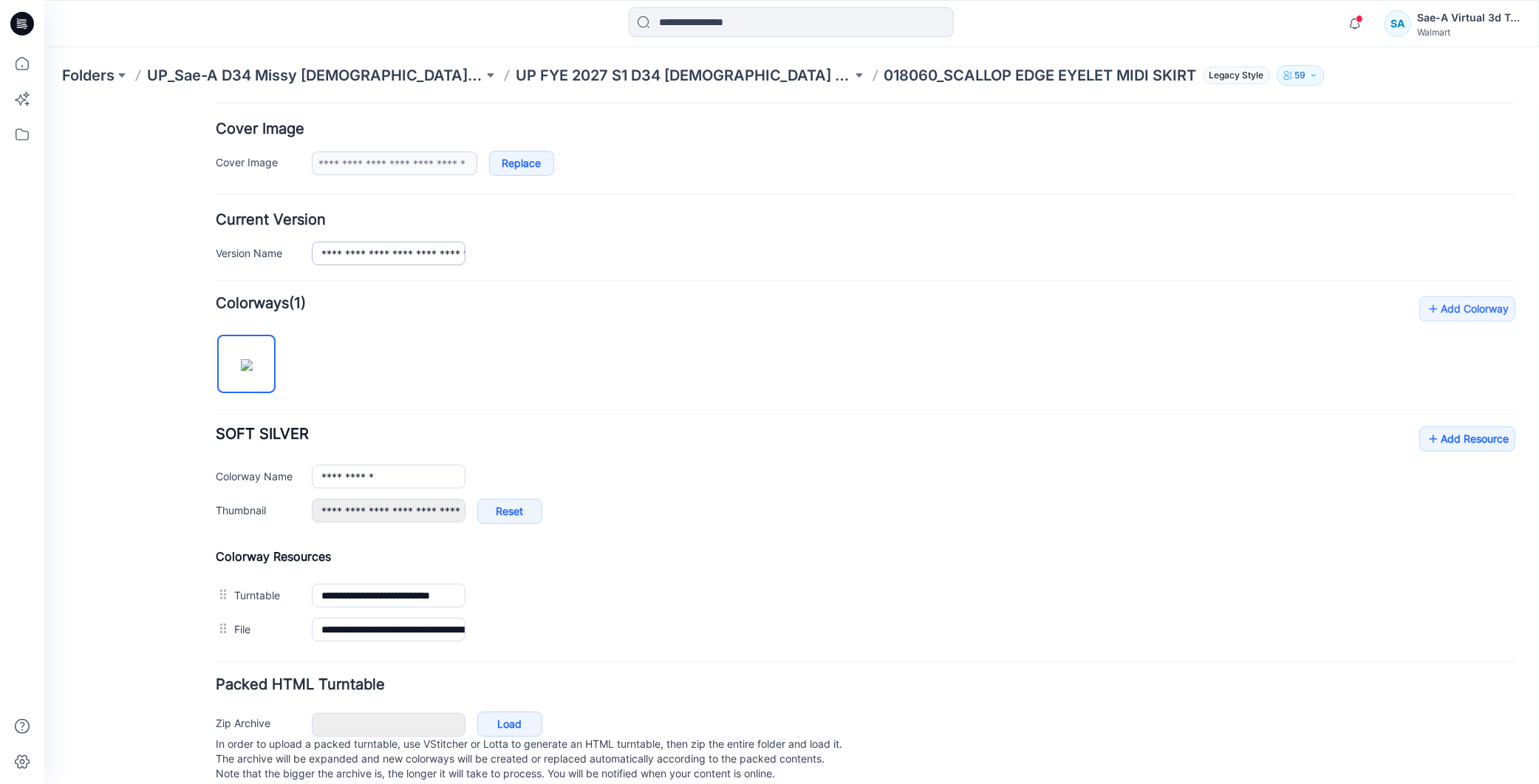
scroll to position [0, 0]
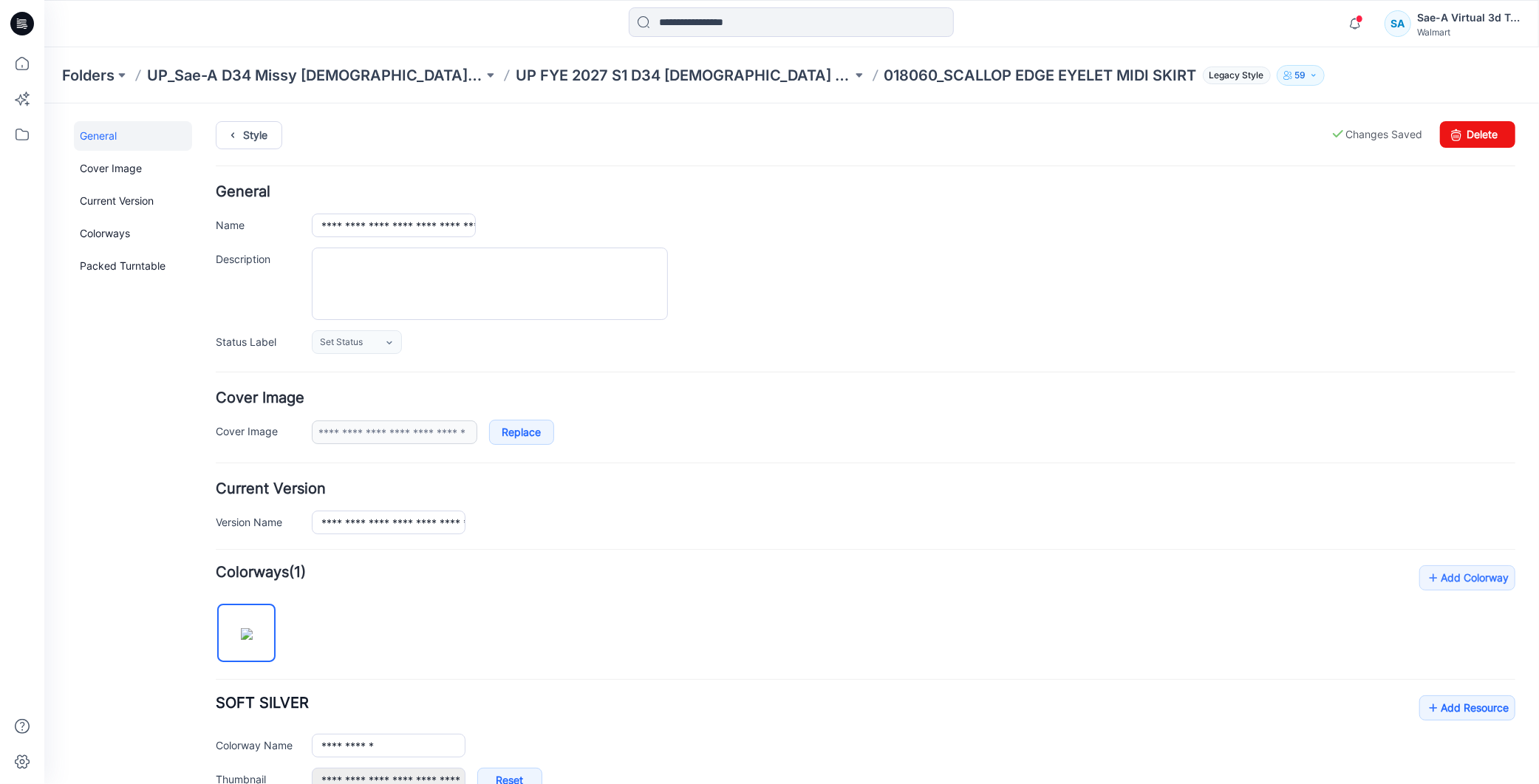
click at [235, 112] on div "**********" at bounding box center [781, 586] width 1477 height 966
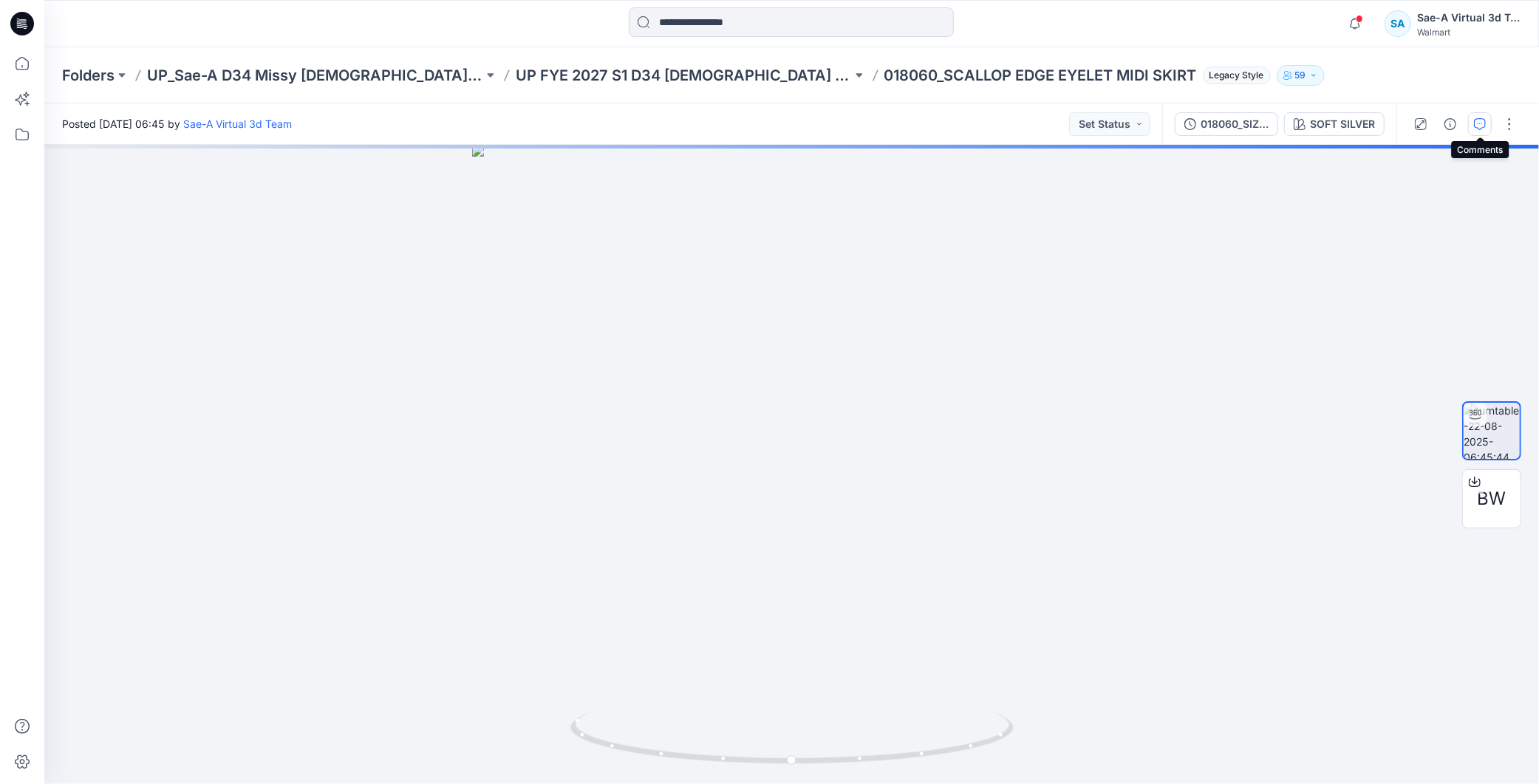
click at [1480, 123] on icon "button" at bounding box center [1479, 124] width 12 height 12
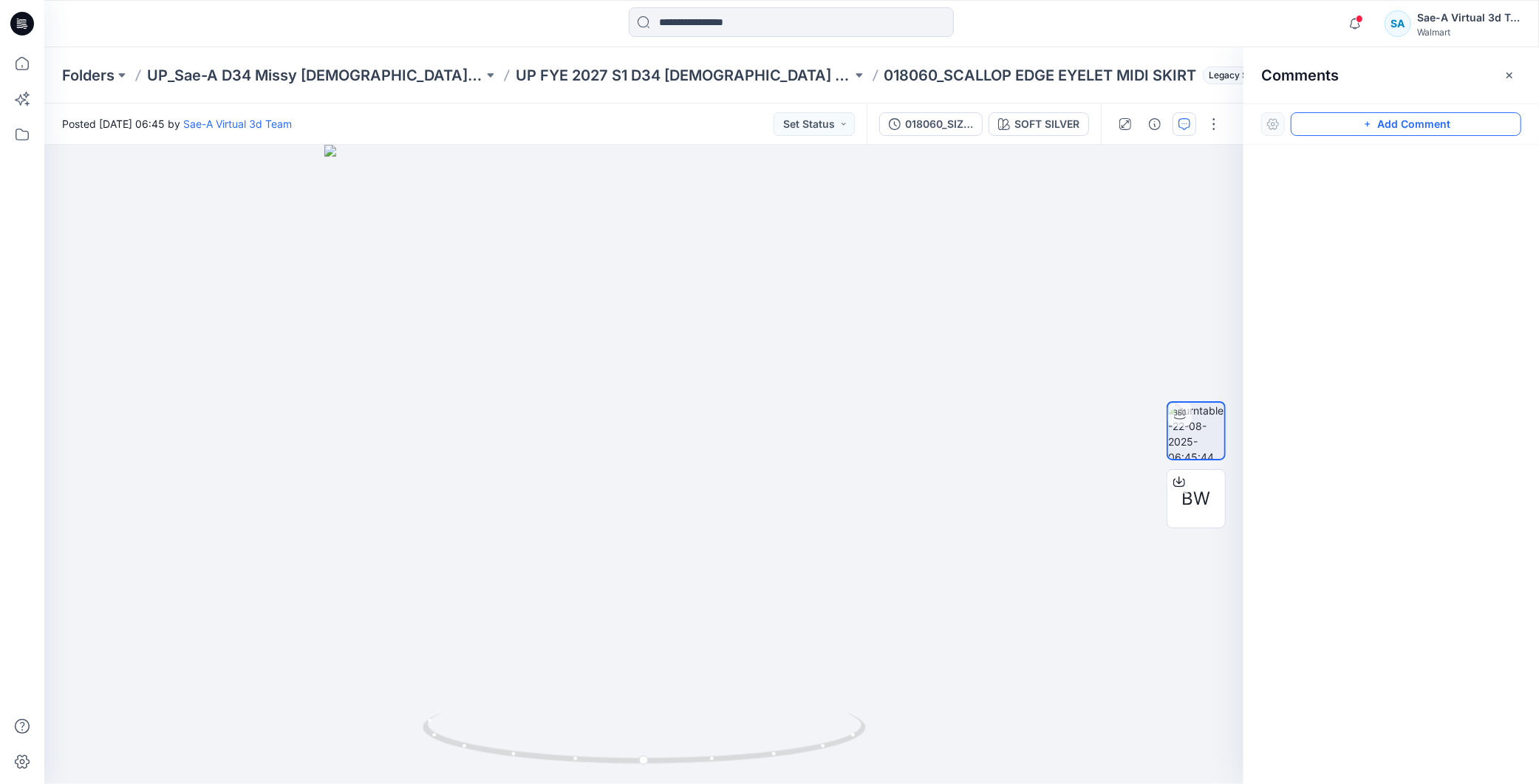
click at [1408, 122] on button "Add Comment" at bounding box center [1406, 124] width 231 height 24
click at [144, 184] on div "1" at bounding box center [643, 464] width 1199 height 639
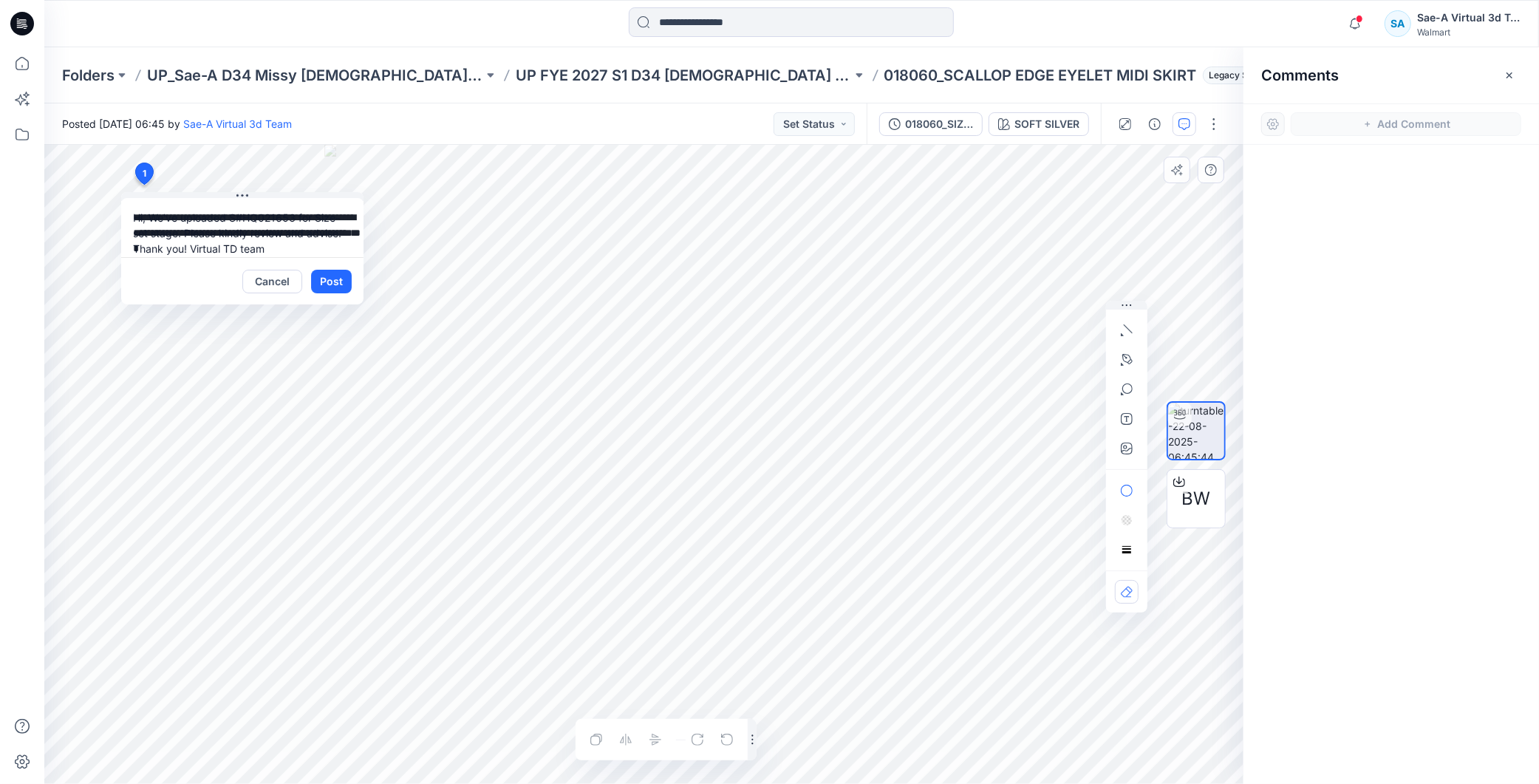
click at [231, 217] on textarea "**********" at bounding box center [242, 228] width 242 height 60
click at [151, 216] on textarea "**********" at bounding box center [242, 228] width 242 height 60
drag, startPoint x: 734, startPoint y: 72, endPoint x: 788, endPoint y: 79, distance: 54.5
click at [884, 79] on p "018060_SCALLOP EDGE EYELET MIDI SKIRT" at bounding box center [1040, 76] width 313 height 21
copy p "018060"
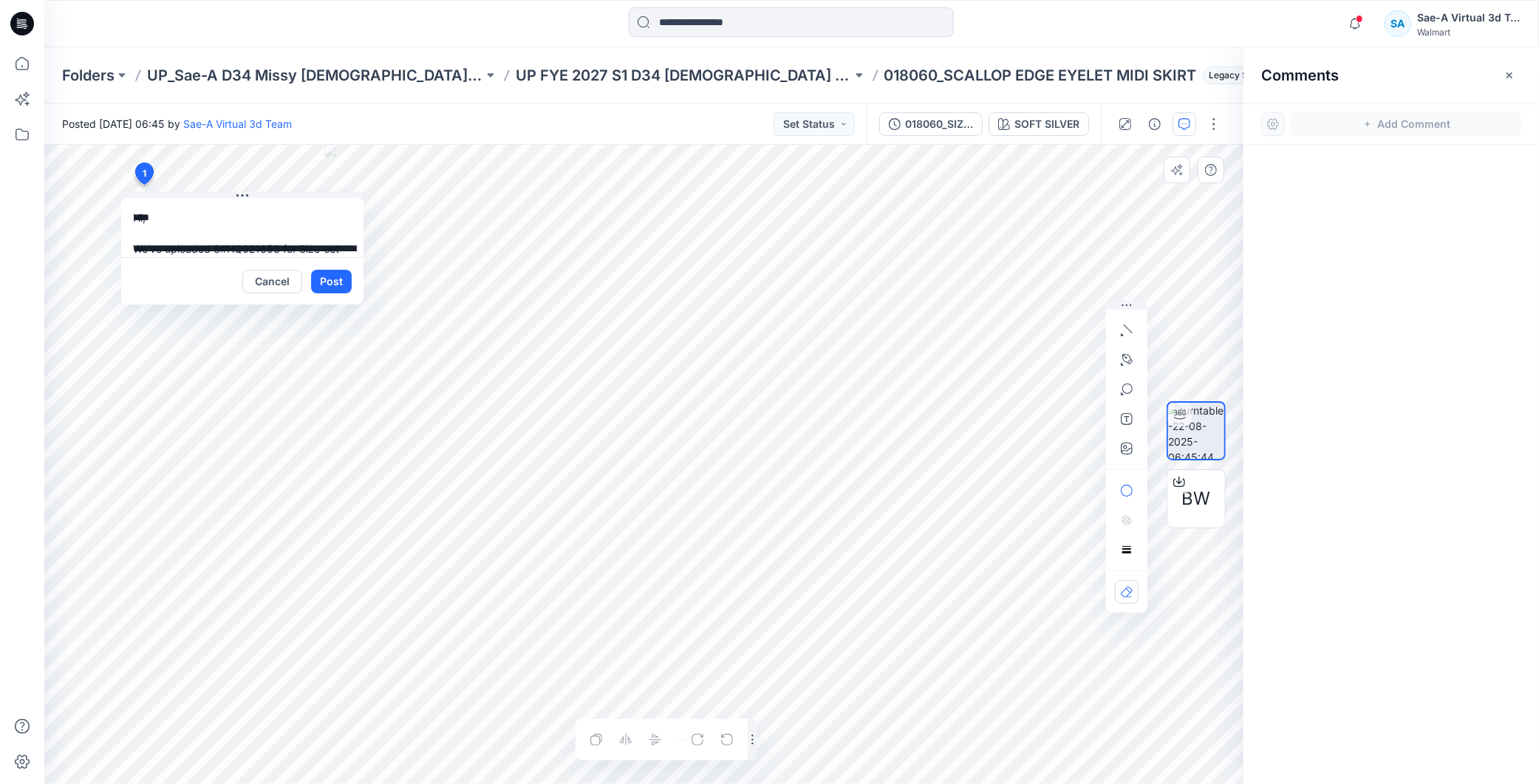
click at [249, 241] on textarea "**********" at bounding box center [242, 228] width 242 height 60
drag, startPoint x: 229, startPoint y: 242, endPoint x: 274, endPoint y: 236, distance: 45.4
click at [274, 236] on textarea "**********" at bounding box center [242, 228] width 242 height 60
click at [280, 215] on textarea "**********" at bounding box center [242, 228] width 242 height 60
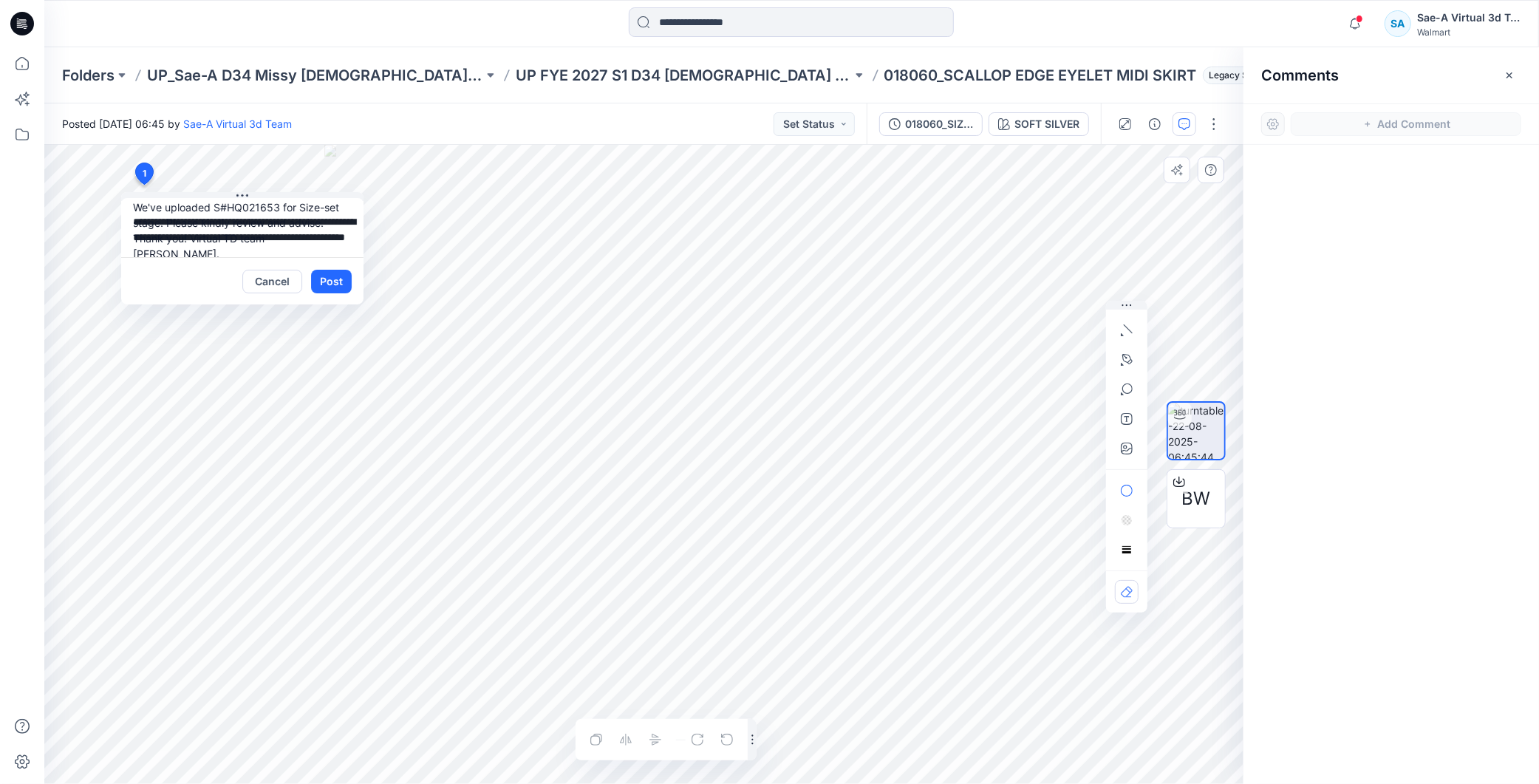
click at [280, 201] on textarea "**********" at bounding box center [242, 228] width 242 height 60
drag, startPoint x: 278, startPoint y: 202, endPoint x: 242, endPoint y: 212, distance: 37.4
click at [242, 212] on textarea "**********" at bounding box center [242, 228] width 242 height 60
click at [249, 230] on textarea "**********" at bounding box center [242, 228] width 242 height 60
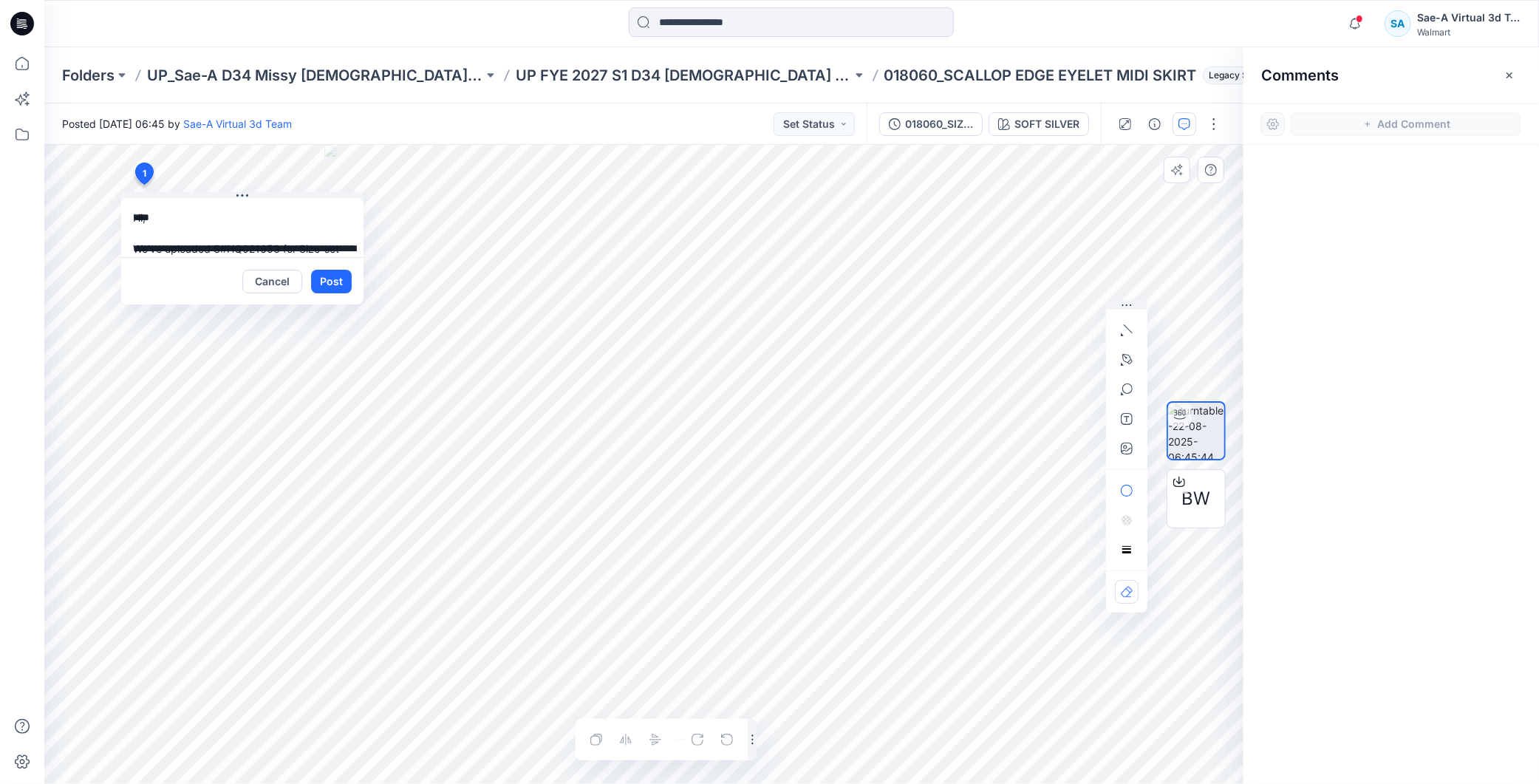
scroll to position [42, 0]
drag, startPoint x: 225, startPoint y: 247, endPoint x: 263, endPoint y: 231, distance: 41.2
click at [263, 239] on textarea "**********" at bounding box center [242, 228] width 242 height 60
click at [277, 218] on textarea "**********" at bounding box center [242, 228] width 242 height 60
click at [275, 204] on textarea "**********" at bounding box center [242, 228] width 242 height 60
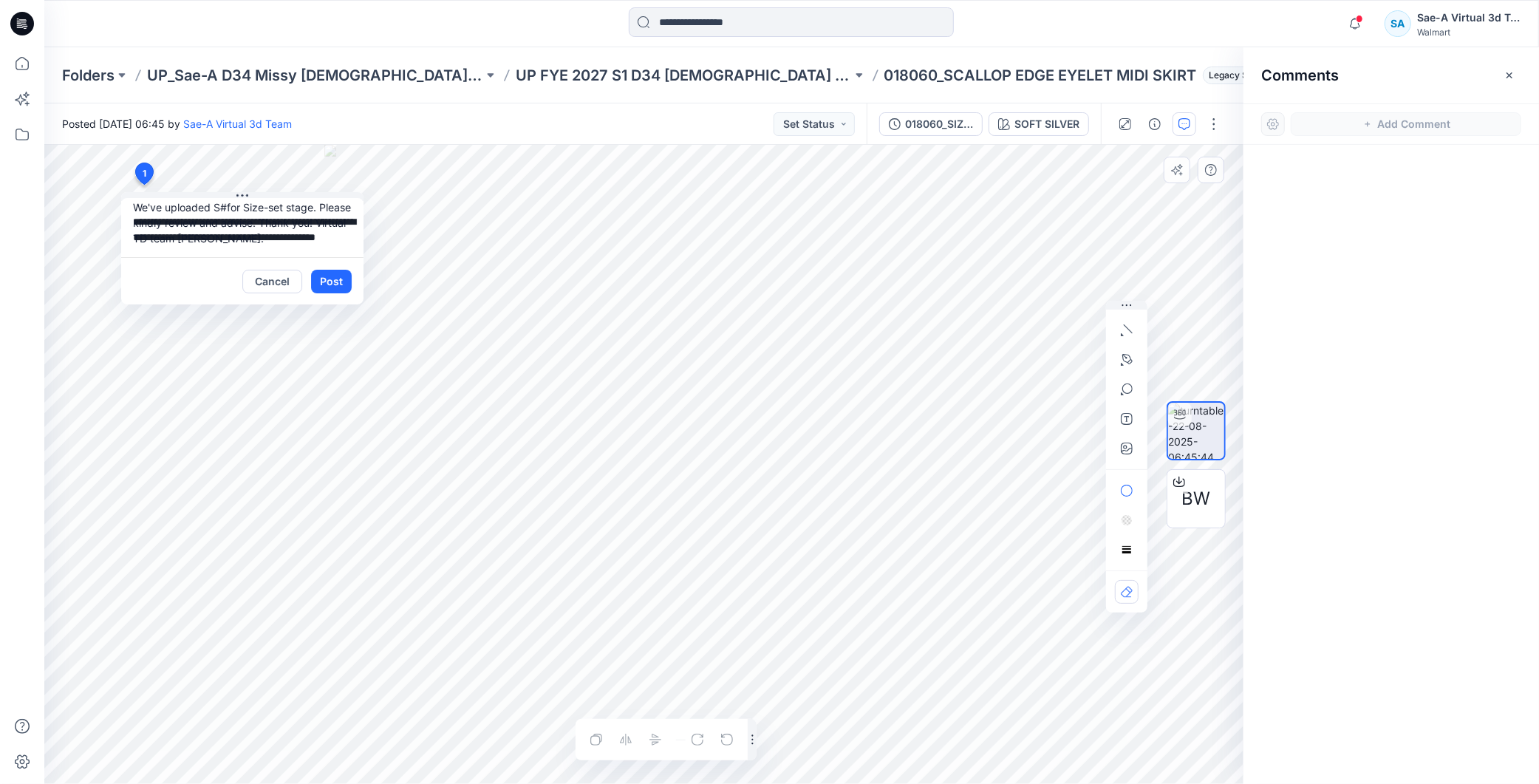
paste textarea "******"
click at [166, 220] on textarea "**********" at bounding box center [242, 228] width 242 height 60
drag, startPoint x: 296, startPoint y: 246, endPoint x: 311, endPoint y: 244, distance: 15.1
click at [296, 246] on textarea "**********" at bounding box center [242, 228] width 242 height 60
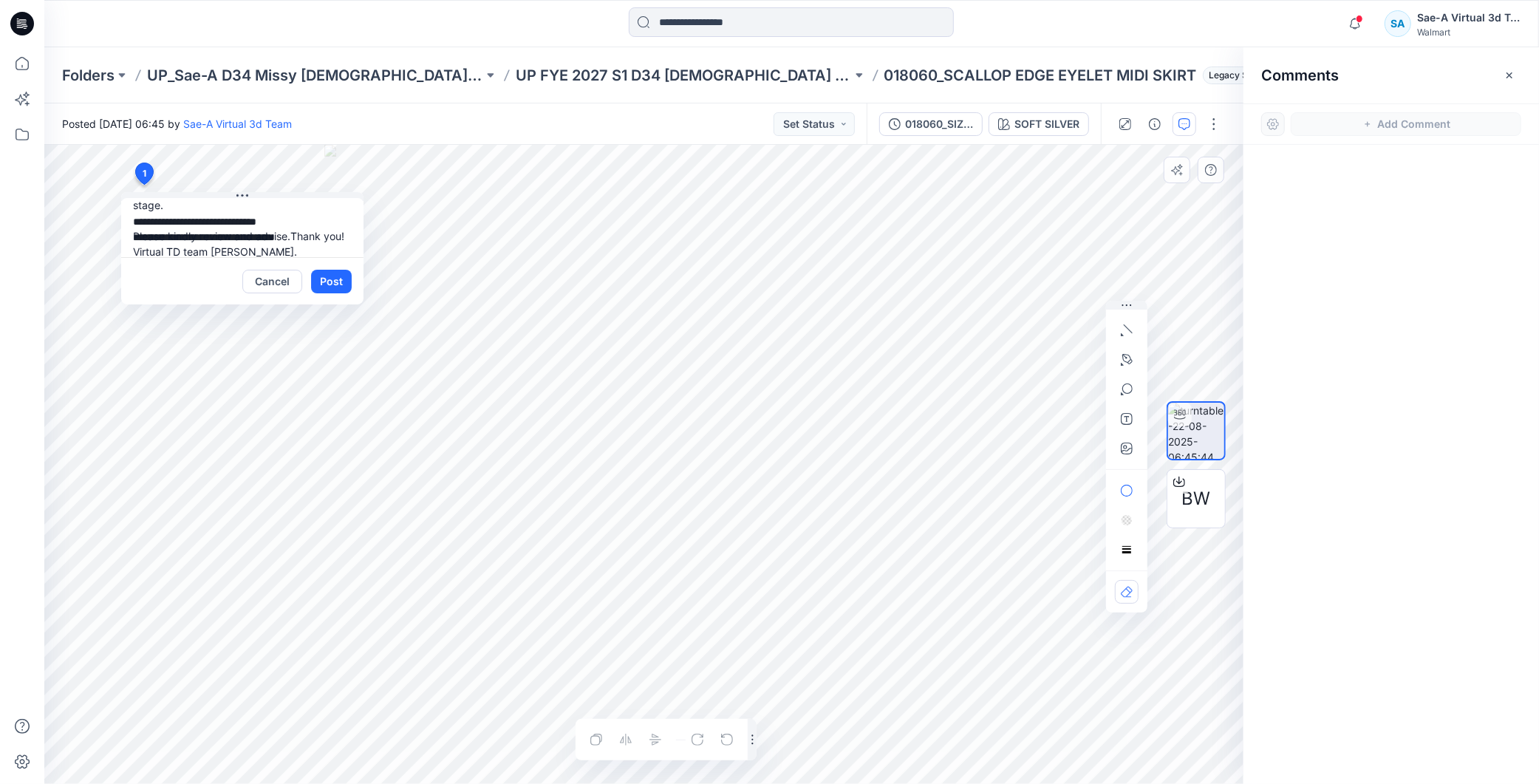
scroll to position [73, 0]
drag, startPoint x: 269, startPoint y: 251, endPoint x: 316, endPoint y: 252, distance: 47.0
click at [316, 252] on textarea "**********" at bounding box center [242, 228] width 242 height 60
type textarea "**********"
click at [342, 283] on button "Post" at bounding box center [331, 281] width 41 height 24
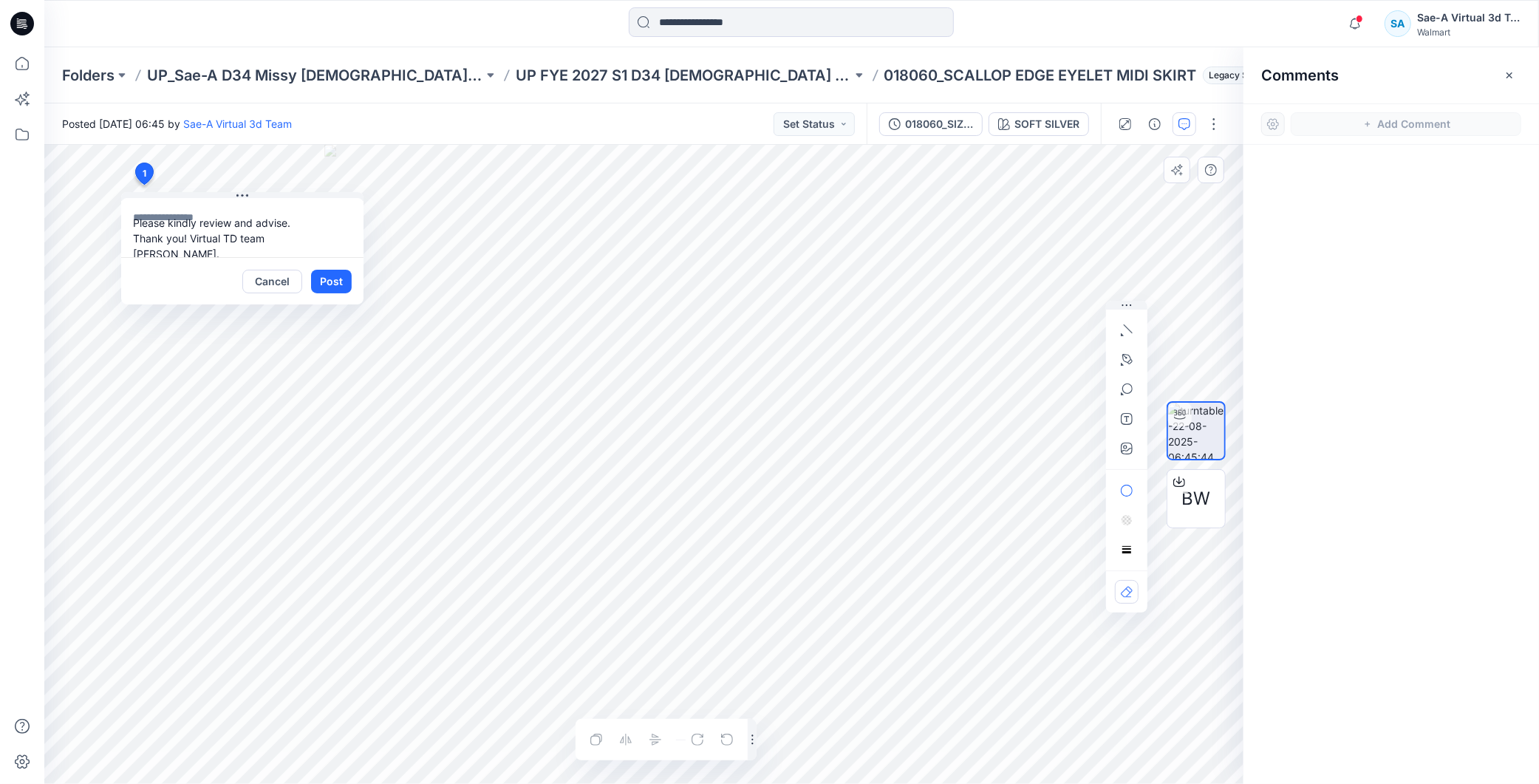
scroll to position [0, 0]
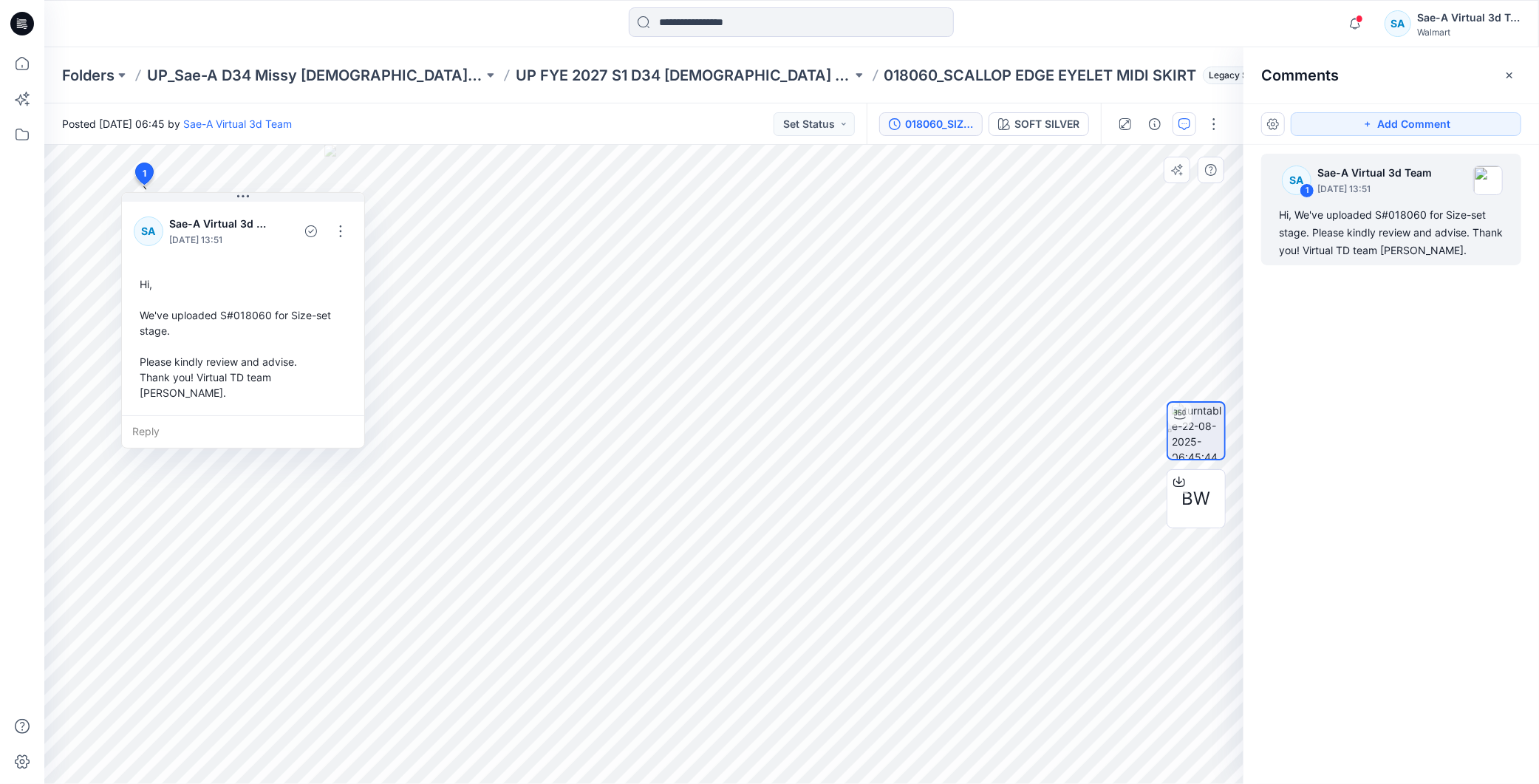
click at [942, 120] on div "018060_SIZE-SET_SCALLOP EDGE EYELET MIDI SKIRT" at bounding box center [939, 124] width 68 height 16
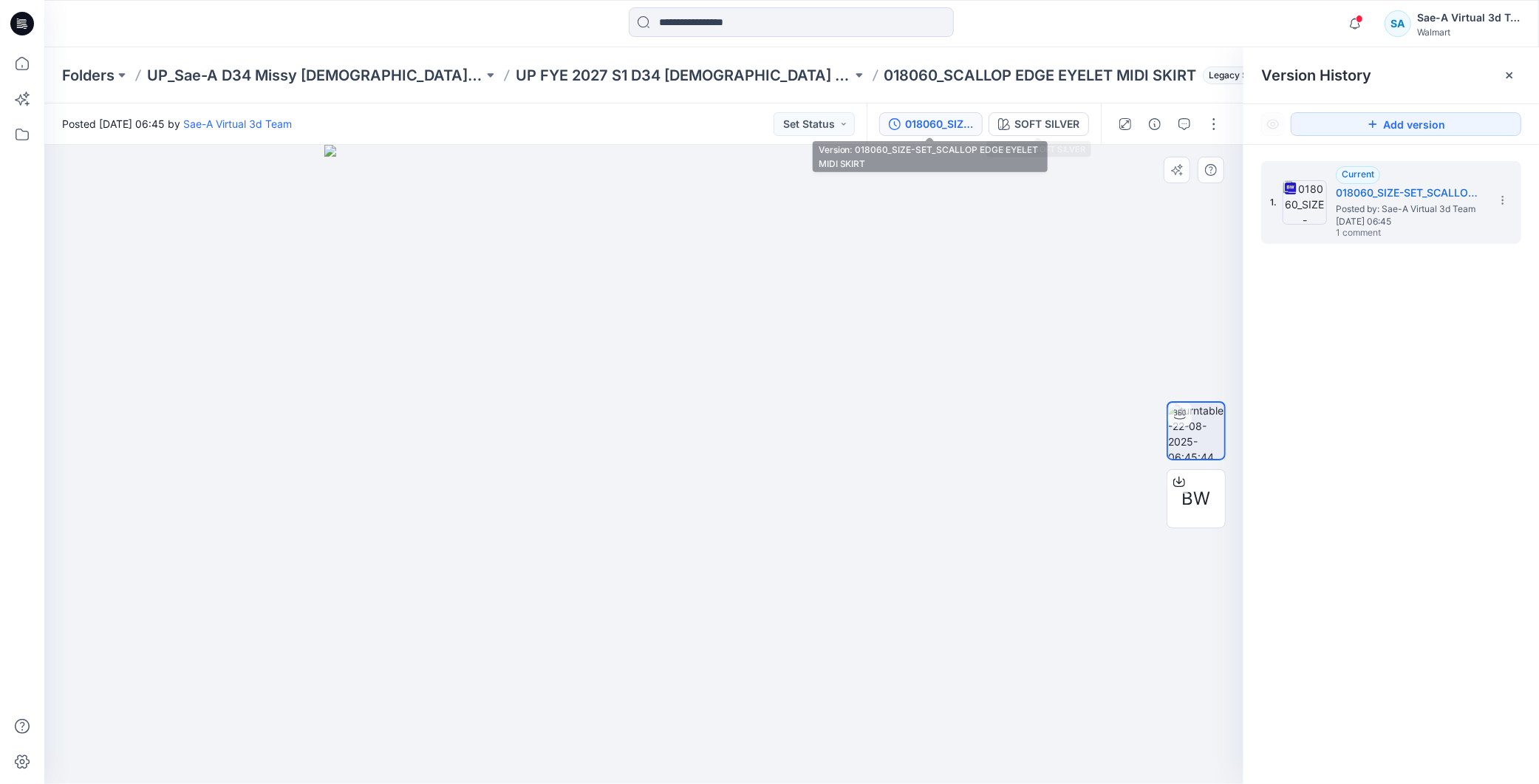
click at [933, 120] on div "018060_SIZE-SET_SCALLOP EDGE EYELET MIDI SKIRT" at bounding box center [939, 124] width 68 height 16
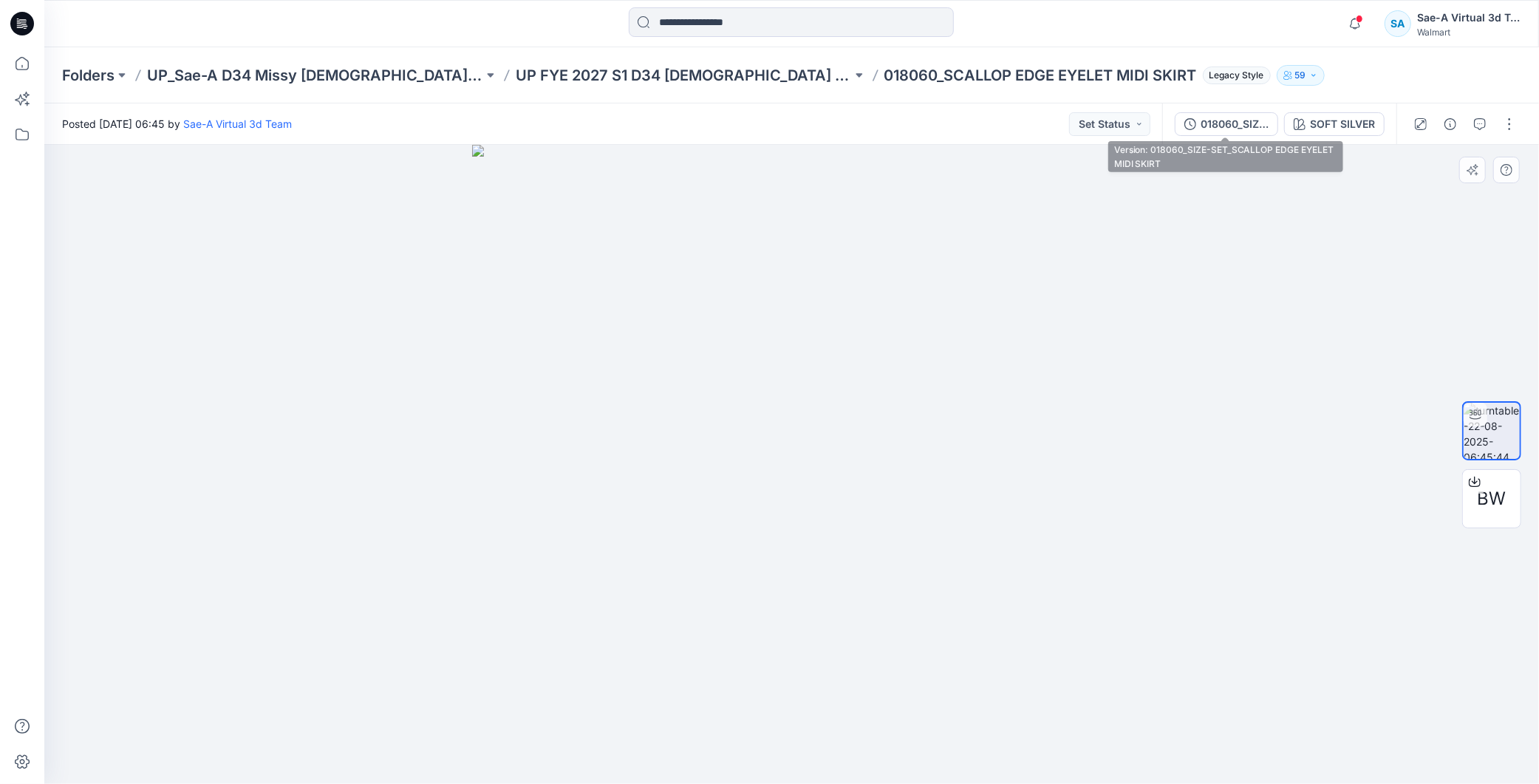
click at [1251, 111] on div "018060_SIZE-SET_SCALLOP EDGE EYELET MIDI SKIRT SOFT SILVER" at bounding box center [1279, 124] width 234 height 42
drag, startPoint x: 1231, startPoint y: 111, endPoint x: 1231, endPoint y: 143, distance: 32.0
click at [1231, 112] on div "018060_SIZE-SET_SCALLOP EDGE EYELET MIDI SKIRT SOFT SILVER" at bounding box center [1279, 124] width 234 height 42
click at [1187, 418] on div at bounding box center [792, 464] width 1495 height 639
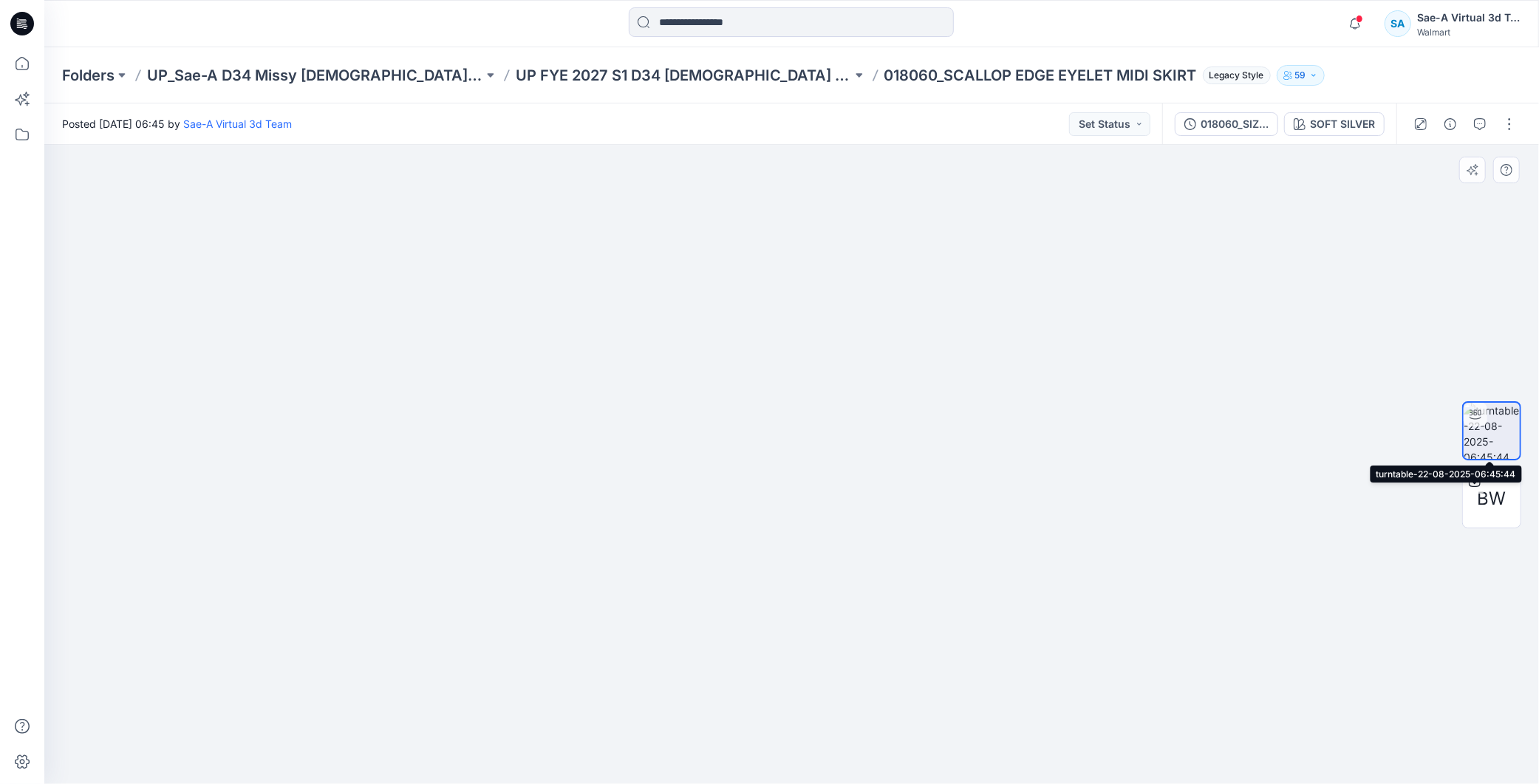
click at [1507, 425] on img at bounding box center [1491, 430] width 56 height 56
click at [904, 655] on img at bounding box center [792, 268] width 1425 height 1031
click at [1130, 247] on img at bounding box center [791, 349] width 1097 height 868
click at [814, 596] on img at bounding box center [792, 464] width 639 height 639
drag, startPoint x: 686, startPoint y: 622, endPoint x: 1186, endPoint y: 638, distance: 500.3
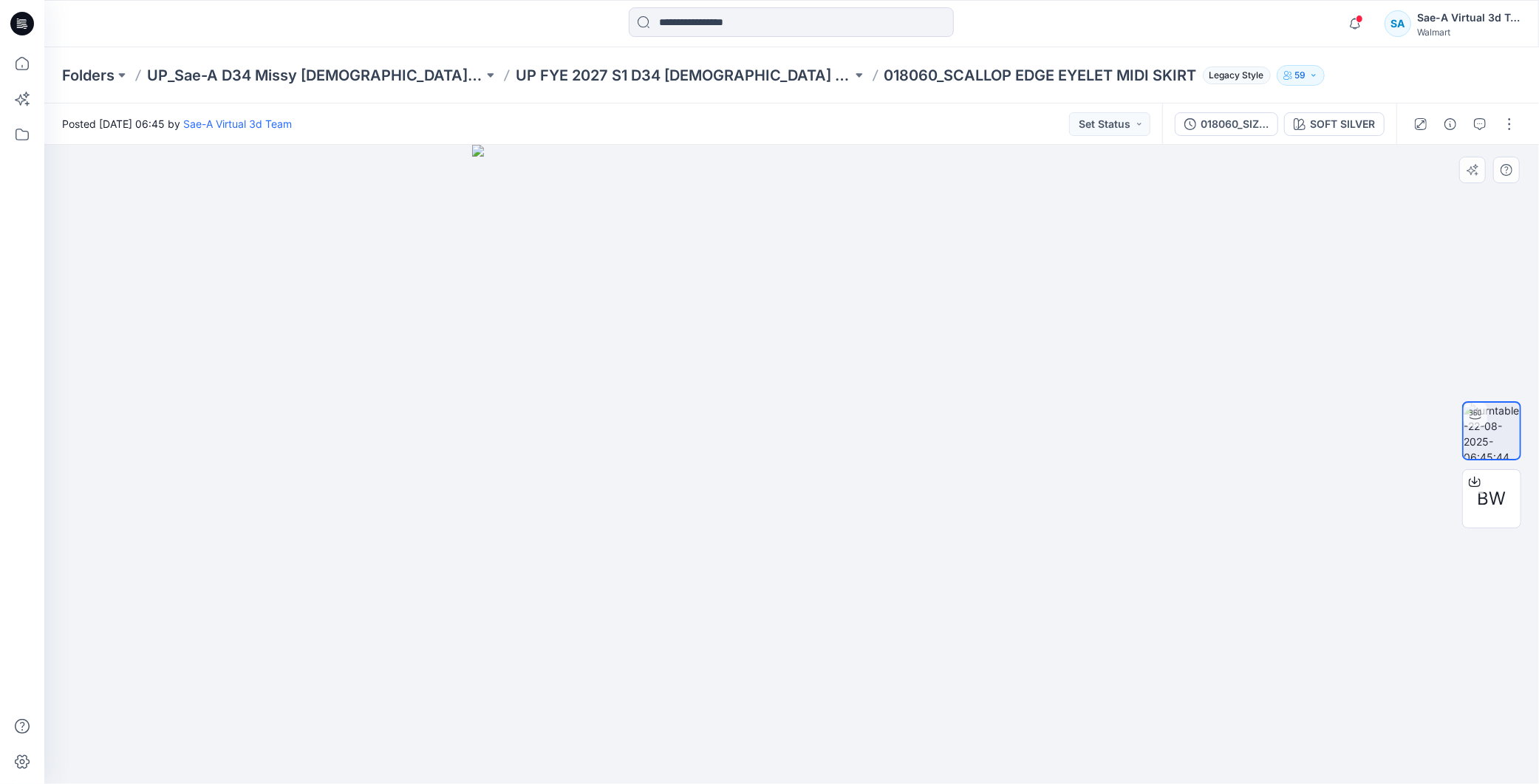
click at [1184, 642] on div at bounding box center [792, 464] width 1495 height 639
click at [1182, 427] on div at bounding box center [792, 464] width 1495 height 639
click at [951, 350] on img at bounding box center [792, 464] width 639 height 639
click at [1481, 426] on img at bounding box center [1491, 430] width 56 height 56
click at [1346, 459] on div at bounding box center [792, 464] width 1495 height 639
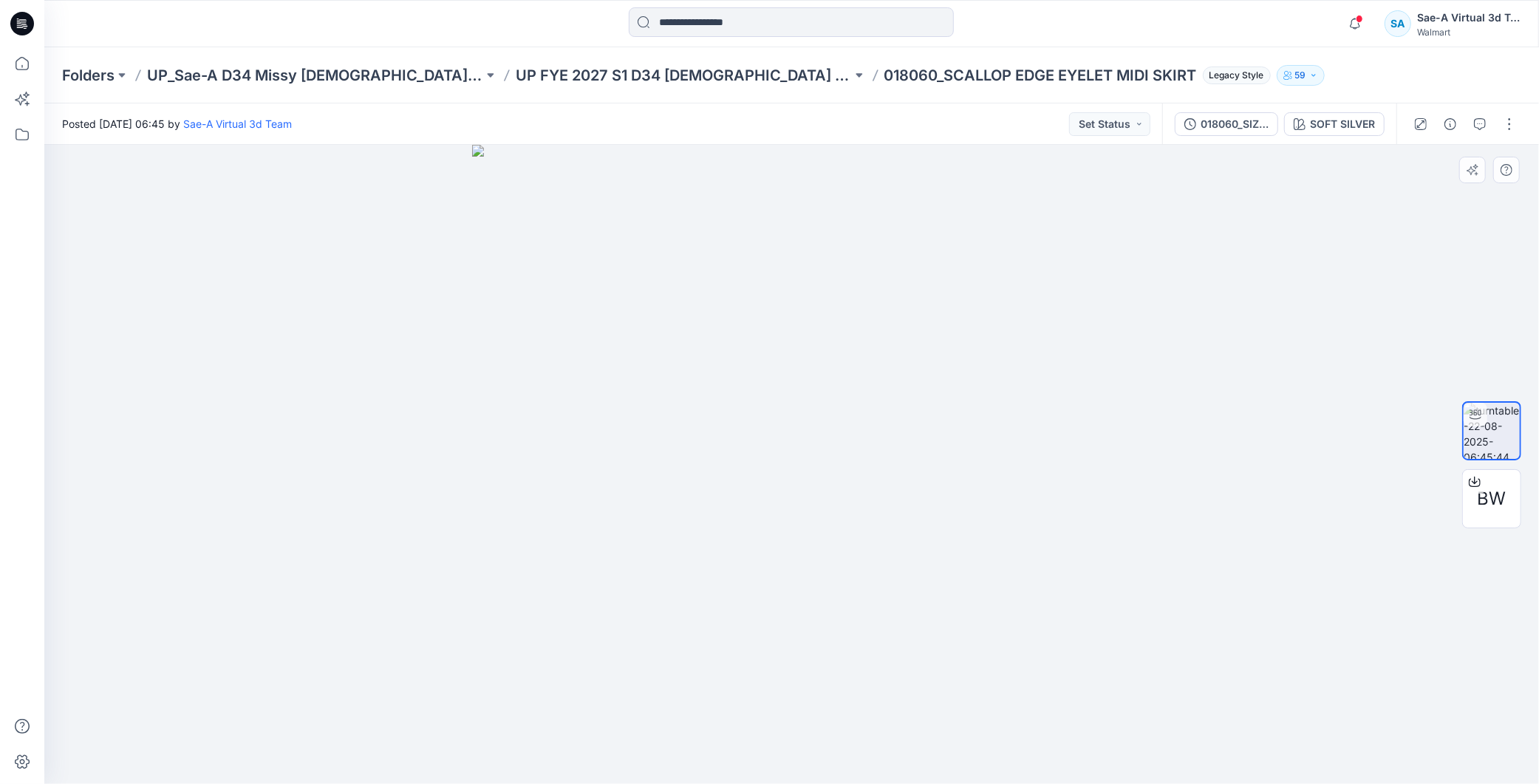
drag, startPoint x: 842, startPoint y: 543, endPoint x: 667, endPoint y: 486, distance: 184.0
click at [574, 529] on img at bounding box center [792, 464] width 639 height 639
drag, startPoint x: 1286, startPoint y: 232, endPoint x: 1442, endPoint y: 2, distance: 277.9
click at [1288, 232] on div at bounding box center [792, 464] width 1495 height 639
drag, startPoint x: 943, startPoint y: 774, endPoint x: 1188, endPoint y: 737, distance: 247.8
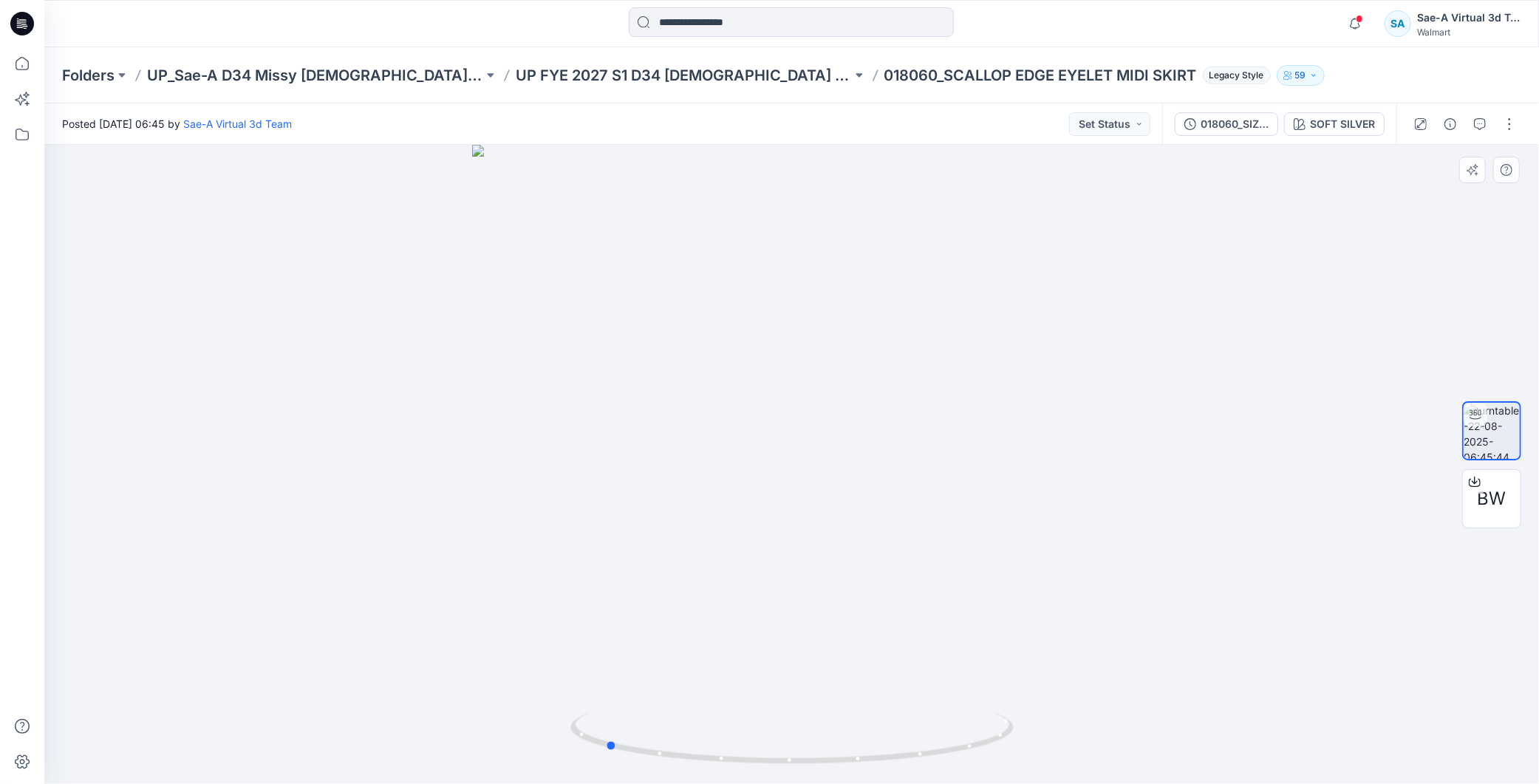
click at [1188, 737] on div at bounding box center [792, 464] width 1495 height 639
drag, startPoint x: 947, startPoint y: 736, endPoint x: 869, endPoint y: 746, distance: 78.6
click at [869, 746] on icon at bounding box center [794, 740] width 447 height 56
drag, startPoint x: 912, startPoint y: 747, endPoint x: 763, endPoint y: 714, distance: 152.6
click at [763, 714] on icon at bounding box center [794, 740] width 447 height 56
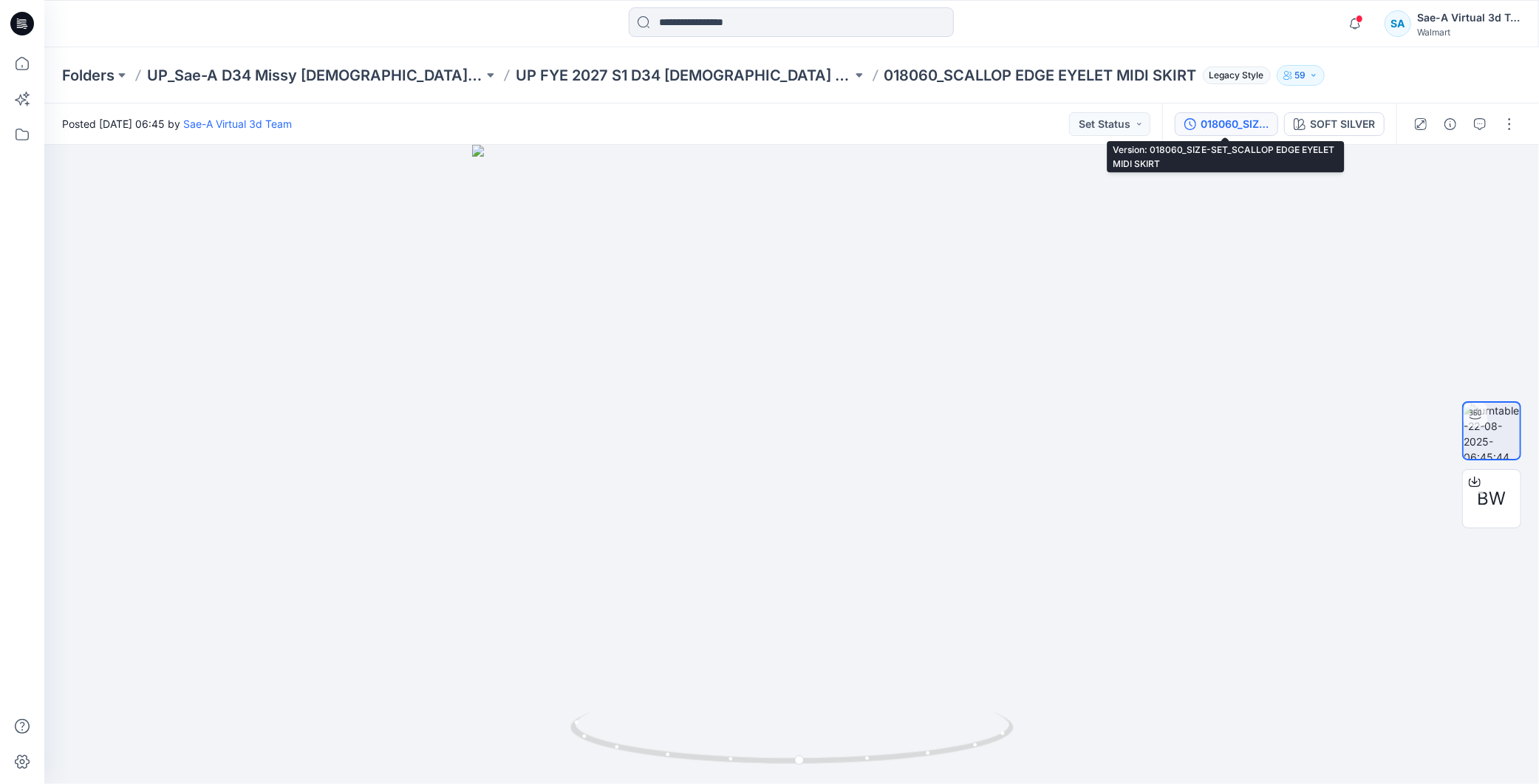
click at [1235, 126] on div "018060_SIZE-SET_SCALLOP EDGE EYELET MIDI SKIRT" at bounding box center [1235, 124] width 68 height 16
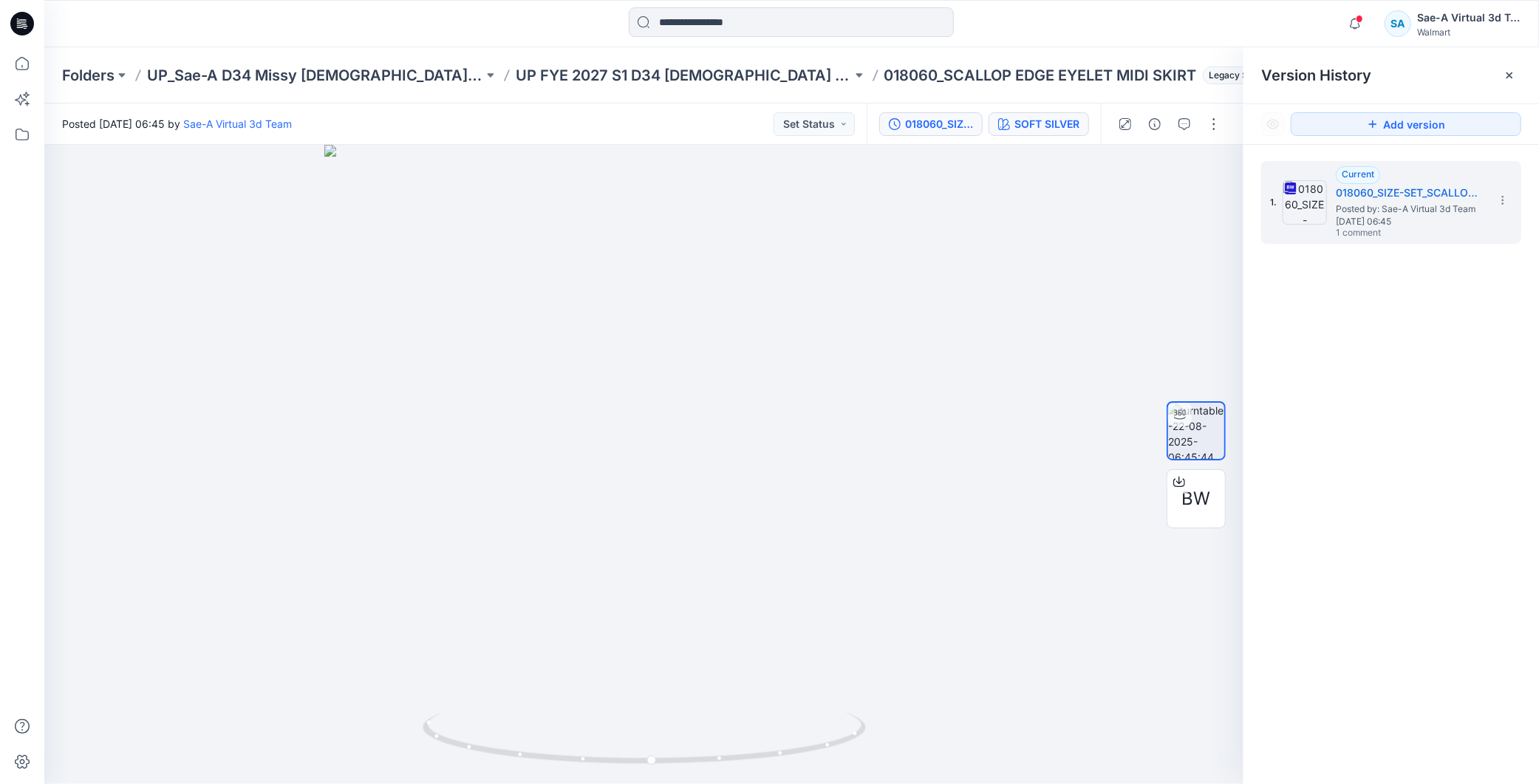
click at [1022, 118] on div "SOFT SILVER" at bounding box center [1047, 124] width 65 height 16
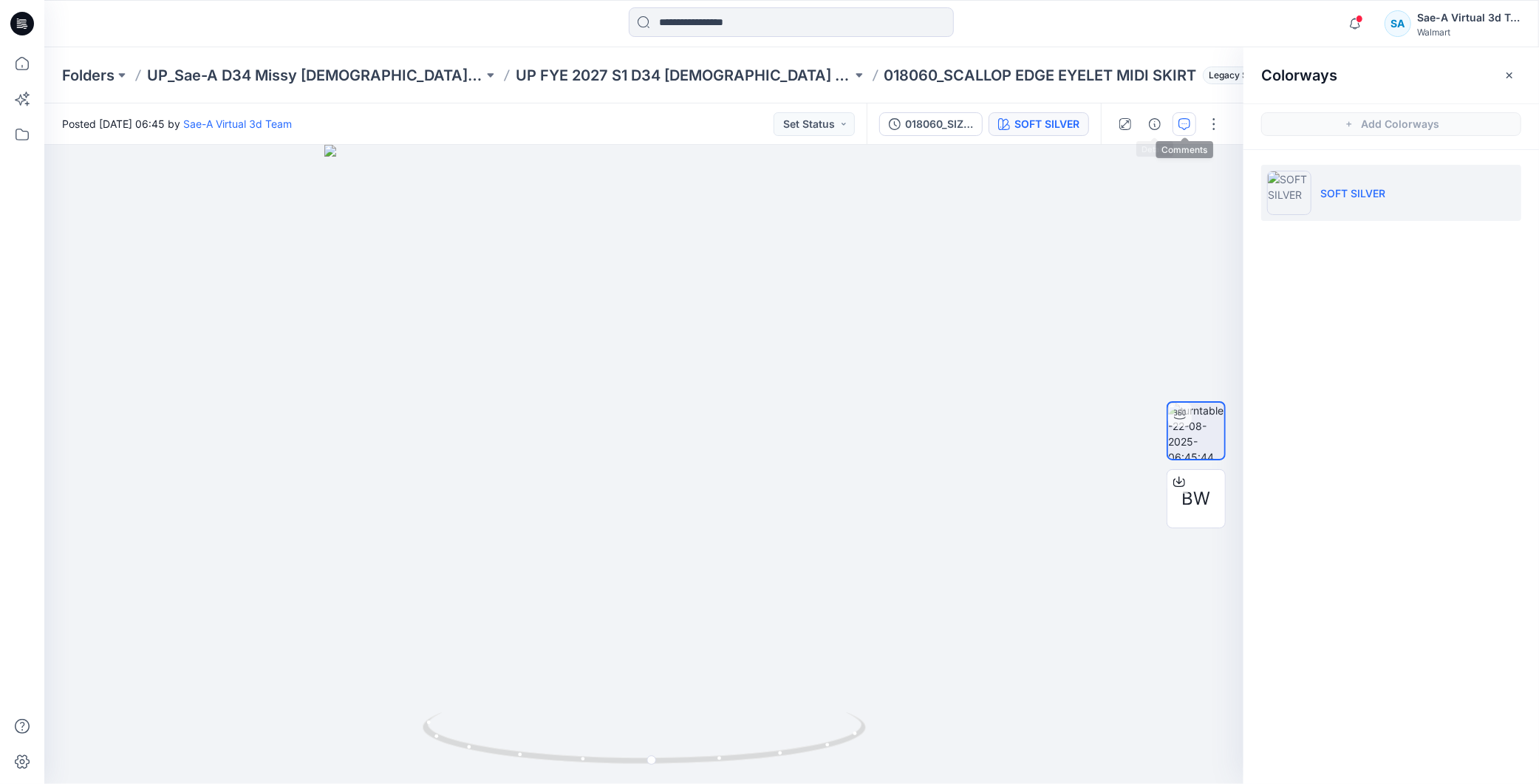
click at [1180, 118] on icon "button" at bounding box center [1184, 124] width 12 height 12
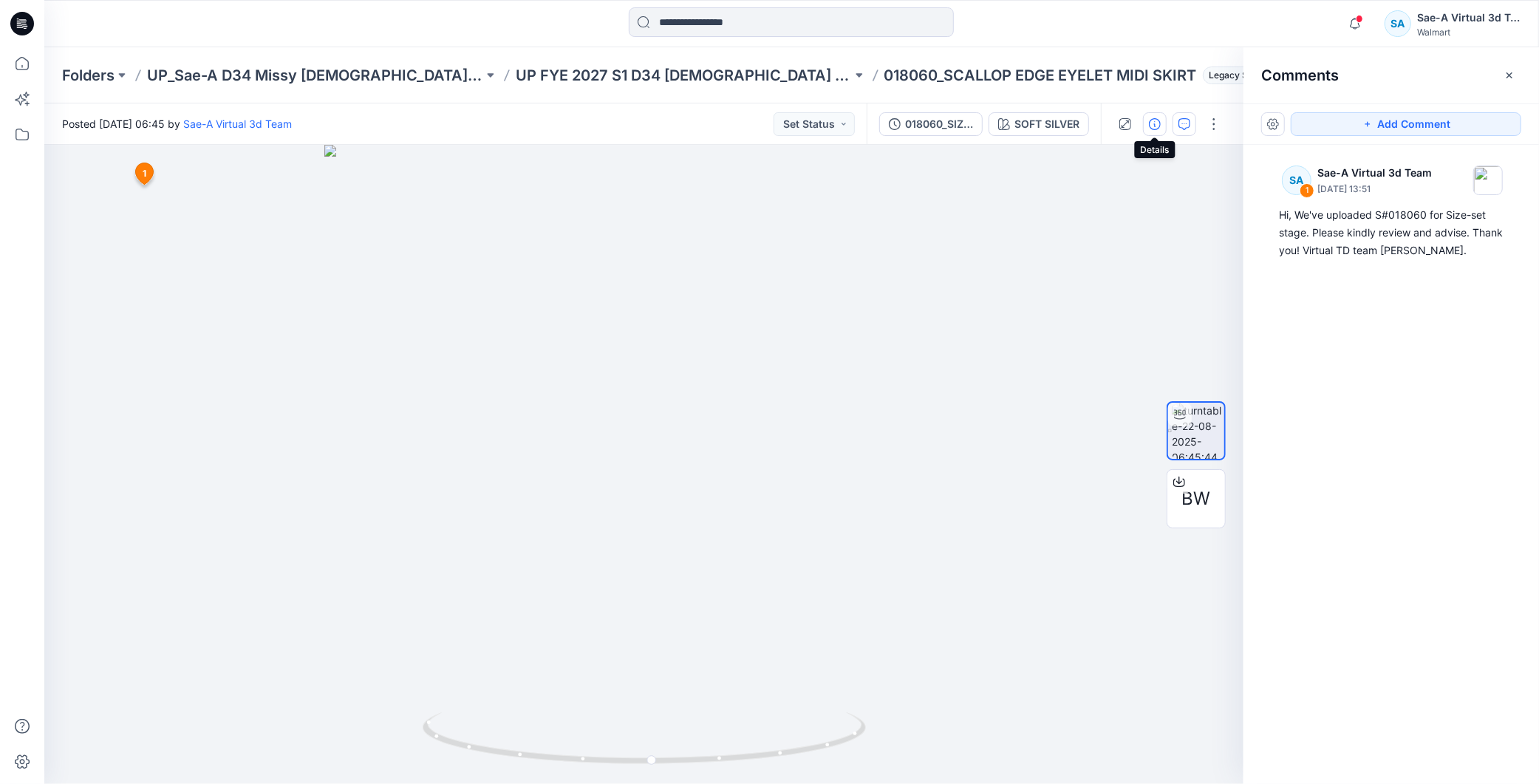
click at [1156, 127] on icon "button" at bounding box center [1154, 124] width 12 height 12
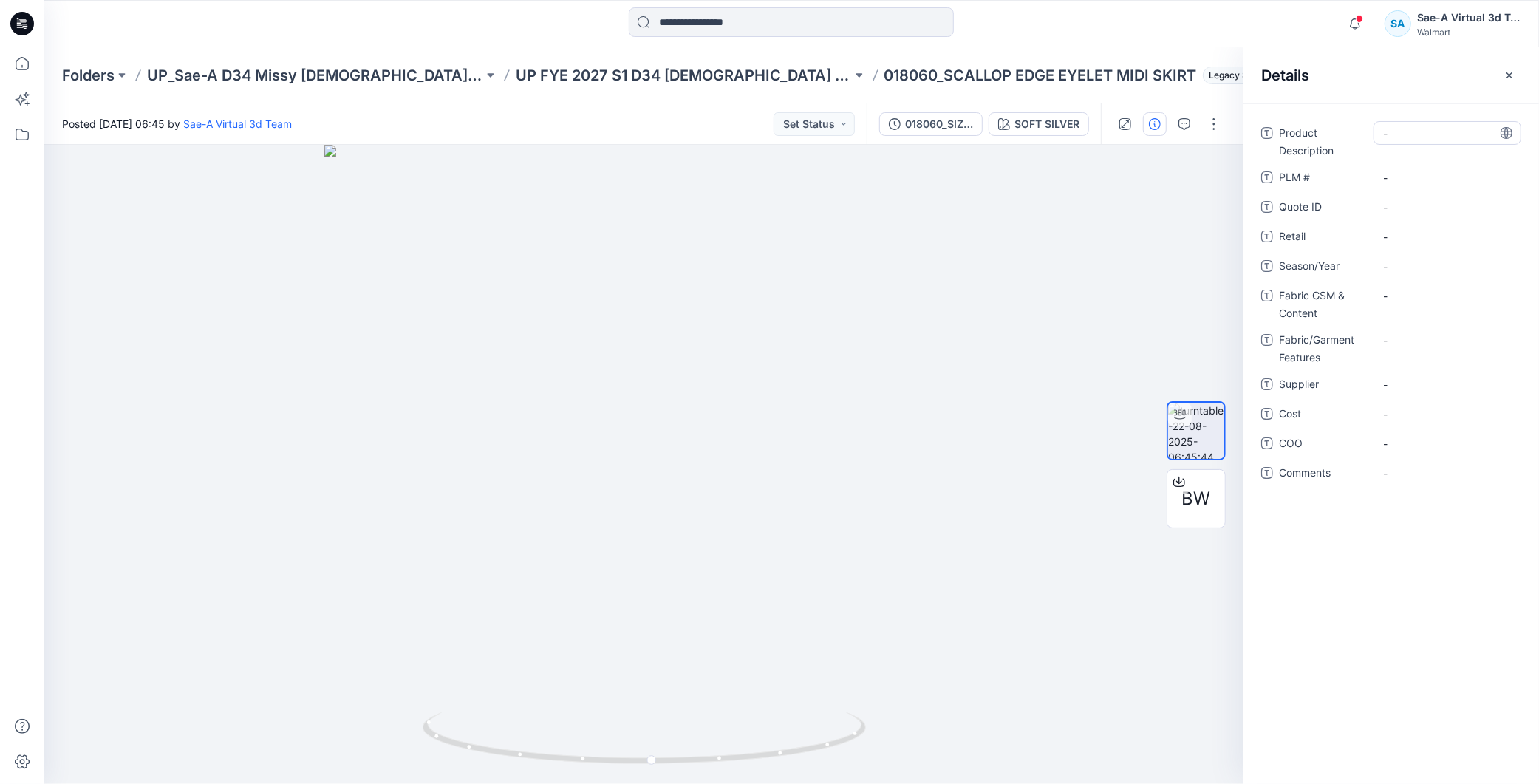
click at [1451, 127] on Description "-" at bounding box center [1447, 133] width 128 height 15
drag, startPoint x: 736, startPoint y: 69, endPoint x: 787, endPoint y: 77, distance: 51.6
click at [884, 77] on p "018060_SCALLOP EDGE EYELET MIDI SKIRT" at bounding box center [1040, 76] width 313 height 21
copy p "018060"
click at [1421, 127] on Description "-" at bounding box center [1447, 133] width 128 height 15
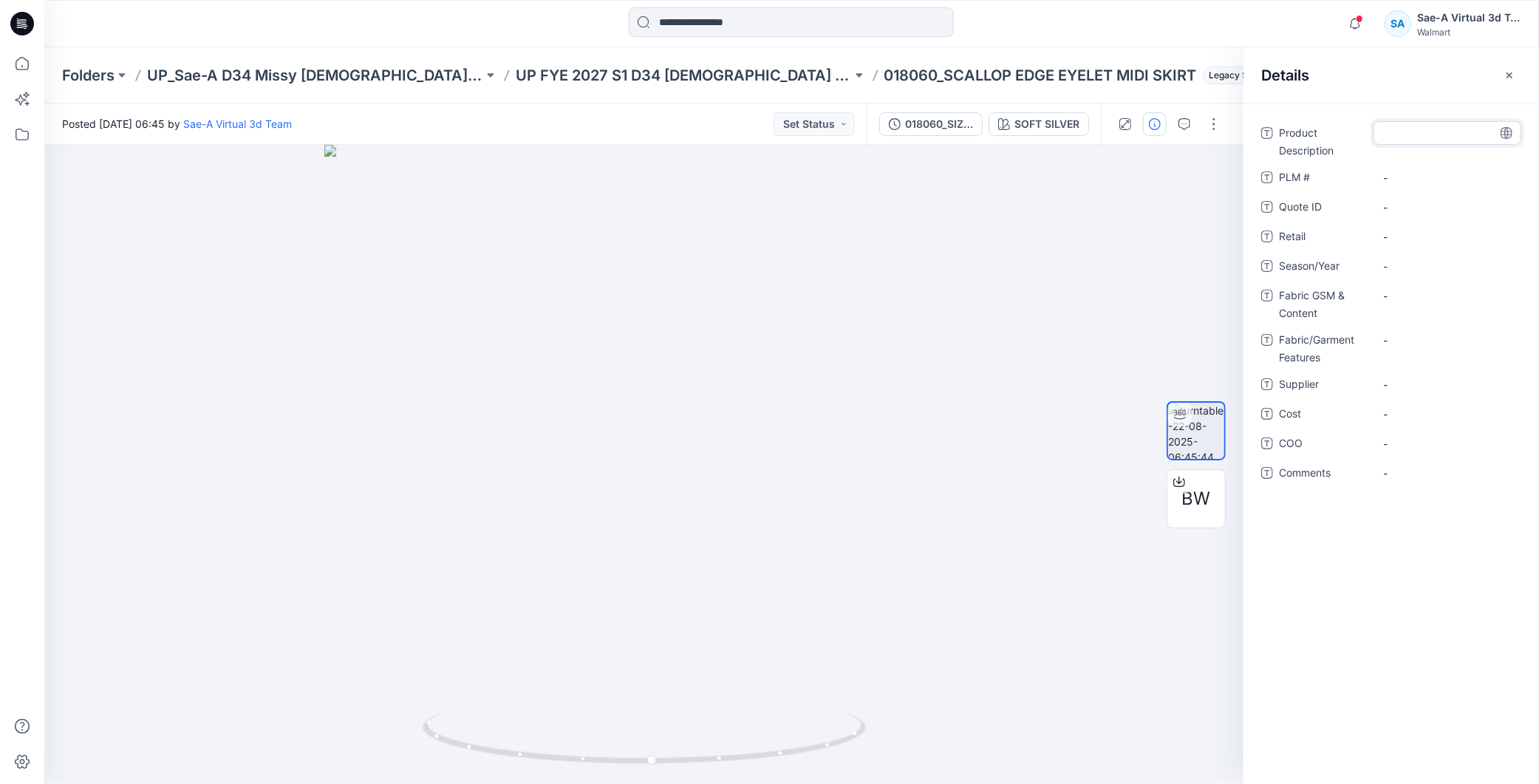
type textarea "******"
drag, startPoint x: 800, startPoint y: 77, endPoint x: 815, endPoint y: 73, distance: 15.5
click at [884, 77] on p "018060_SCALLOP EDGE EYELET MIDI SKIRT" at bounding box center [1040, 76] width 313 height 21
click at [884, 73] on p "018060_SCALLOP EDGE EYELET MIDI SKIRT" at bounding box center [1040, 76] width 313 height 21
drag, startPoint x: 795, startPoint y: 72, endPoint x: 1047, endPoint y: 79, distance: 252.1
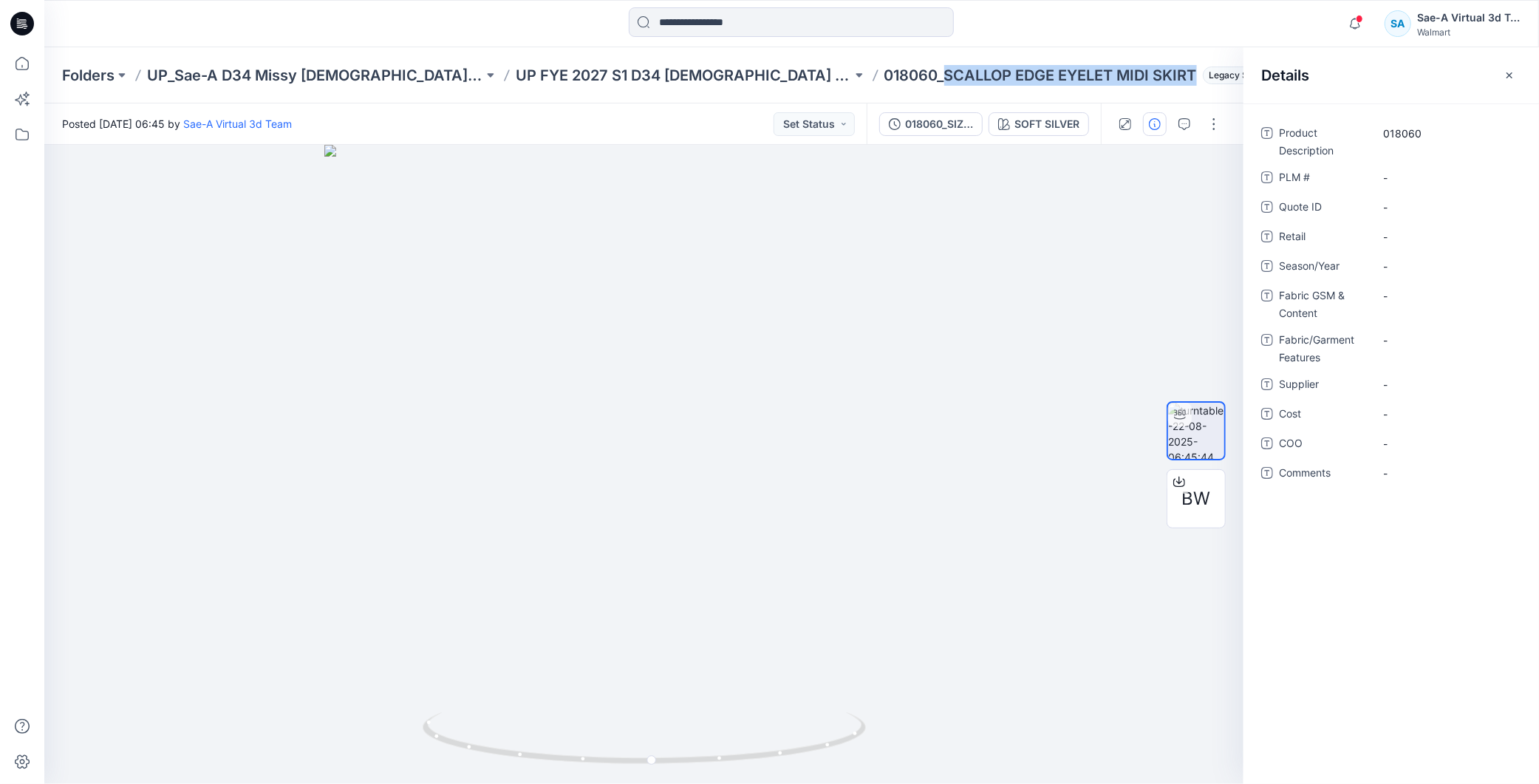
click at [1047, 79] on p "018060_SCALLOP EDGE EYELET MIDI SKIRT" at bounding box center [1040, 76] width 313 height 21
copy p "SCALLOP EDGE EYELET MIDI SKIRT"
click at [1415, 163] on div "Product Description 018060 PLM # - Quote ID - Retail - Season/Year - Fabric GSM…" at bounding box center [1391, 311] width 260 height 381
click at [1408, 175] on \ "-" at bounding box center [1447, 178] width 128 height 15
type textarea "**********"
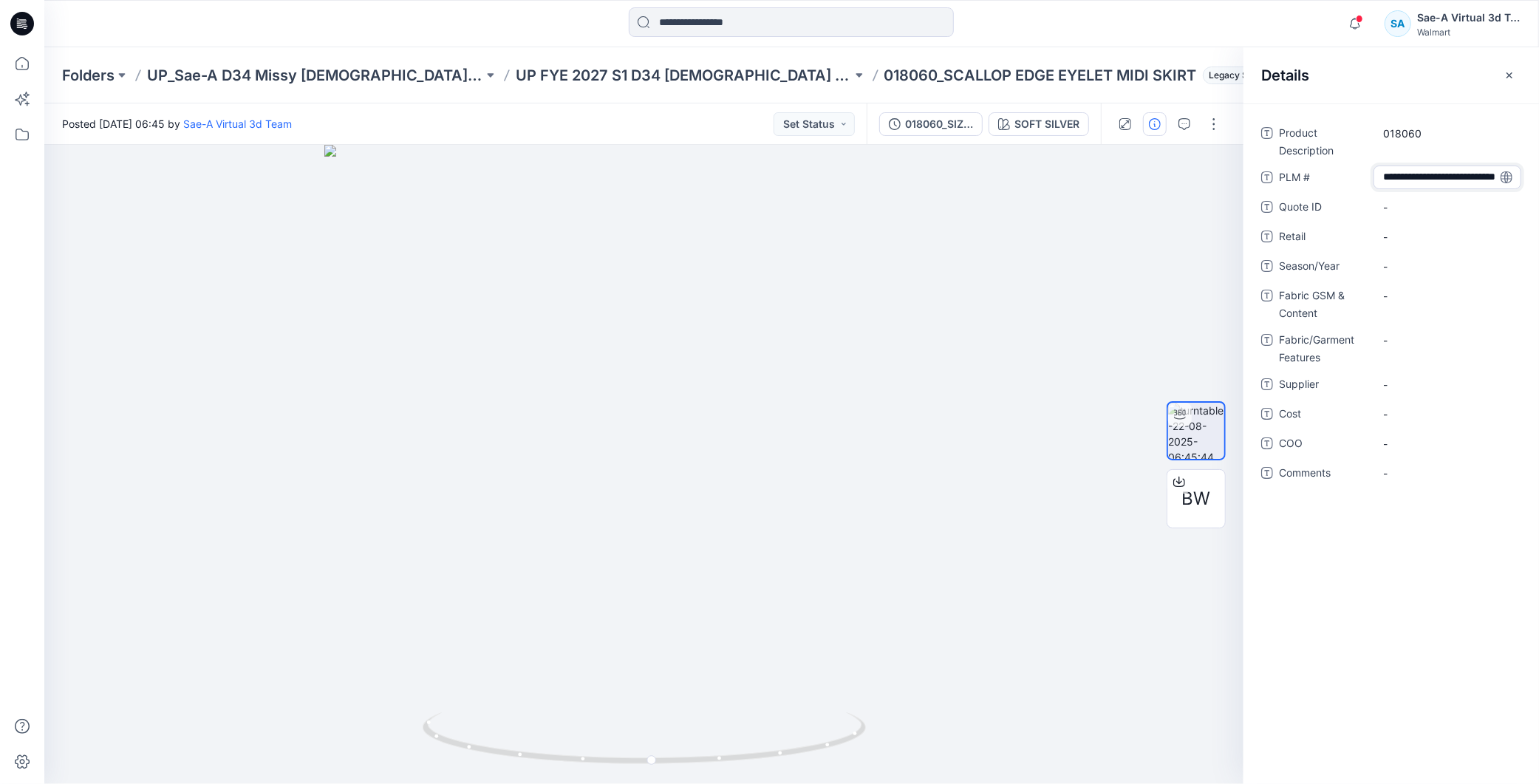
scroll to position [10, 0]
click at [1415, 562] on div "**********" at bounding box center [1391, 443] width 296 height 680
click at [1400, 275] on span "-" at bounding box center [1447, 275] width 128 height 15
type textarea "*****"
click at [1425, 303] on Content "-" at bounding box center [1447, 304] width 128 height 15
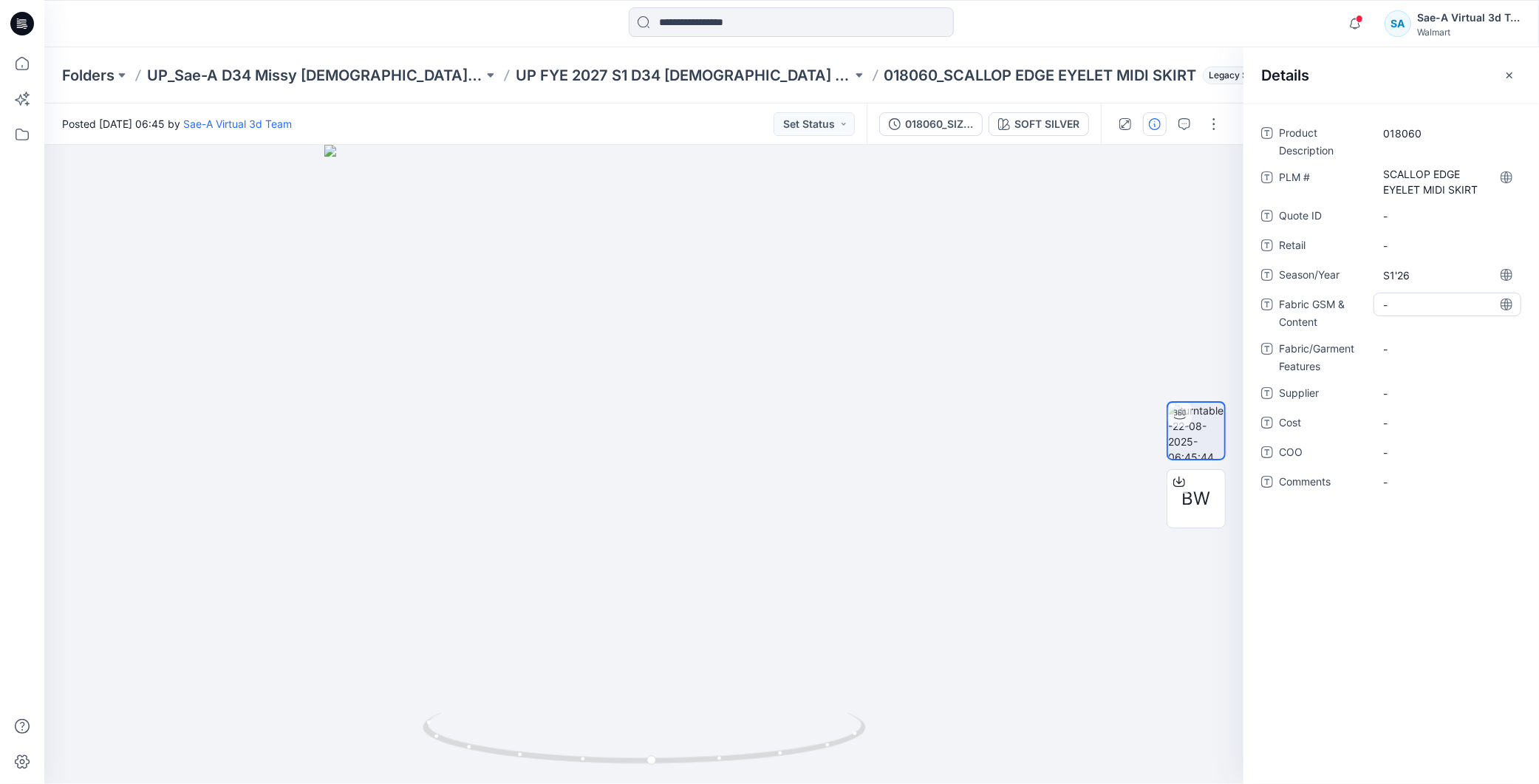
click at [1389, 313] on div "-" at bounding box center [1447, 304] width 147 height 24
type textarea "**********"
click at [1377, 606] on div "Product Description 018060 PLM # SCALLOP EDGE EYELET MIDI SKIRT Quote ID - Reta…" at bounding box center [1391, 443] width 296 height 680
click at [1410, 314] on Content "Poplin_90gsm_100_Cotton" at bounding box center [1447, 308] width 128 height 31
drag, startPoint x: 1410, startPoint y: 301, endPoint x: 1345, endPoint y: 303, distance: 65.0
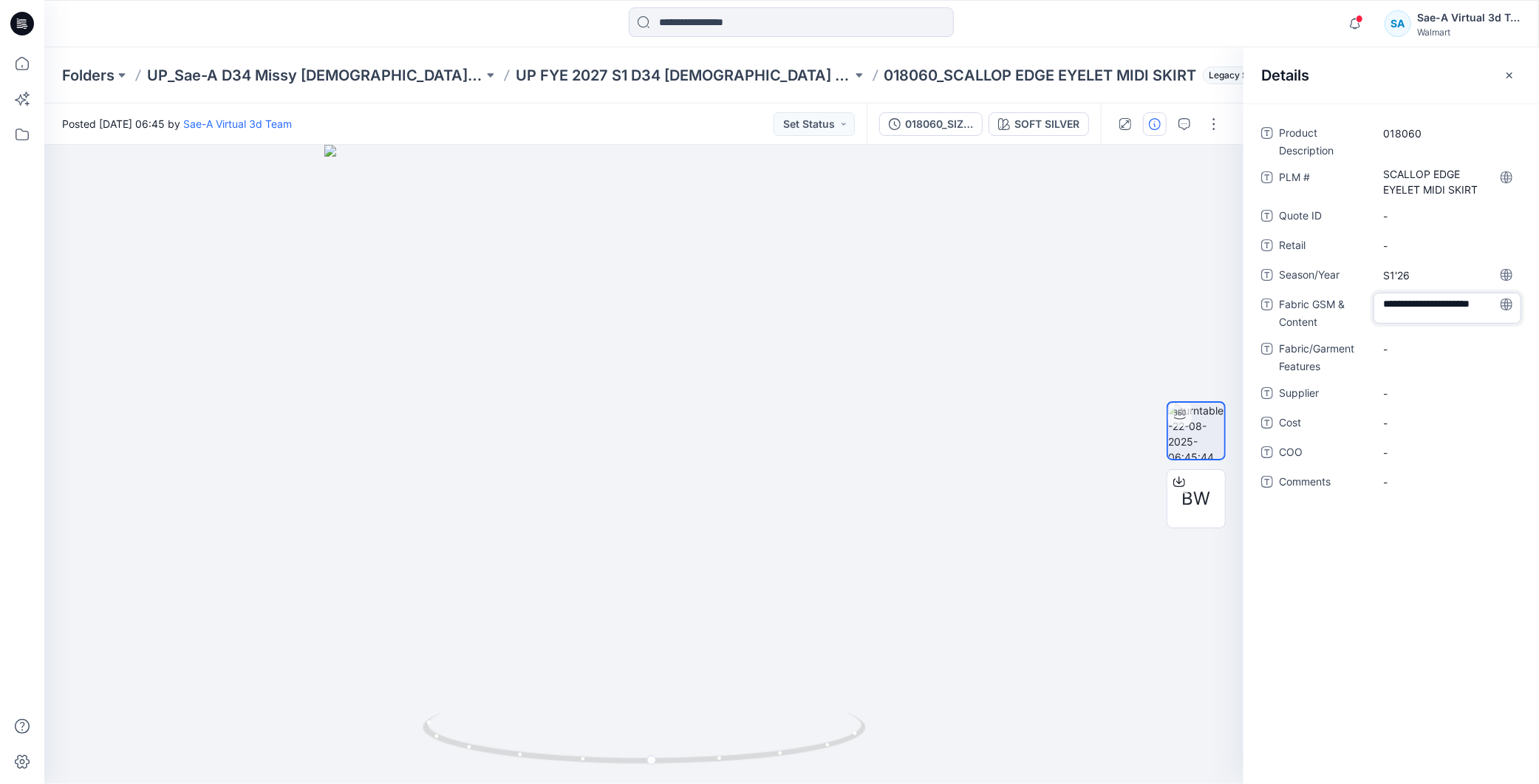
click at [1345, 303] on div "**********" at bounding box center [1391, 312] width 260 height 39
click at [1391, 306] on textarea "**********" at bounding box center [1447, 308] width 147 height 31
type textarea "**********"
click at [1405, 350] on Features "-" at bounding box center [1447, 349] width 128 height 15
type textarea "******"
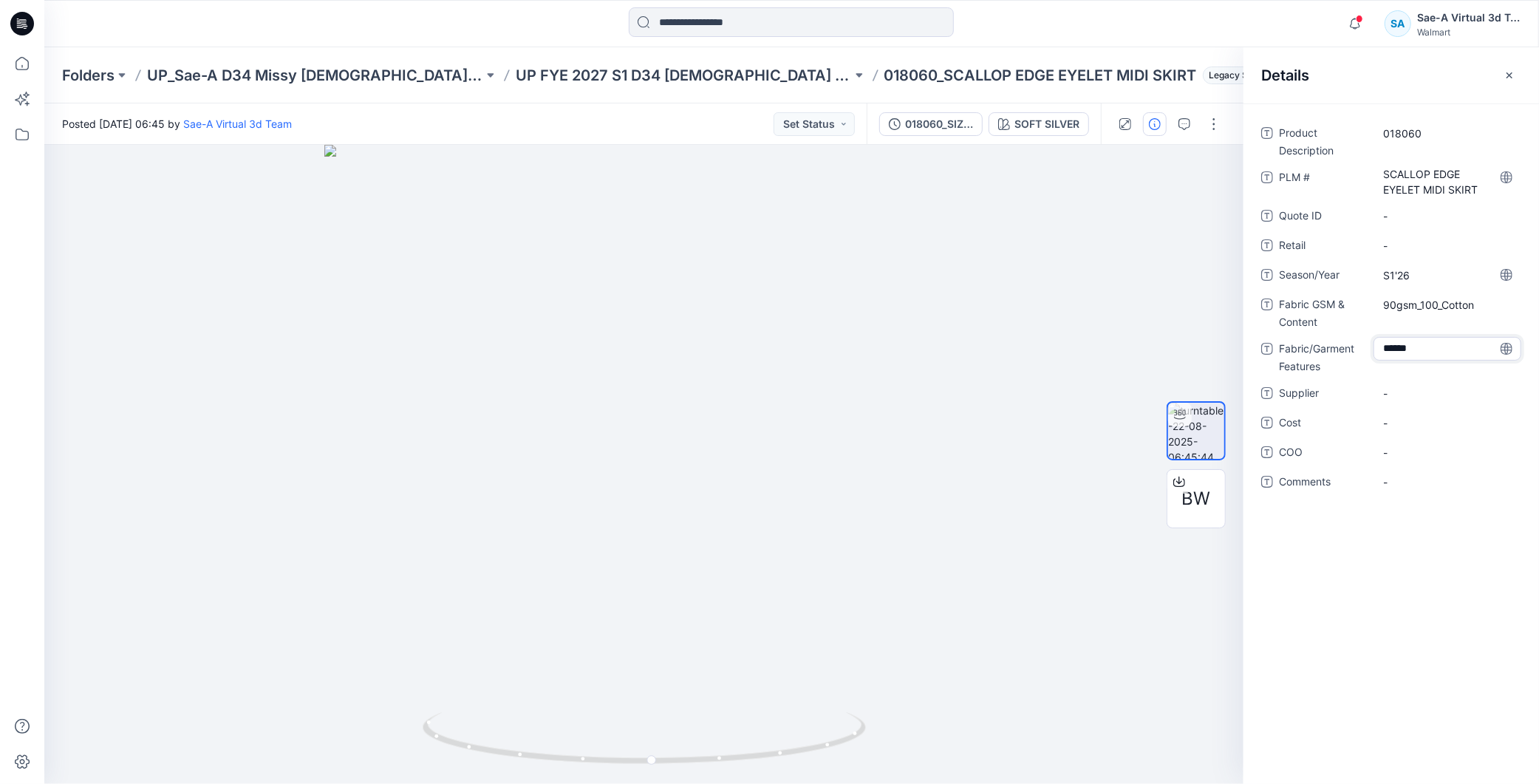
click at [1419, 618] on div "Product Description 018060 PLM # SCALLOP EDGE EYELET MIDI SKIRT Quote ID - Reta…" at bounding box center [1391, 443] width 296 height 680
click at [1410, 389] on span "-" at bounding box center [1447, 393] width 128 height 15
type textarea "****"
click at [1398, 418] on span "-" at bounding box center [1447, 422] width 128 height 15
type textarea "***"
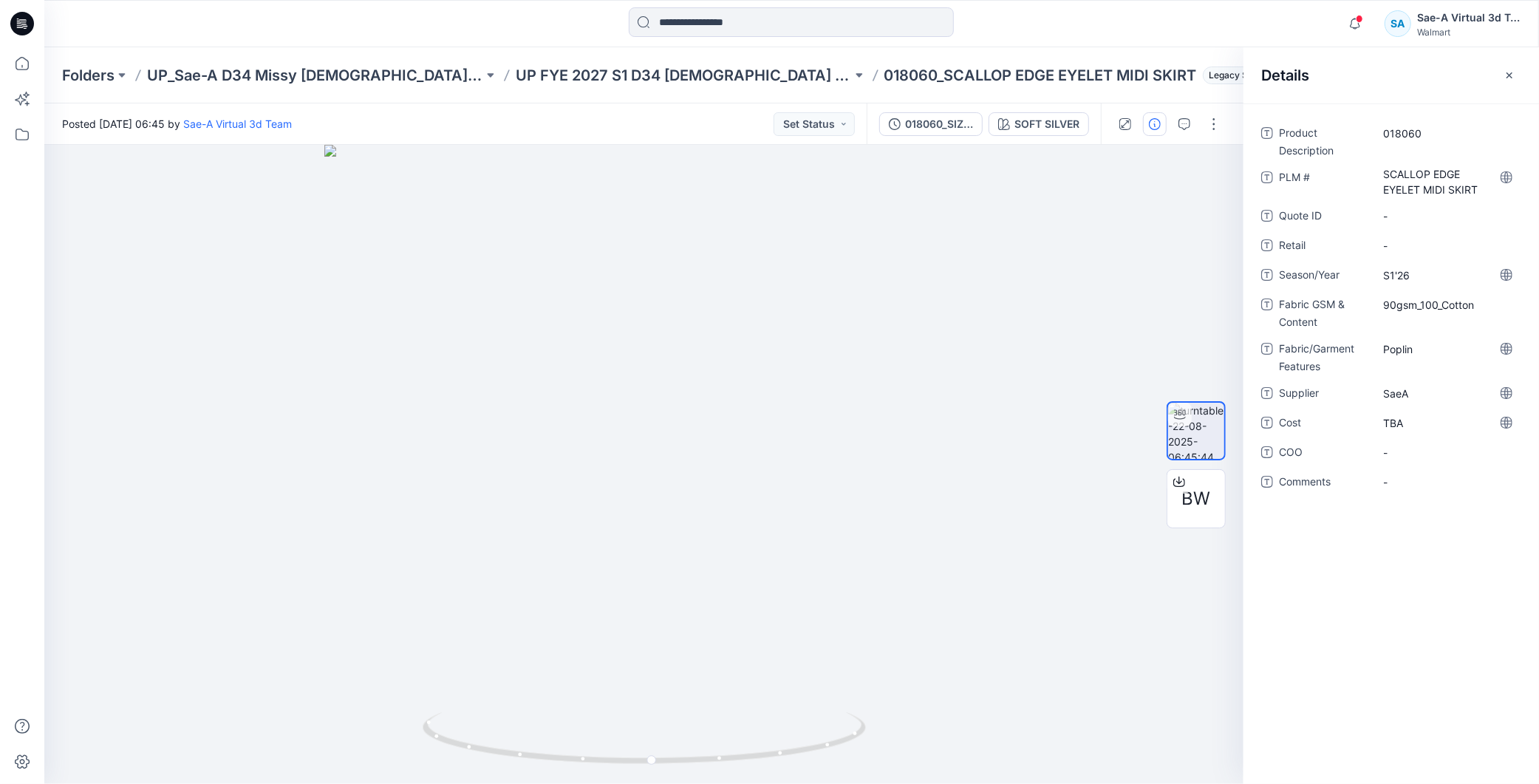
drag, startPoint x: 1449, startPoint y: 628, endPoint x: 75, endPoint y: 203, distance: 1438.2
click at [1448, 626] on div "Product Description 018060 PLM # SCALLOP EDGE EYELET MIDI SKIRT Quote ID - Reta…" at bounding box center [1391, 443] width 296 height 680
click at [1391, 557] on div "Product Description 018060 PLM # SCALLOP EDGE EYELET MIDI SKIRT Quote ID - Reta…" at bounding box center [1391, 443] width 296 height 680
click at [916, 129] on div "018060_SIZE-SET_SCALLOP EDGE EYELET MIDI SKIRT" at bounding box center [939, 124] width 68 height 16
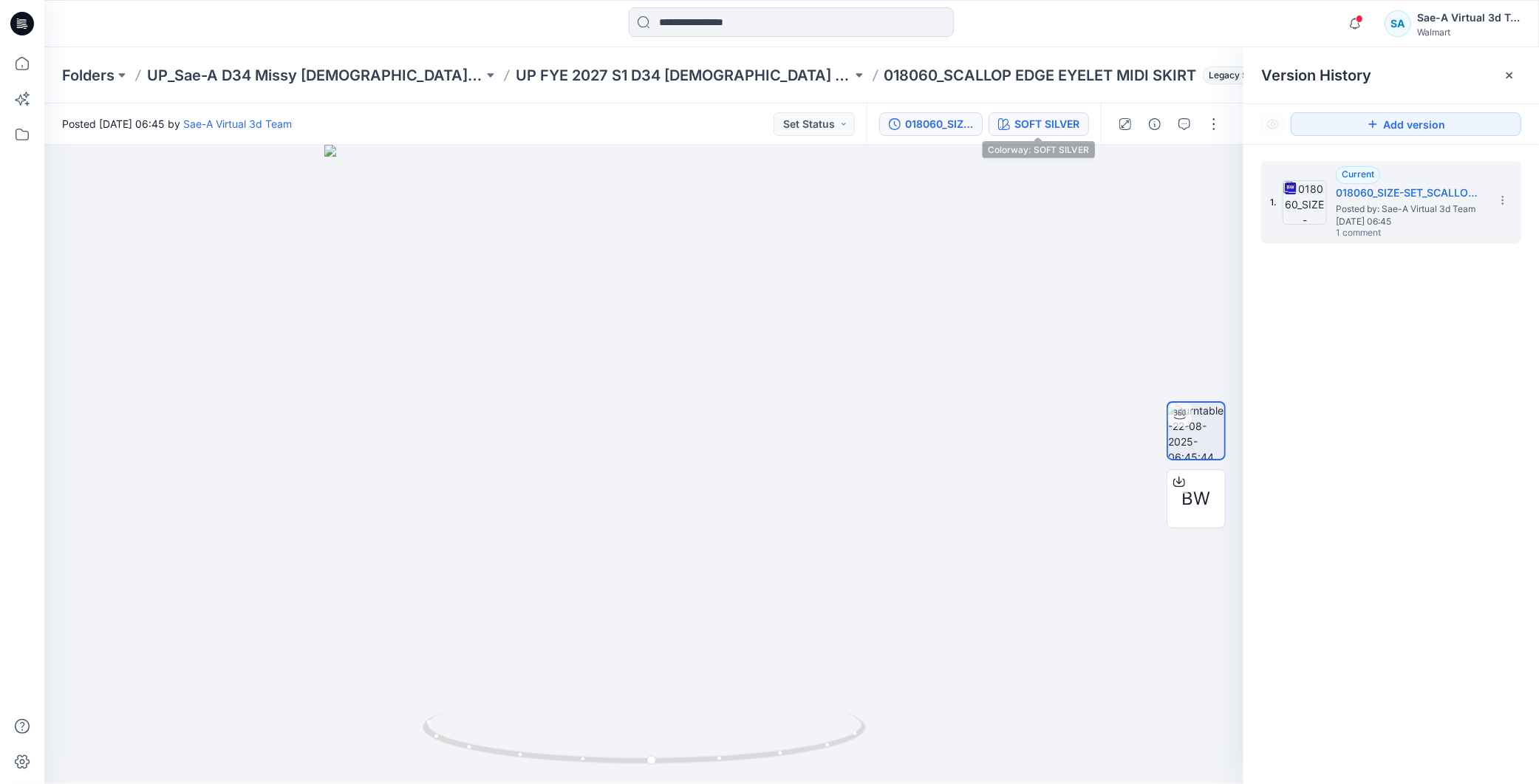
click at [1052, 120] on div "SOFT SILVER" at bounding box center [1047, 124] width 65 height 16
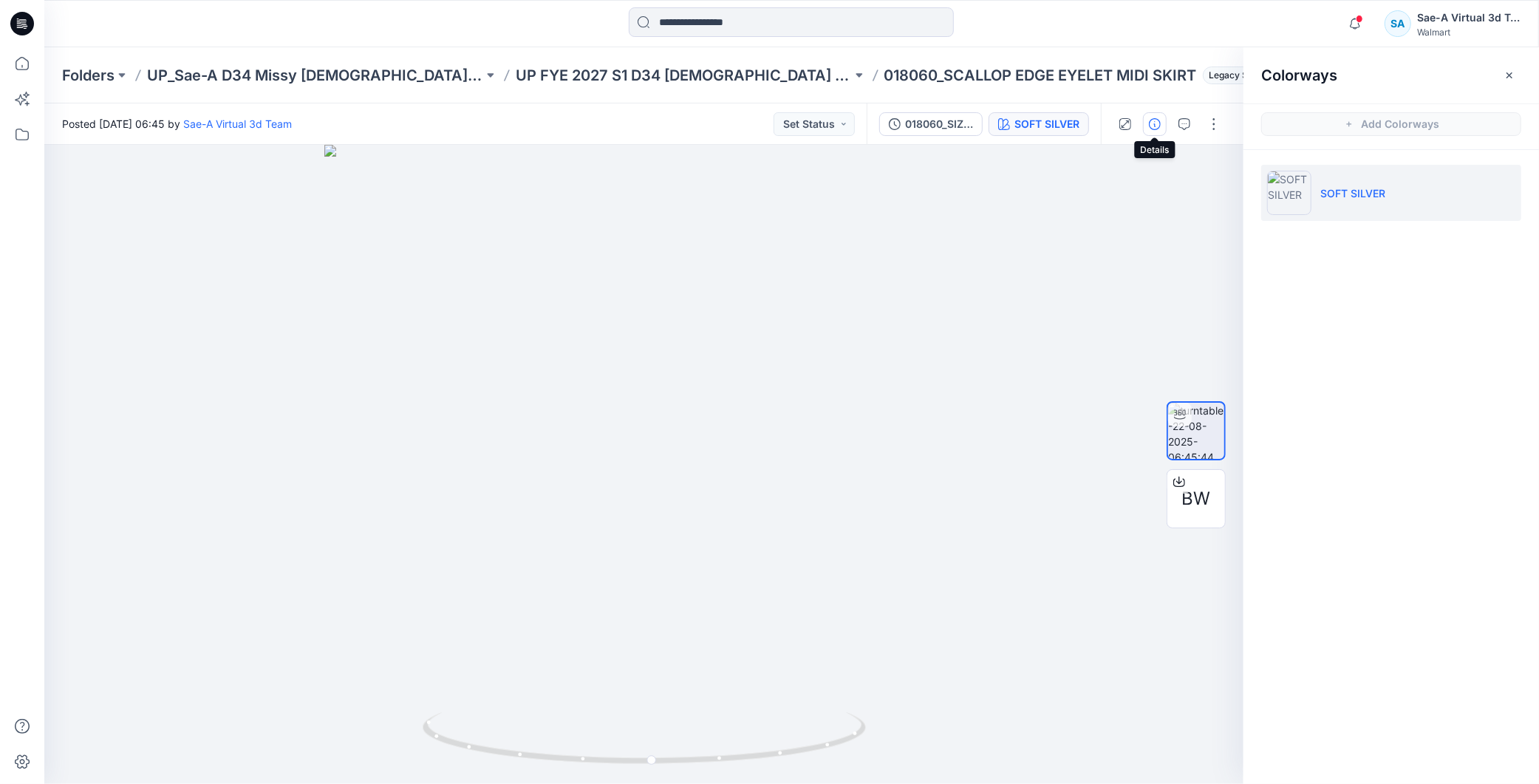
click at [1147, 120] on button "button" at bounding box center [1154, 124] width 24 height 24
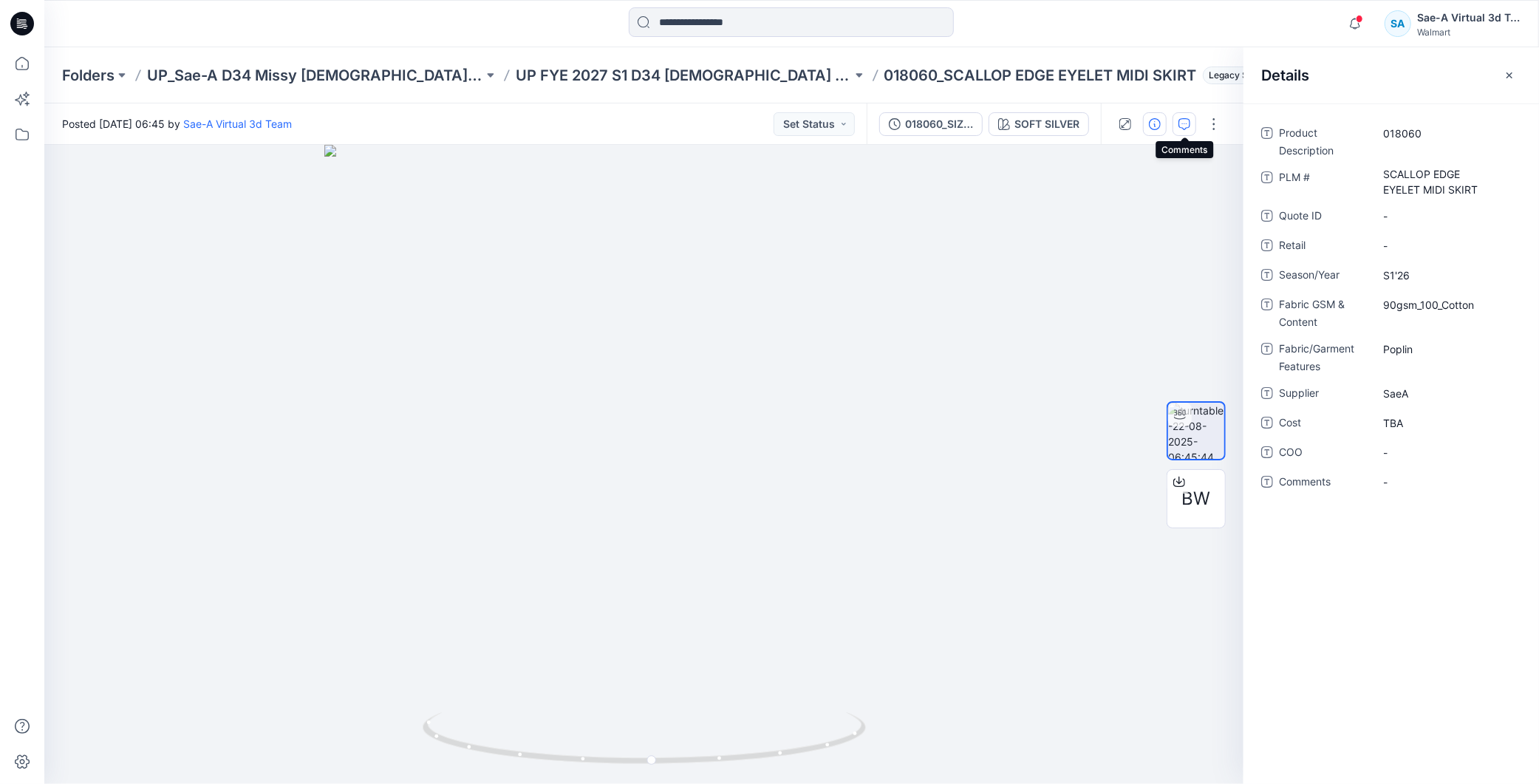
click at [1188, 126] on icon "button" at bounding box center [1184, 124] width 12 height 12
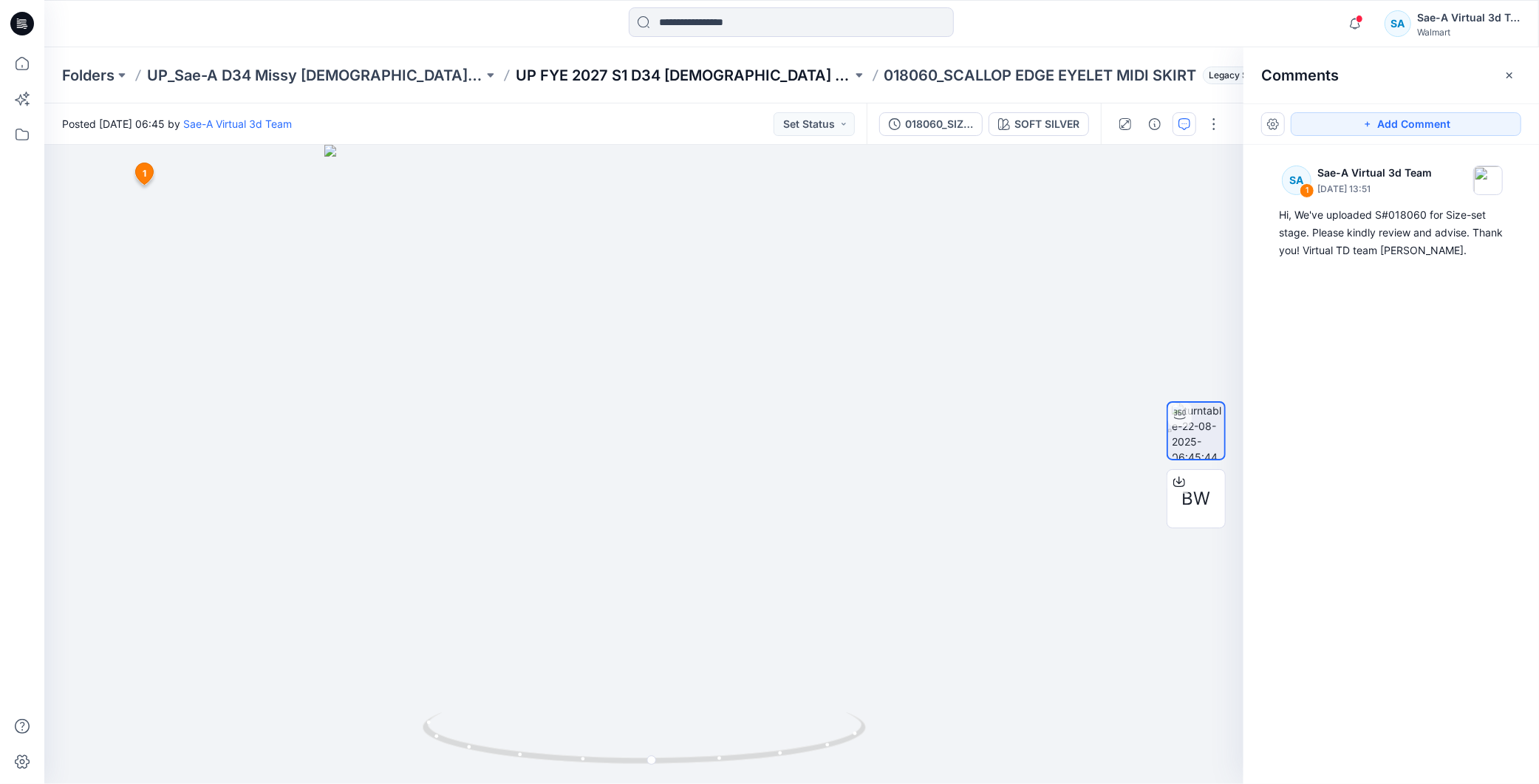
click at [624, 75] on p "UP FYE 2027 S1 D34 [DEMOGRAPHIC_DATA] Dresses" at bounding box center [684, 76] width 336 height 21
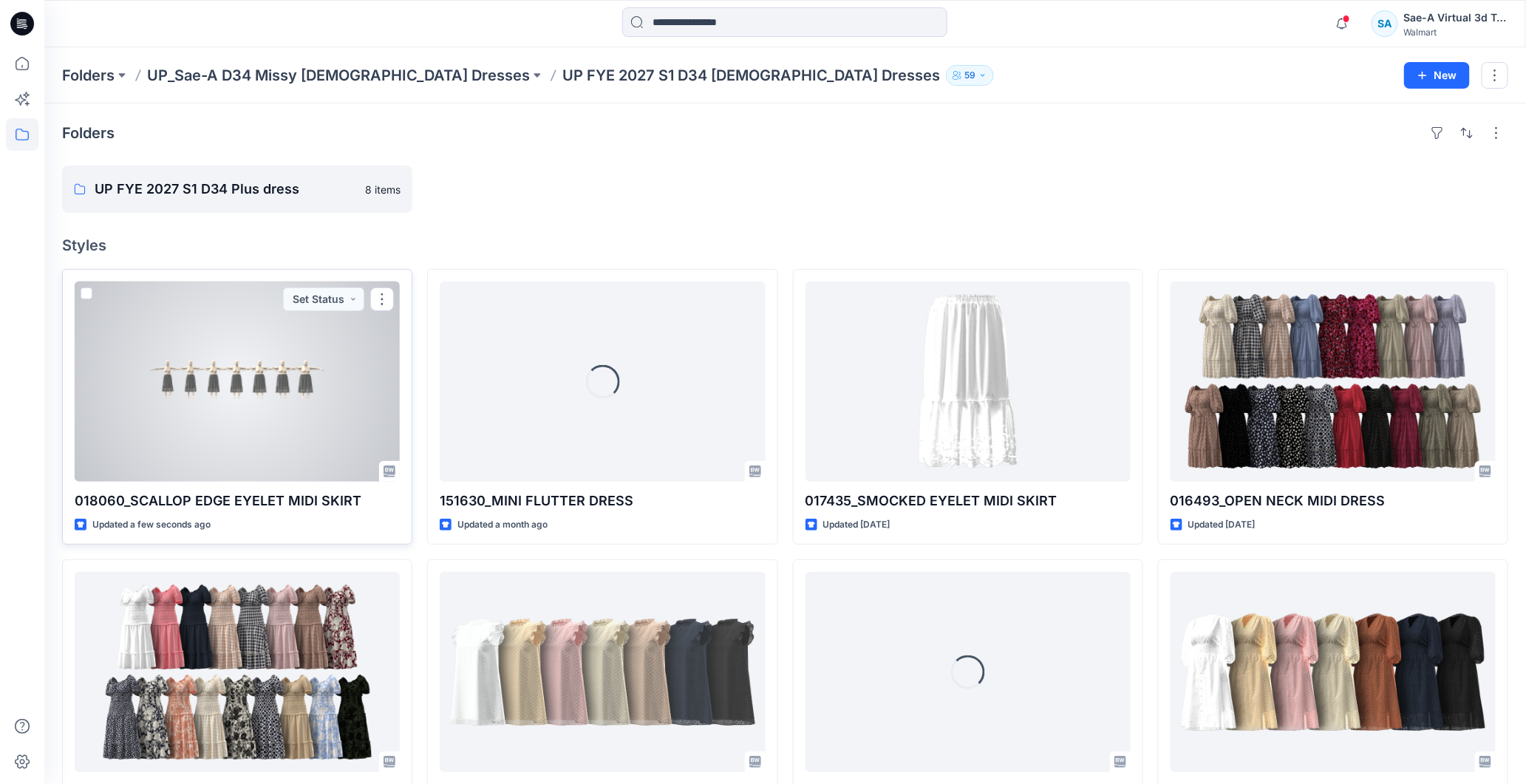
click at [279, 418] on div at bounding box center [237, 382] width 325 height 200
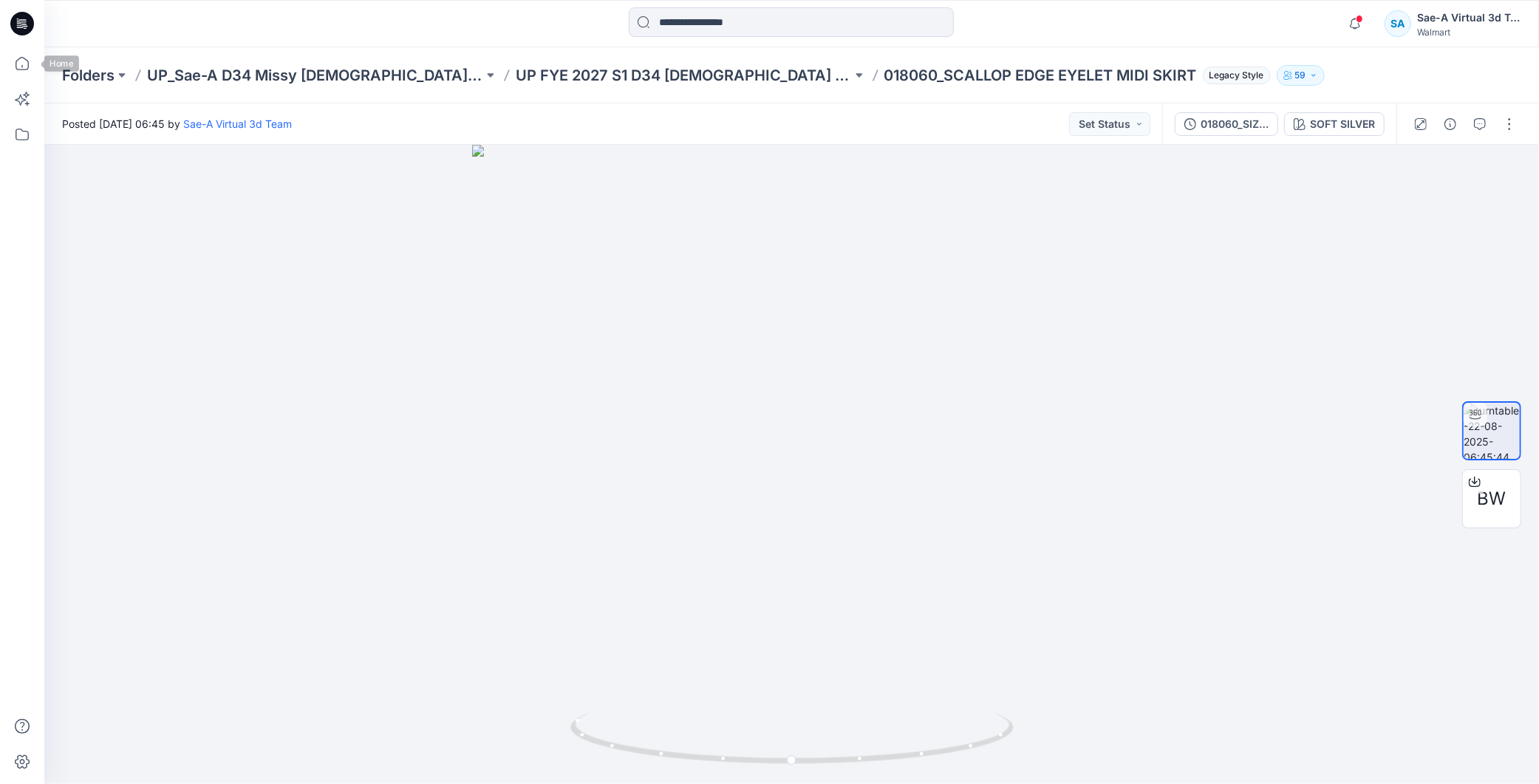
click at [23, 15] on icon at bounding box center [22, 24] width 24 height 24
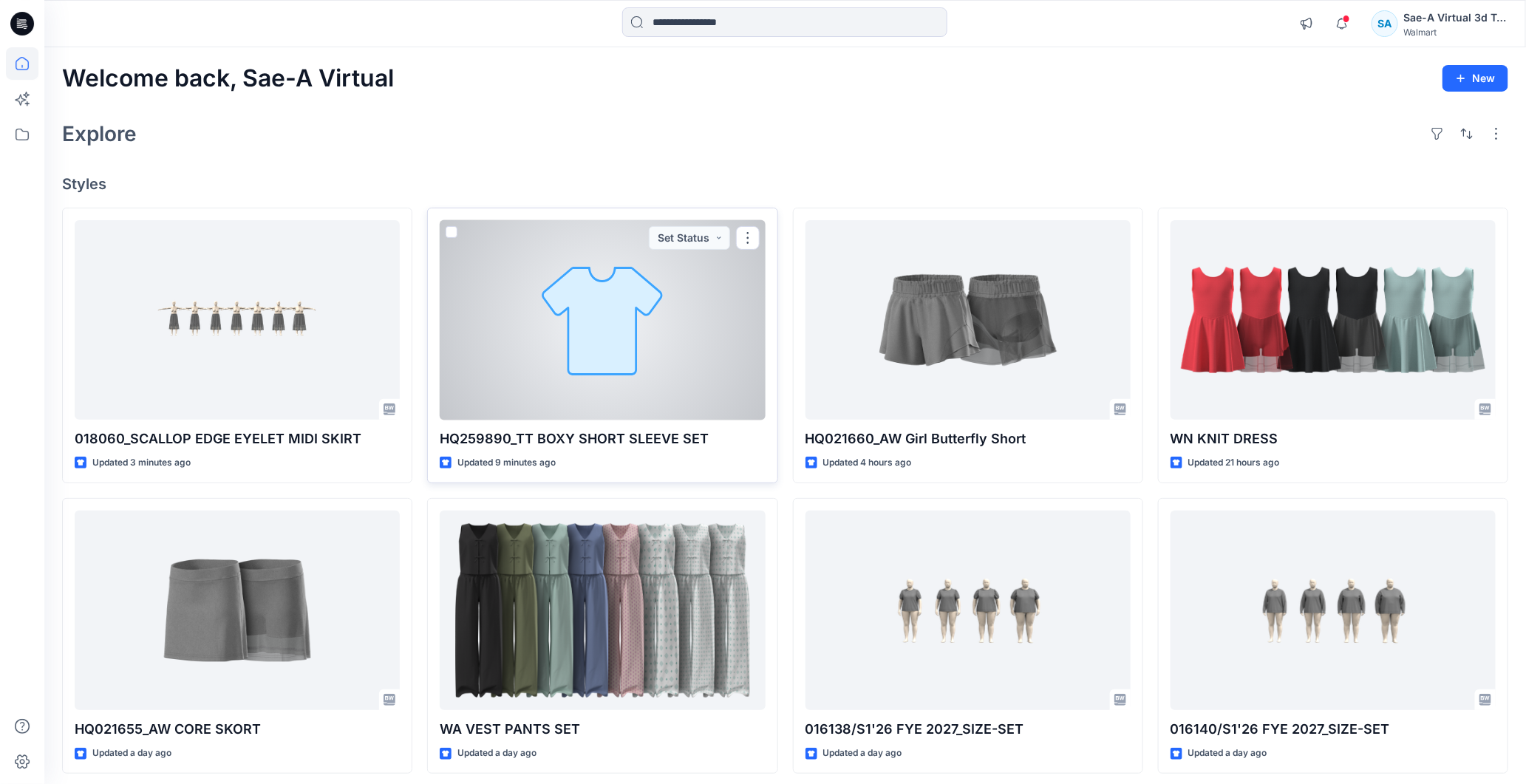
click at [614, 318] on div at bounding box center [602, 320] width 325 height 200
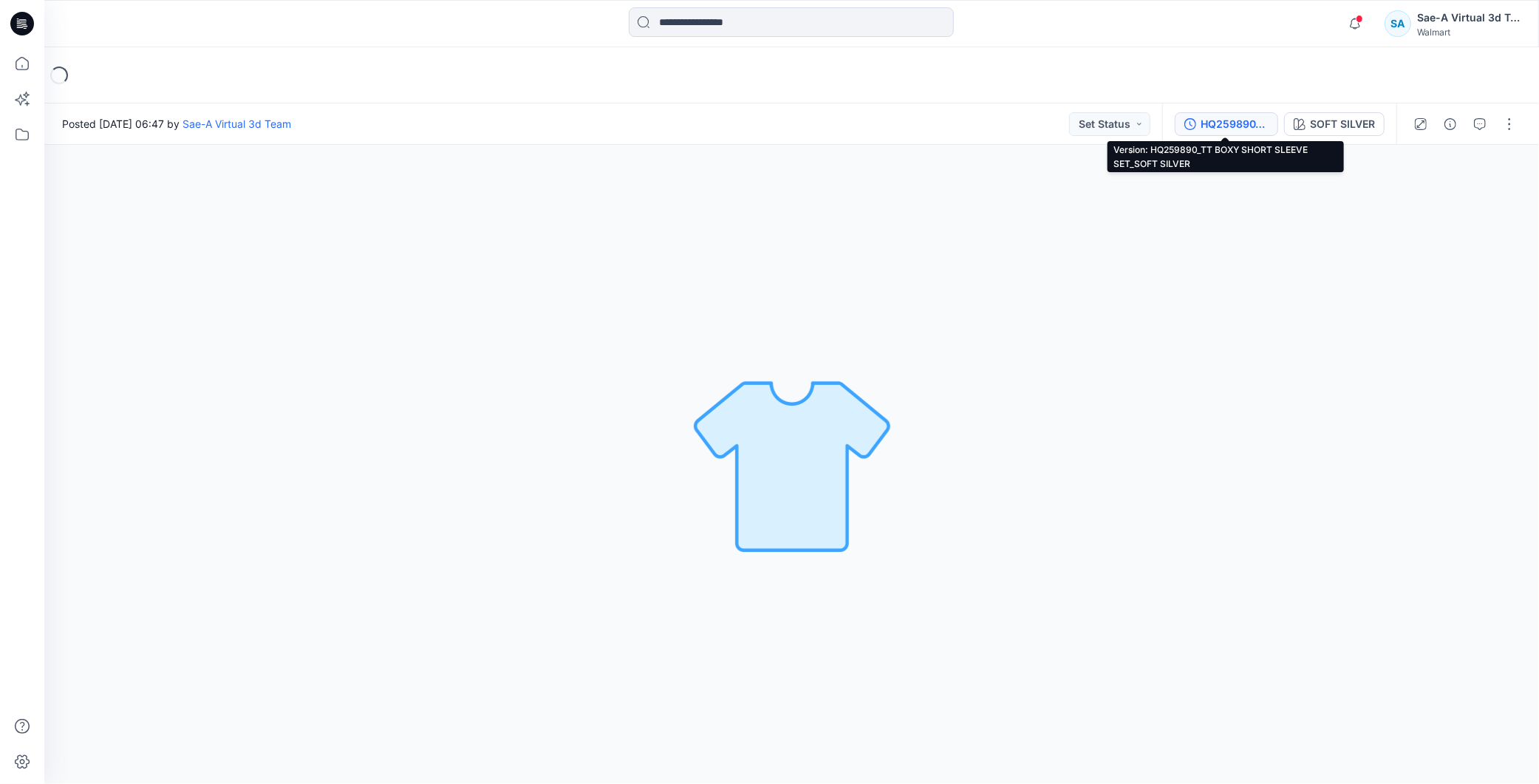
click at [1221, 128] on div "HQ259890_TT BOXY SHORT SLEEVE SET_SOFT SILVER" at bounding box center [1235, 124] width 68 height 16
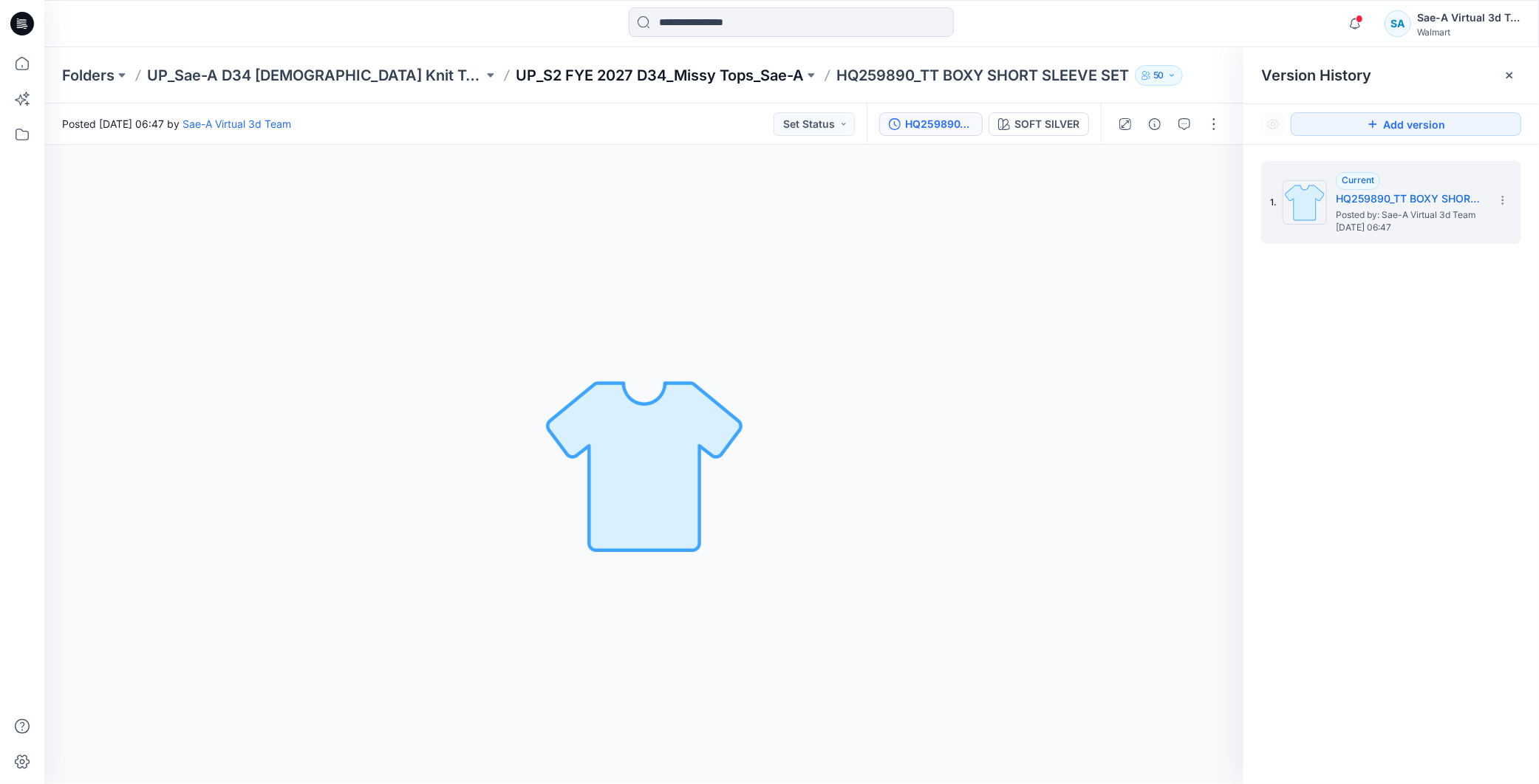
click at [617, 75] on p "UP_S2 FYE 2027 D34_Missy Tops_Sae-A" at bounding box center [659, 76] width 288 height 21
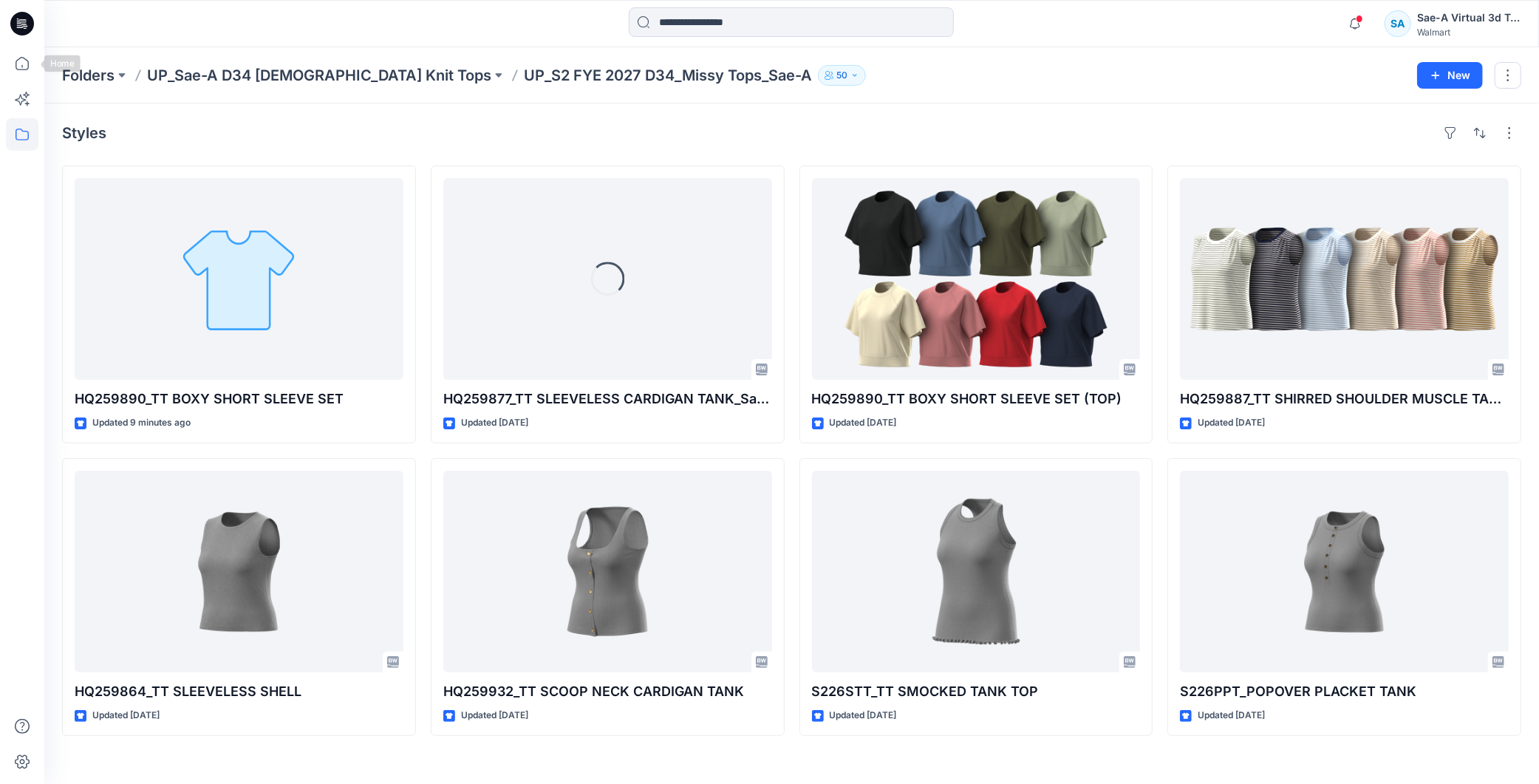
click at [18, 26] on icon at bounding box center [19, 25] width 5 height 1
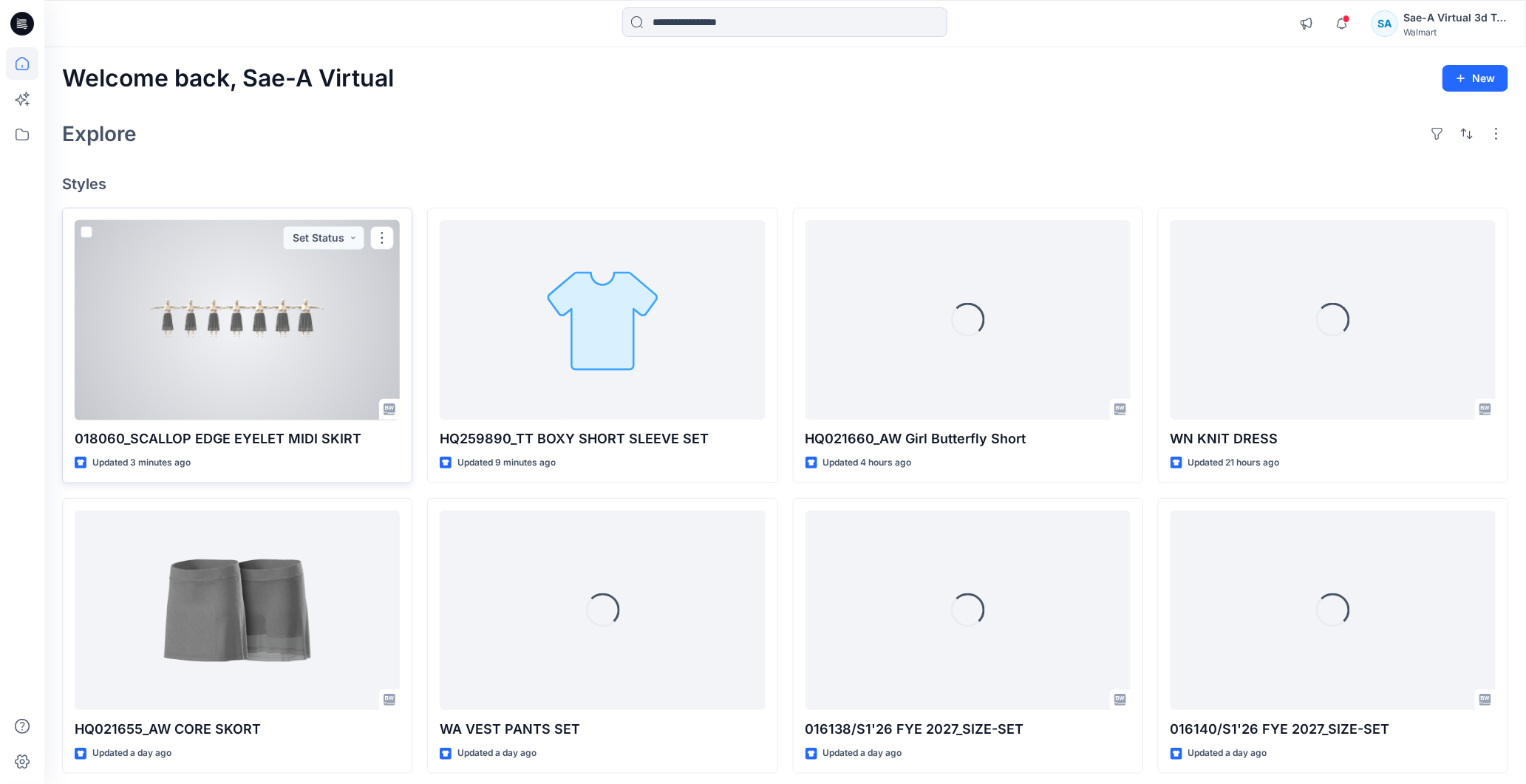
click at [231, 313] on div at bounding box center [237, 320] width 325 height 200
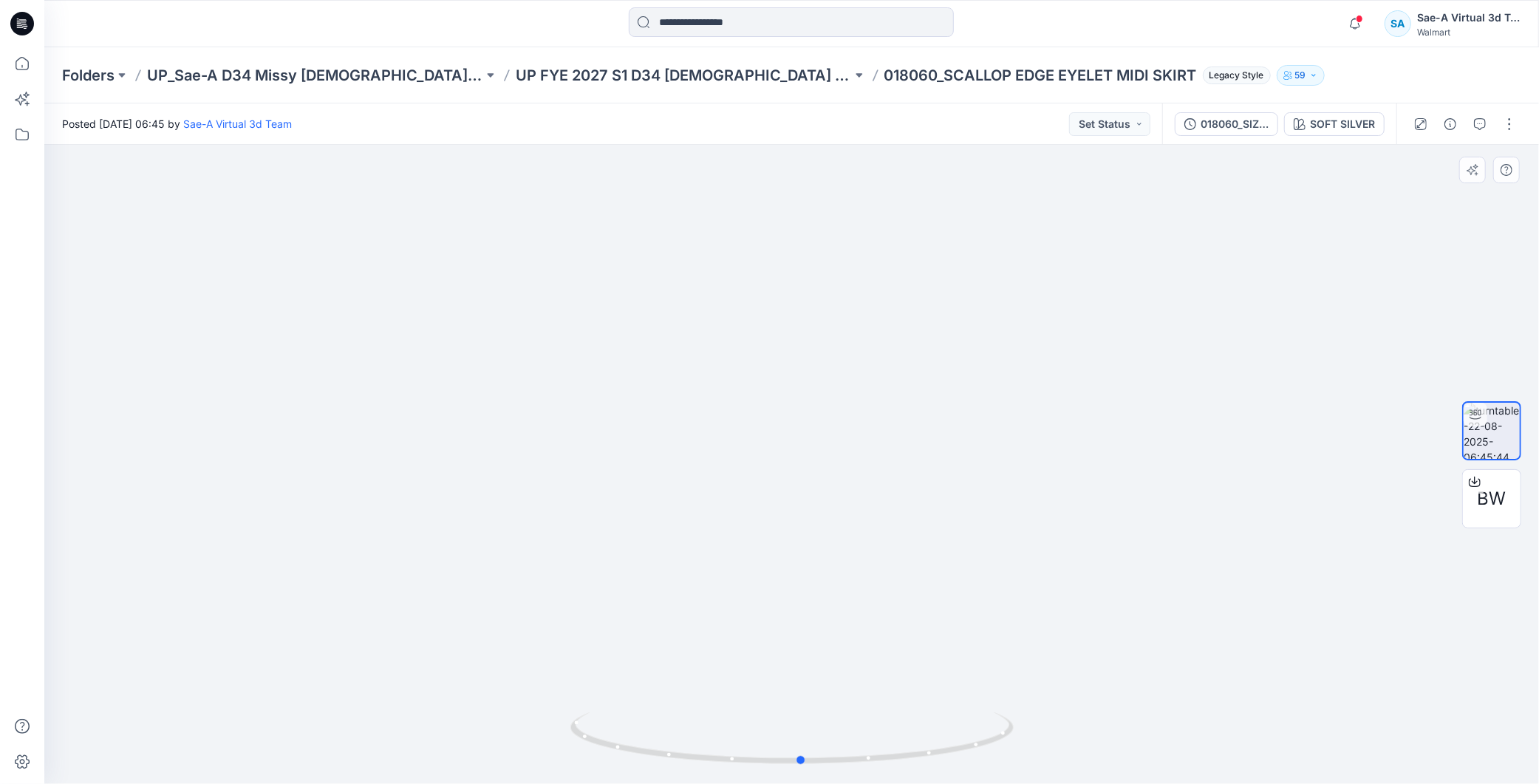
drag, startPoint x: 943, startPoint y: 750, endPoint x: 1396, endPoint y: 690, distance: 457.0
click at [1396, 690] on div at bounding box center [792, 464] width 1495 height 639
click at [28, 12] on icon at bounding box center [22, 24] width 24 height 47
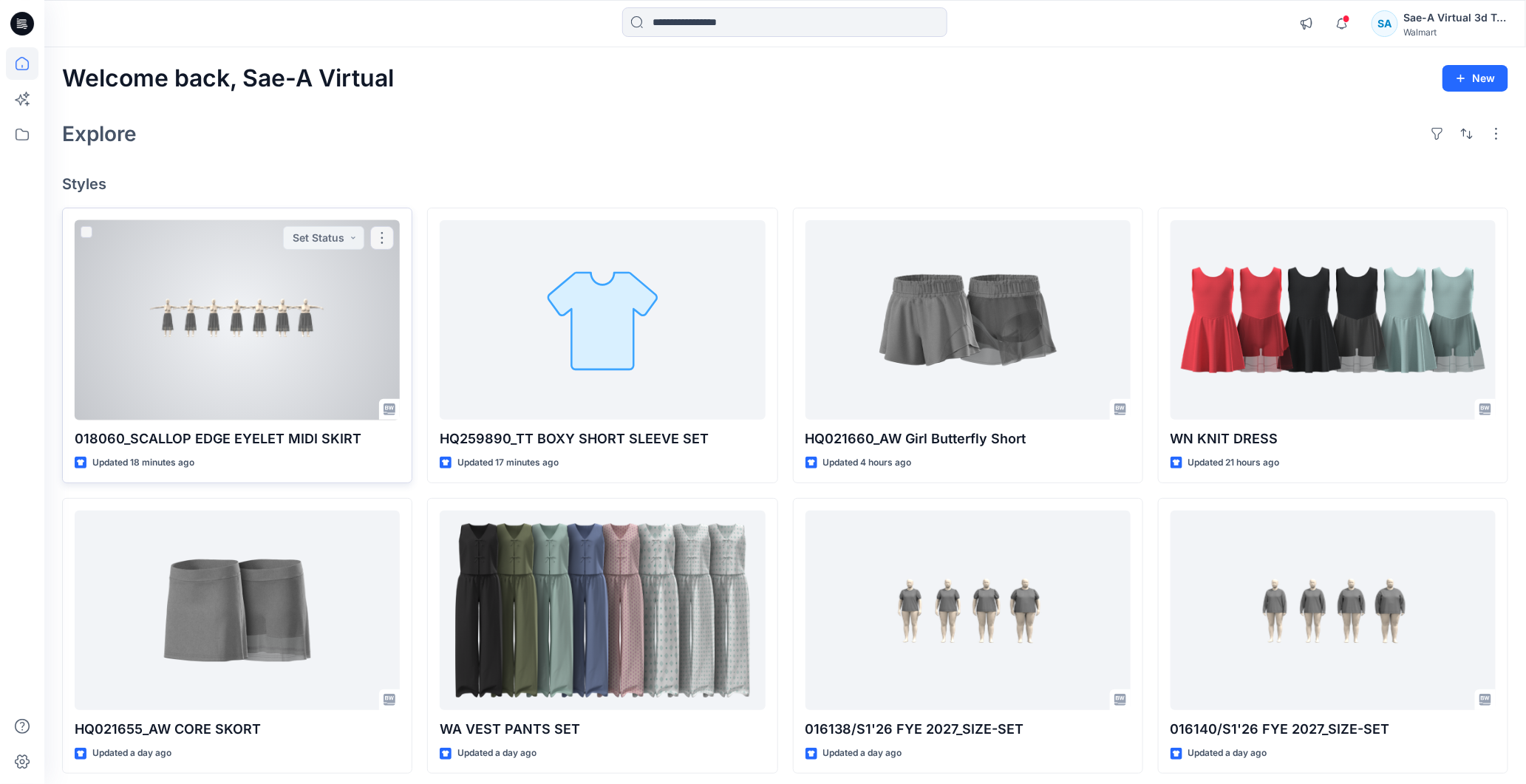
click at [276, 377] on div at bounding box center [237, 320] width 325 height 200
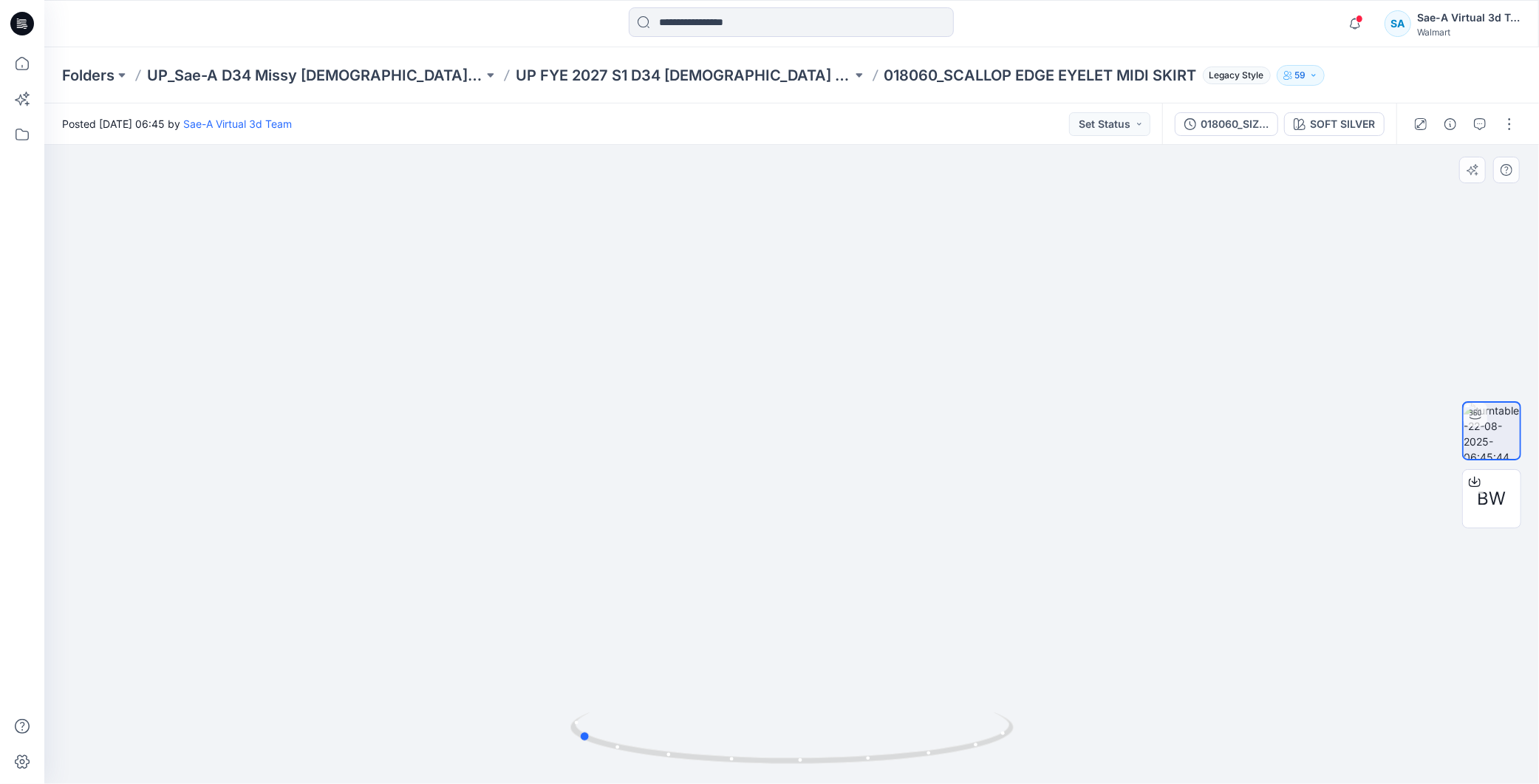
drag, startPoint x: 901, startPoint y: 762, endPoint x: 1130, endPoint y: 756, distance: 229.1
click at [1130, 756] on div at bounding box center [792, 464] width 1495 height 639
drag, startPoint x: 751, startPoint y: 767, endPoint x: 1016, endPoint y: 722, distance: 268.8
click at [1016, 722] on icon at bounding box center [794, 740] width 447 height 56
drag, startPoint x: 986, startPoint y: 754, endPoint x: 1008, endPoint y: 755, distance: 22.0
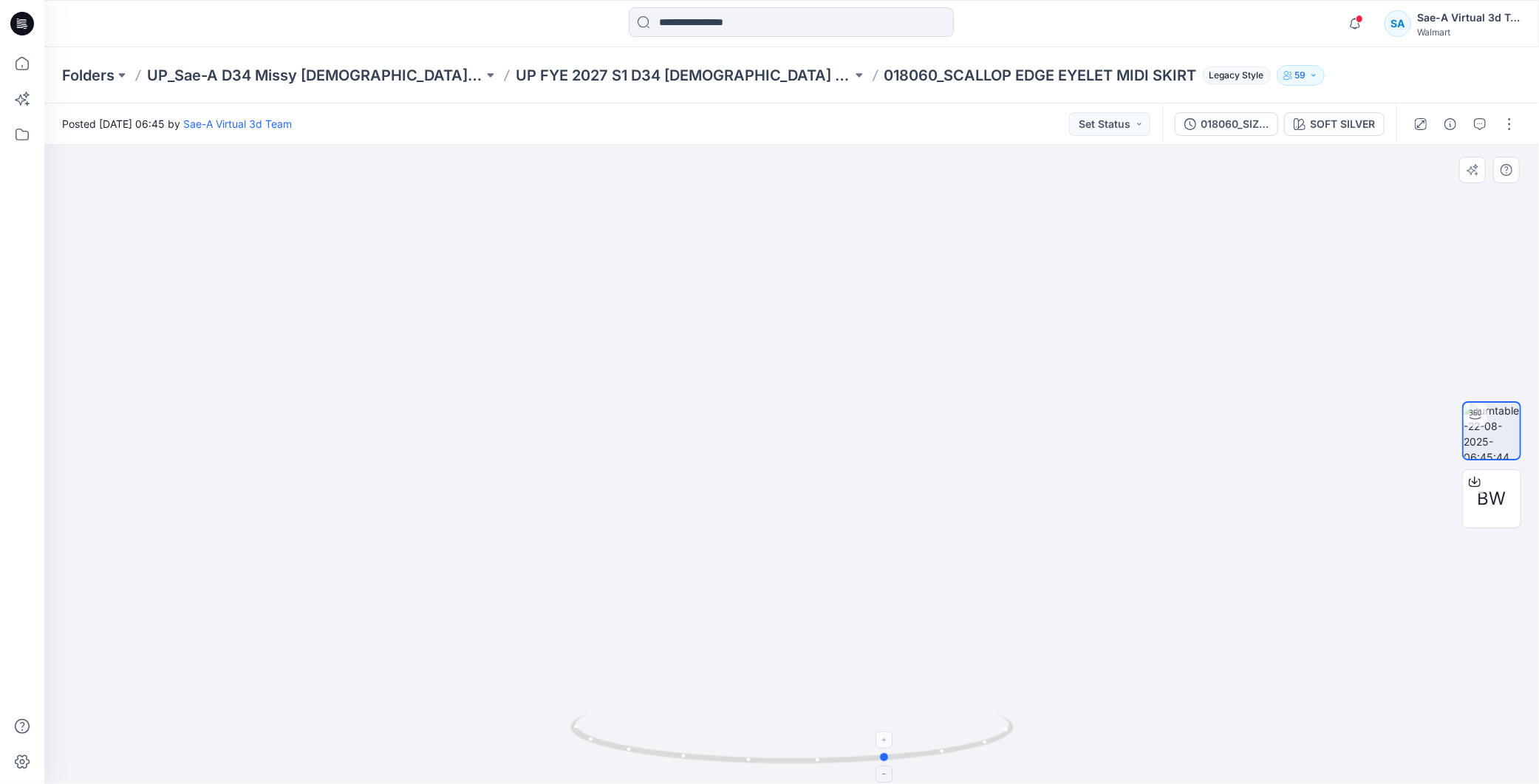
click at [1008, 755] on icon at bounding box center [794, 740] width 447 height 56
